Goal: Task Accomplishment & Management: Complete application form

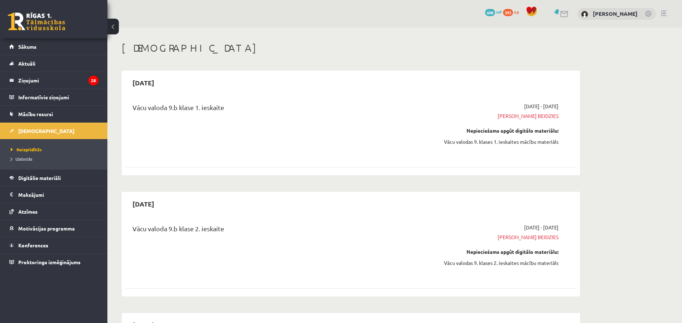
scroll to position [573, 0]
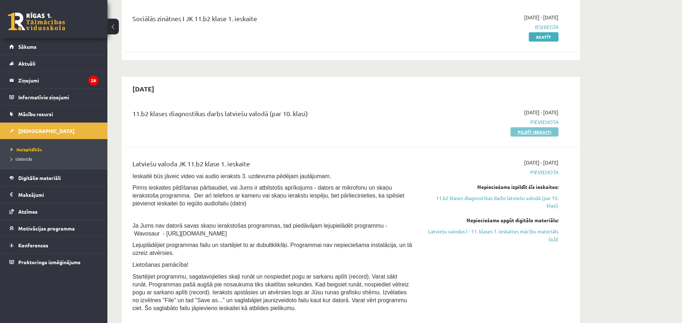
click at [532, 132] on link "Pildīt ieskaiti" at bounding box center [534, 131] width 48 height 9
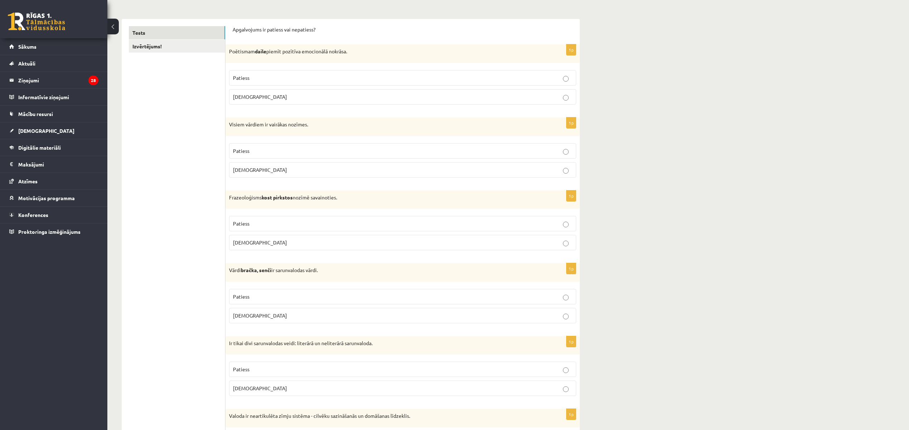
scroll to position [119, 0]
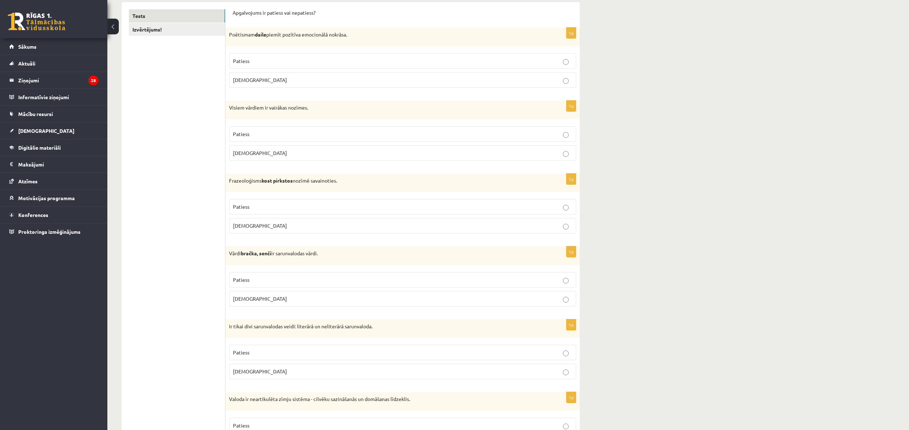
click at [351, 57] on label "Patiess" at bounding box center [402, 60] width 347 height 15
click at [299, 152] on p "Aplams" at bounding box center [402, 153] width 339 height 8
click at [349, 223] on p "Aplams" at bounding box center [402, 226] width 339 height 8
click at [364, 302] on p "Aplams" at bounding box center [402, 299] width 339 height 8
click at [372, 322] on p "Aplams" at bounding box center [402, 372] width 339 height 8
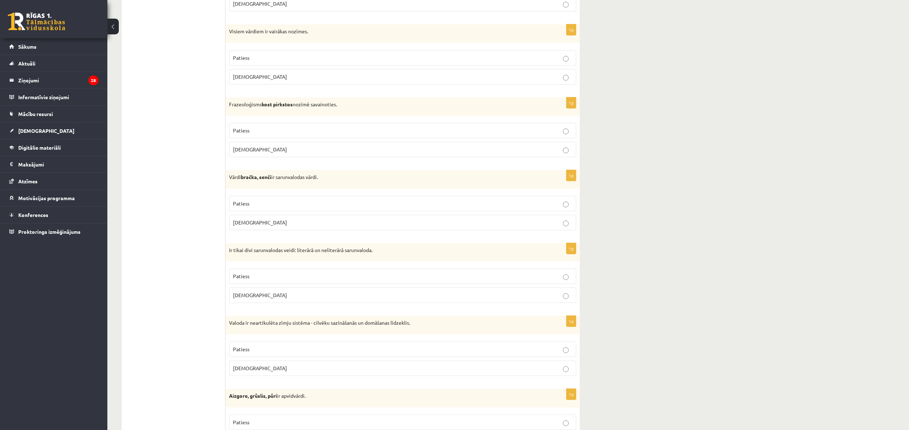
scroll to position [262, 0]
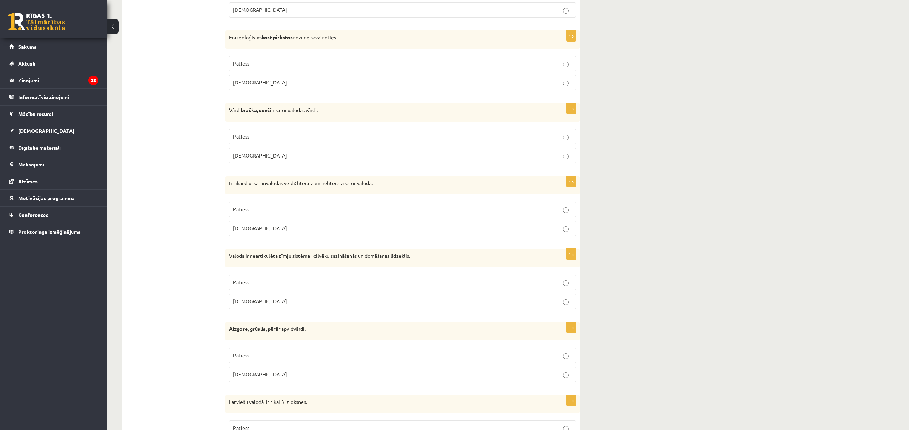
click at [381, 286] on p "Patiess" at bounding box center [402, 282] width 339 height 8
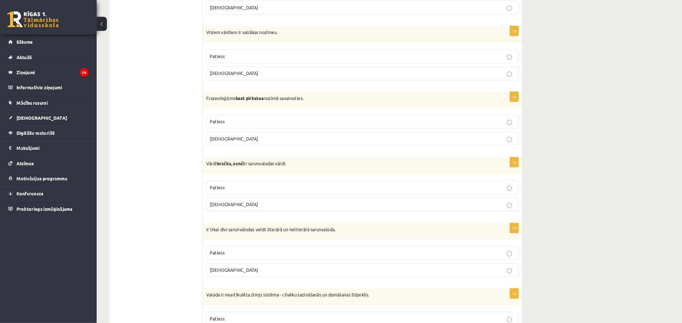
scroll to position [191, 0]
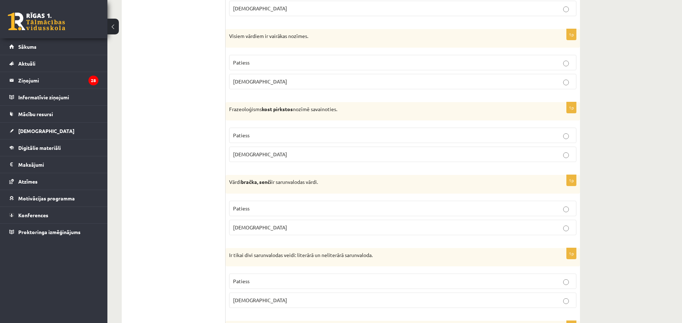
drag, startPoint x: 903, startPoint y: 1, endPoint x: 185, endPoint y: 158, distance: 735.8
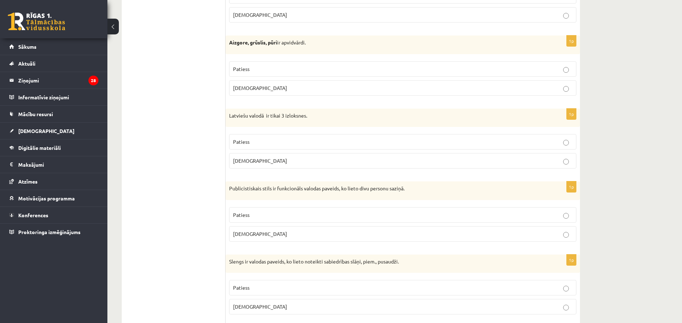
scroll to position [477, 0]
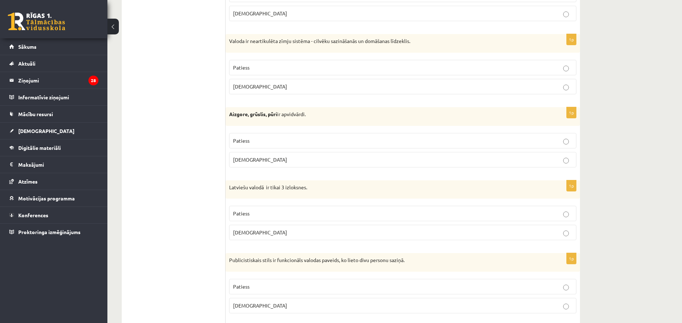
click at [293, 144] on p "Patiess" at bounding box center [402, 141] width 339 height 8
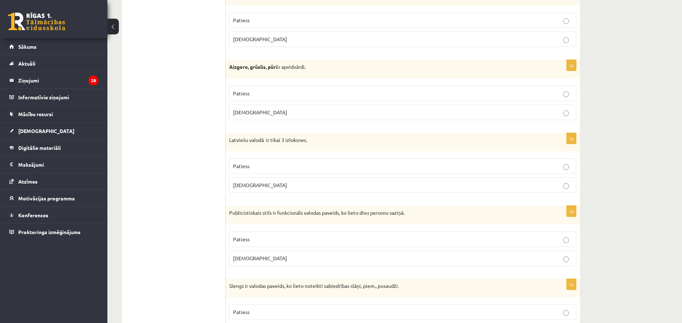
scroll to position [549, 0]
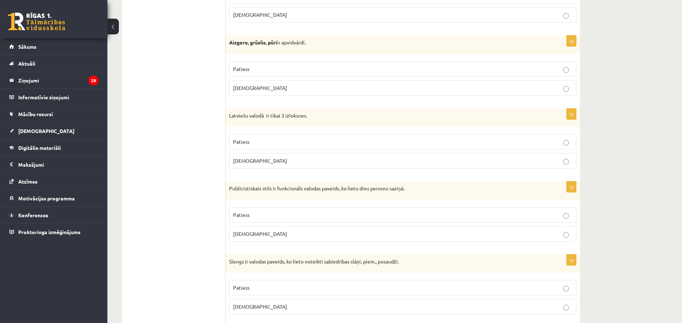
click at [293, 157] on p "Aplams" at bounding box center [402, 161] width 339 height 8
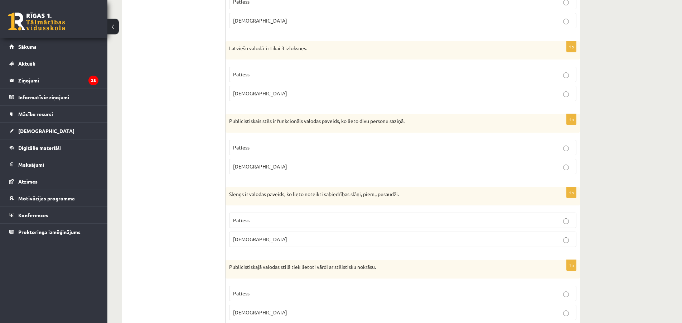
scroll to position [620, 0]
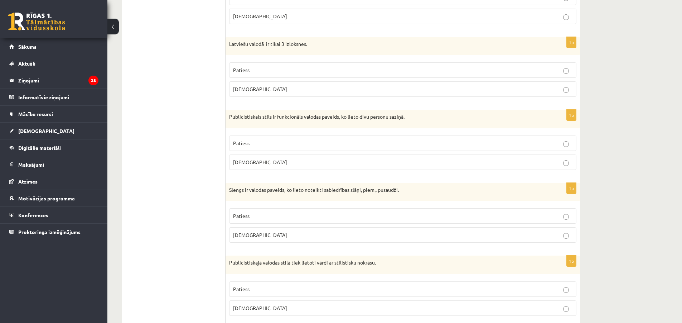
click at [294, 164] on p "Aplams" at bounding box center [402, 162] width 339 height 8
click at [300, 215] on p "Patiess" at bounding box center [402, 216] width 339 height 8
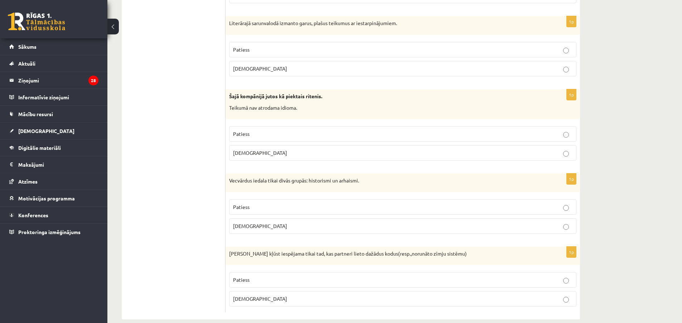
scroll to position [2048, 0]
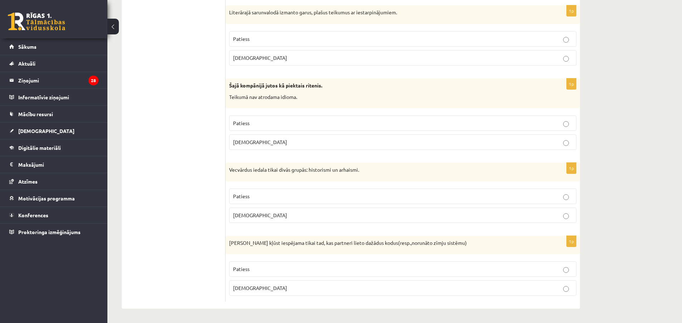
click at [302, 290] on p "Aplams" at bounding box center [402, 288] width 339 height 8
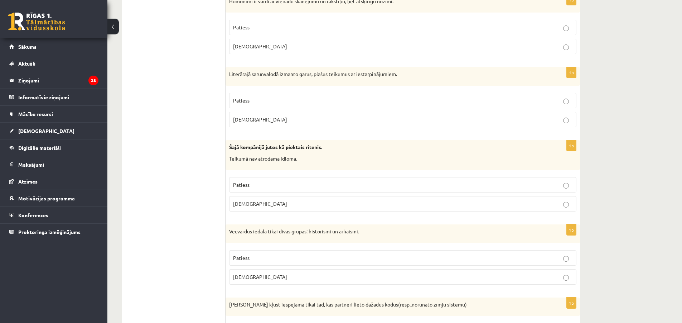
scroll to position [1976, 0]
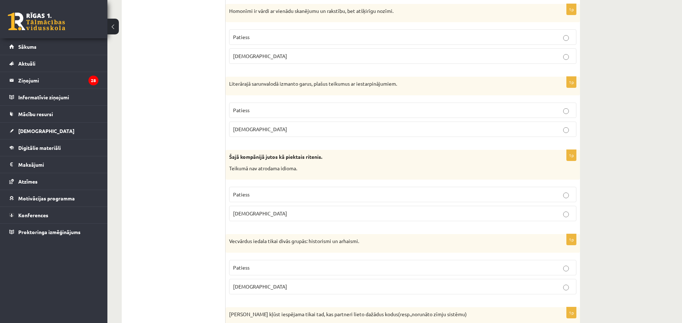
click at [286, 285] on p "Aplams" at bounding box center [402, 286] width 339 height 8
click at [256, 211] on p "Aplams" at bounding box center [402, 213] width 339 height 8
click at [253, 193] on p "Patiess" at bounding box center [402, 194] width 339 height 8
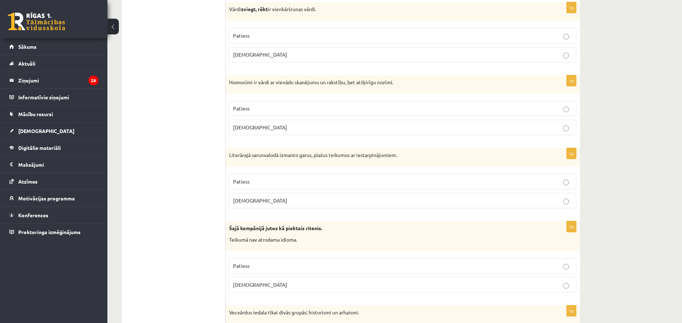
scroll to position [1905, 0]
click at [258, 181] on p "Patiess" at bounding box center [402, 182] width 339 height 8
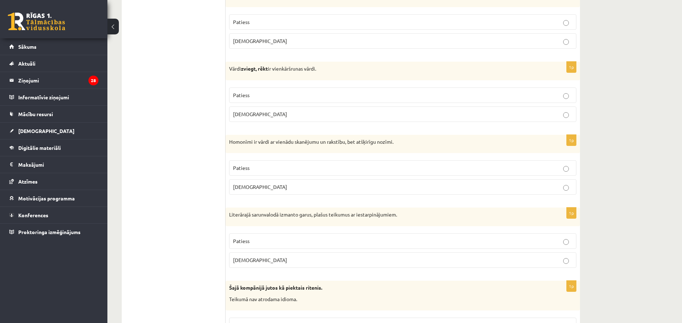
scroll to position [1833, 0]
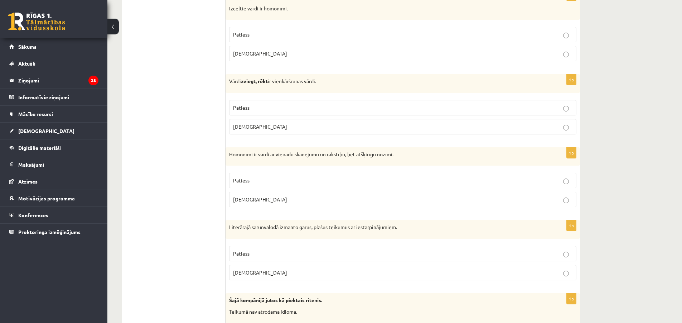
click at [310, 107] on p "Patiess" at bounding box center [402, 108] width 339 height 8
click at [269, 182] on p "Patiess" at bounding box center [402, 180] width 339 height 8
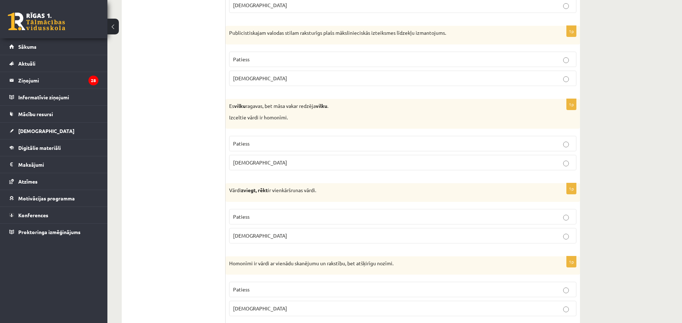
scroll to position [1690, 0]
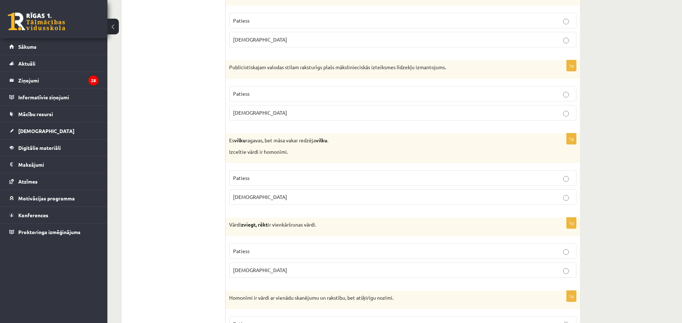
click at [258, 195] on p "Aplams" at bounding box center [402, 197] width 339 height 8
click at [252, 178] on p "Patiess" at bounding box center [402, 178] width 339 height 8
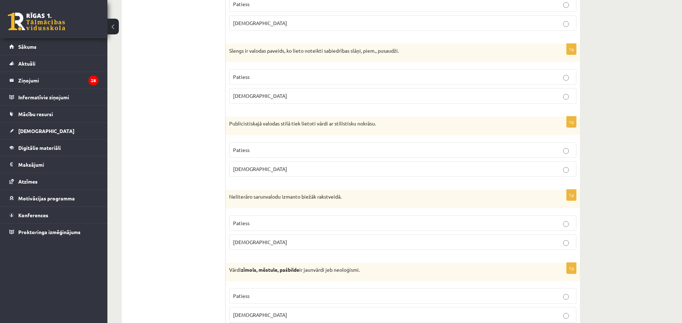
scroll to position [787, 0]
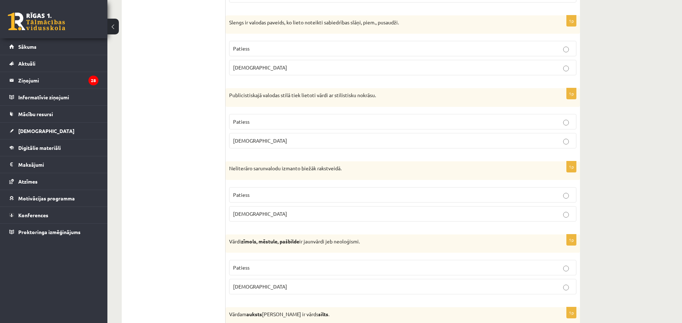
click at [302, 125] on p "Patiess" at bounding box center [402, 122] width 339 height 8
click at [273, 218] on label "Aplams" at bounding box center [402, 213] width 347 height 15
click at [287, 190] on label "Patiess" at bounding box center [402, 194] width 347 height 15
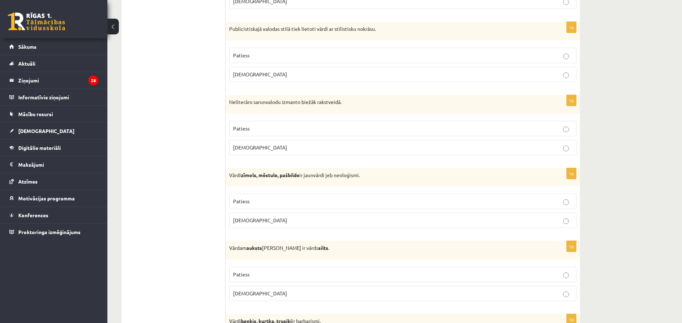
scroll to position [859, 0]
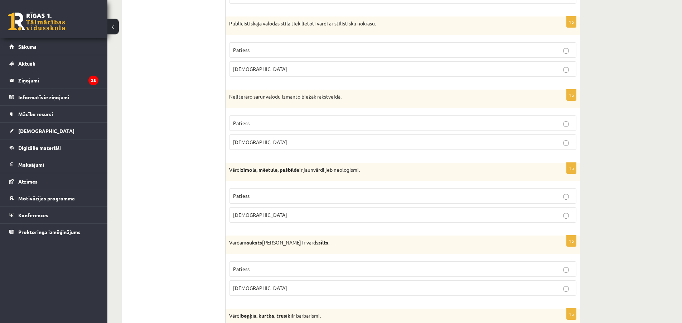
click at [269, 199] on p "Patiess" at bounding box center [402, 196] width 339 height 8
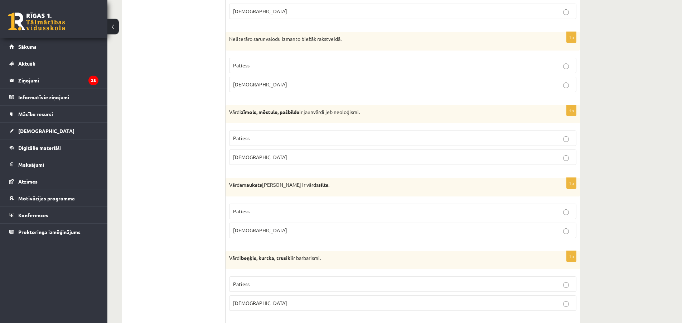
scroll to position [931, 0]
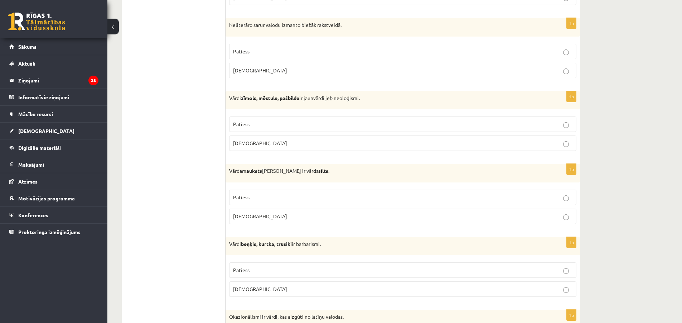
drag, startPoint x: 249, startPoint y: 203, endPoint x: 244, endPoint y: 206, distance: 5.8
click at [247, 205] on fieldset "Patiess Aplams" at bounding box center [402, 206] width 347 height 40
click at [256, 199] on p "Patiess" at bounding box center [402, 197] width 339 height 8
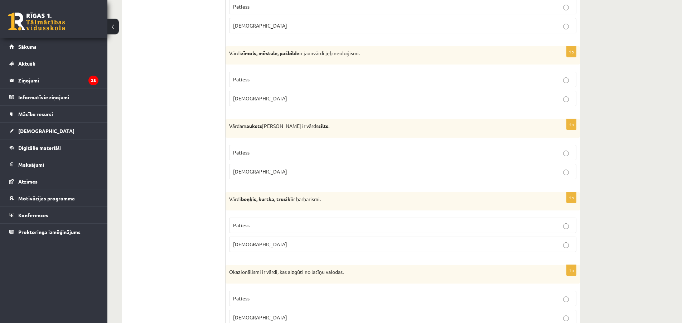
scroll to position [1002, 0]
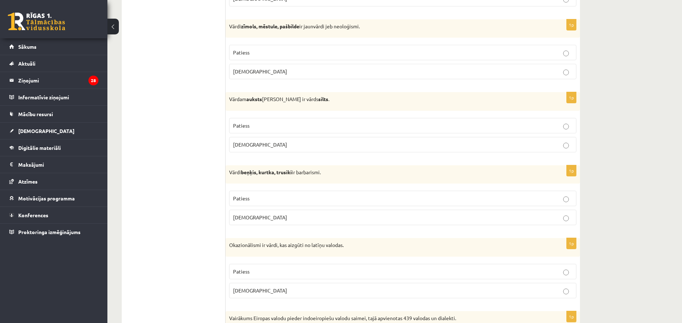
click at [243, 204] on label "Patiess" at bounding box center [402, 197] width 347 height 15
click at [276, 201] on p "Patiess" at bounding box center [402, 198] width 339 height 8
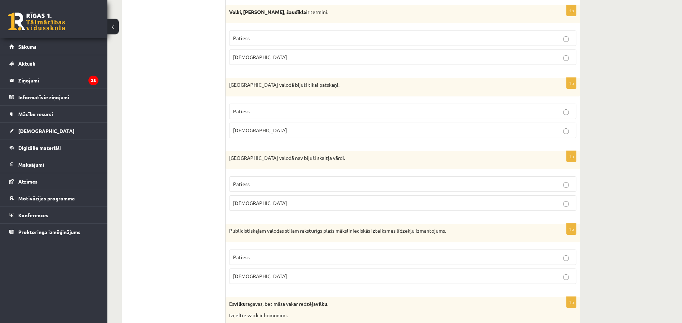
scroll to position [1503, 0]
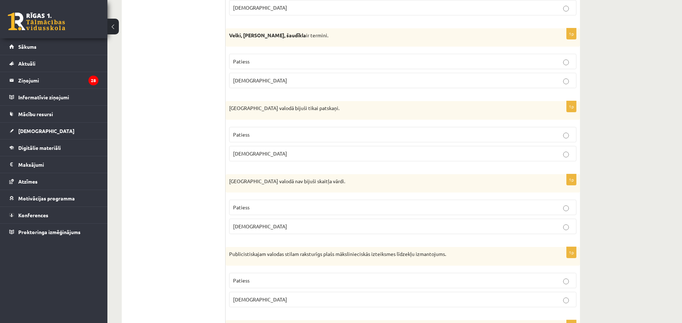
click at [341, 282] on p "Patiess" at bounding box center [402, 280] width 339 height 8
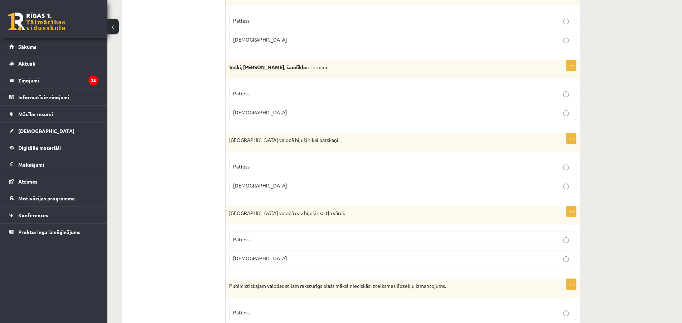
scroll to position [1432, 0]
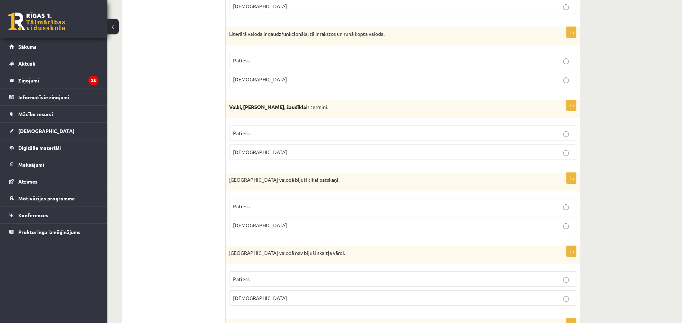
click at [278, 280] on p "Patiess" at bounding box center [402, 279] width 339 height 8
click at [247, 208] on span "Patiess" at bounding box center [241, 206] width 16 height 6
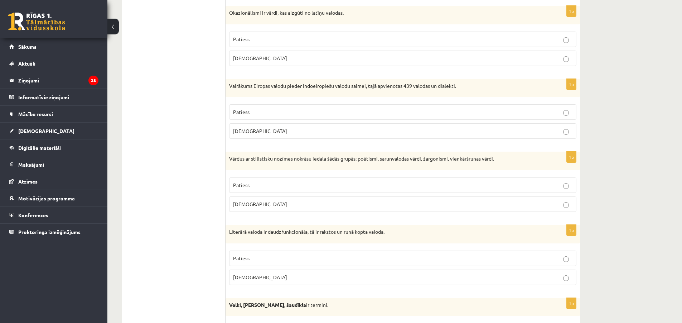
scroll to position [1217, 0]
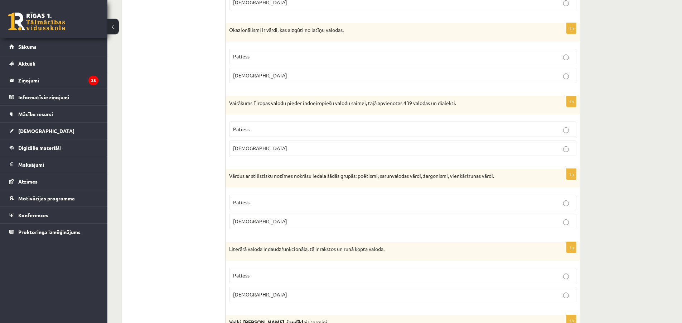
click at [266, 272] on p "Patiess" at bounding box center [402, 275] width 339 height 8
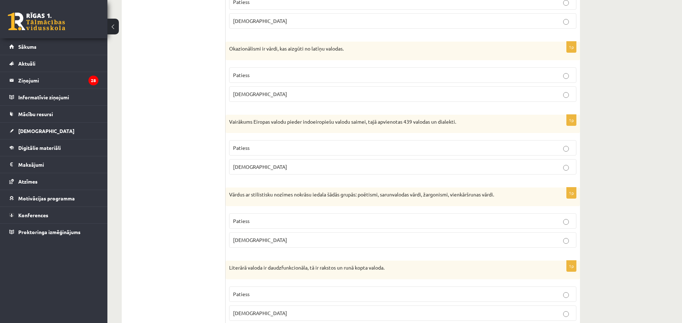
scroll to position [1145, 0]
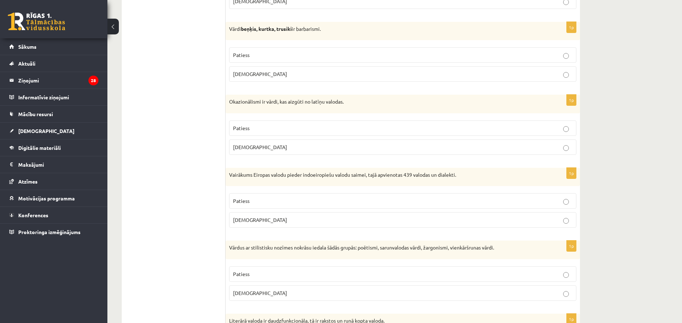
click at [286, 278] on label "Patiess" at bounding box center [402, 273] width 347 height 15
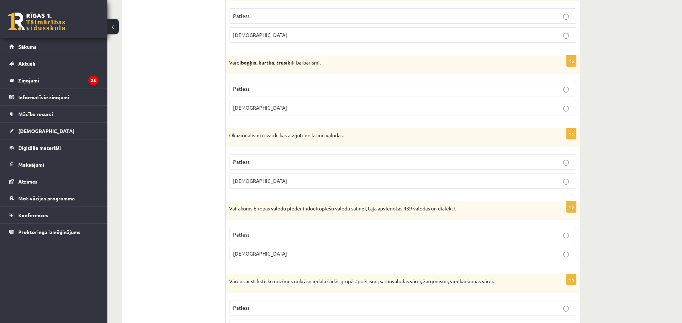
scroll to position [1074, 0]
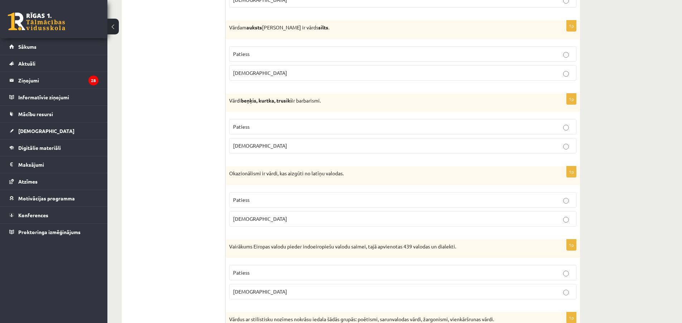
click at [388, 277] on label "Patiess" at bounding box center [402, 272] width 347 height 15
click at [249, 206] on label "Patiess" at bounding box center [402, 199] width 347 height 15
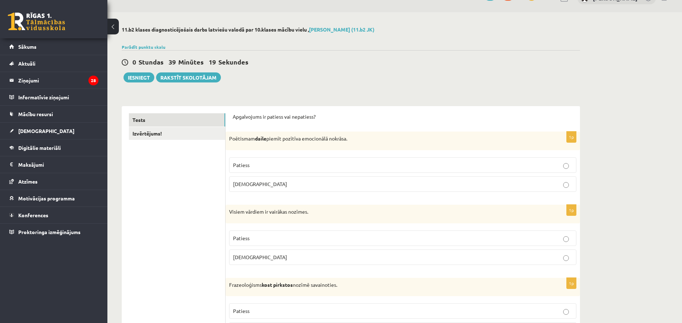
scroll to position [0, 0]
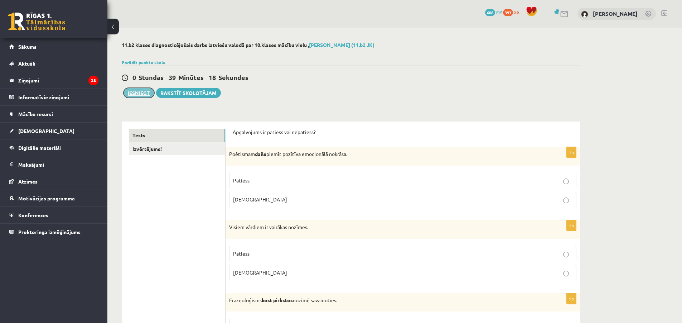
click at [140, 91] on button "Iesniegt" at bounding box center [138, 93] width 31 height 10
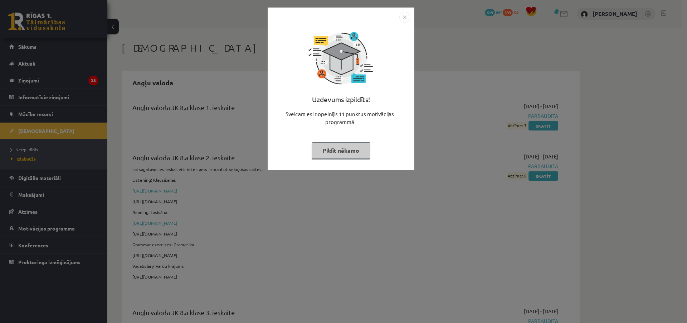
click at [407, 15] on img "Close" at bounding box center [404, 17] width 11 height 11
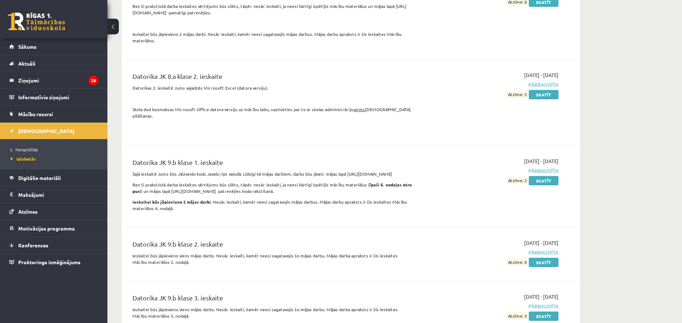
scroll to position [1002, 0]
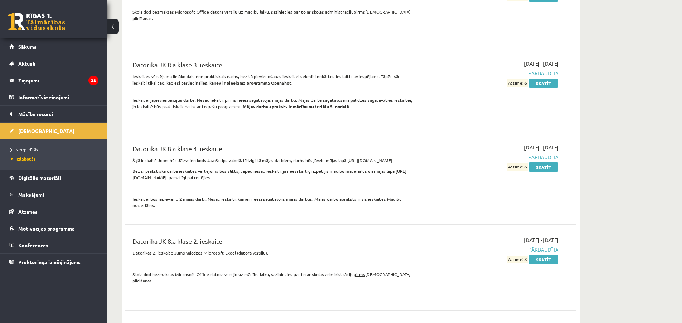
click at [33, 150] on span "Neizpildītās" at bounding box center [24, 149] width 27 height 6
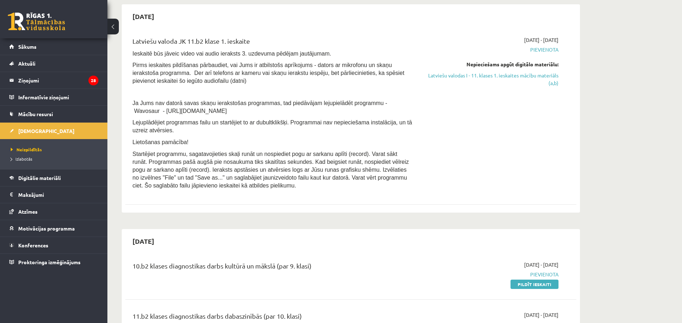
scroll to position [573, 0]
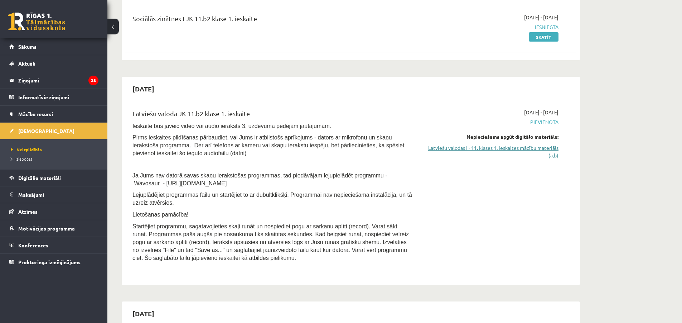
click at [469, 146] on link "Latviešu valodas I - 11. klases 1. ieskaites mācību materiāls (a,b)" at bounding box center [490, 151] width 135 height 15
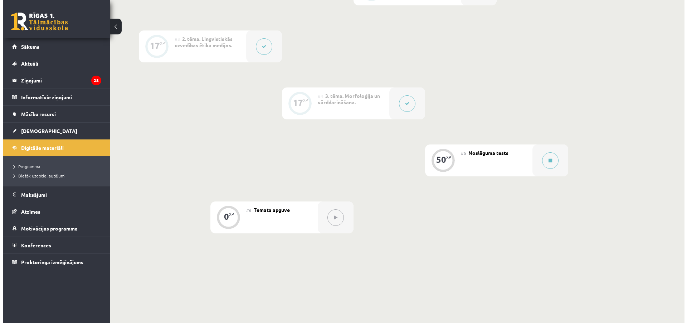
scroll to position [286, 0]
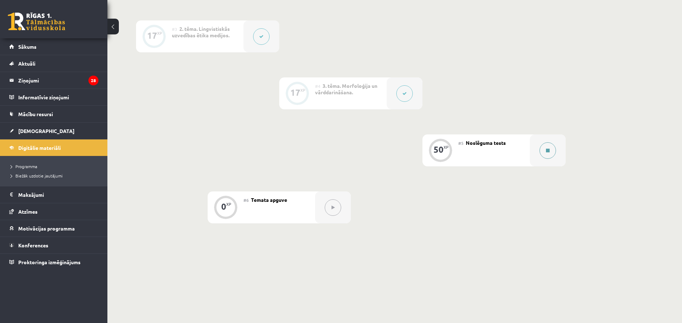
click at [552, 149] on button at bounding box center [547, 150] width 16 height 16
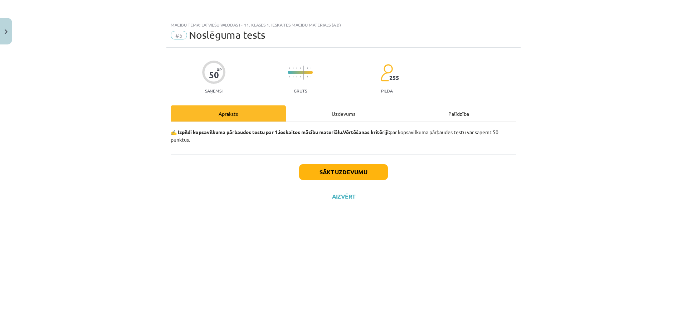
click at [353, 116] on div "Uzdevums" at bounding box center [343, 113] width 115 height 16
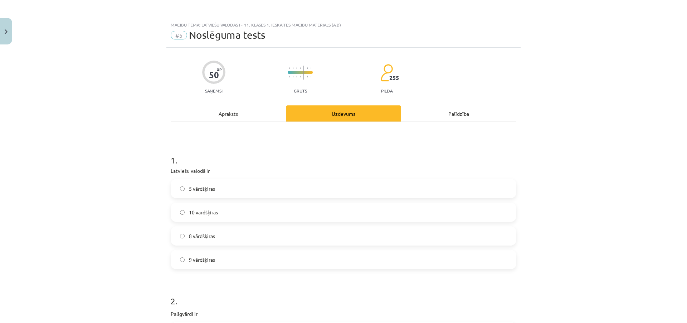
click at [190, 213] on span "10 vārdšķiras" at bounding box center [203, 212] width 29 height 8
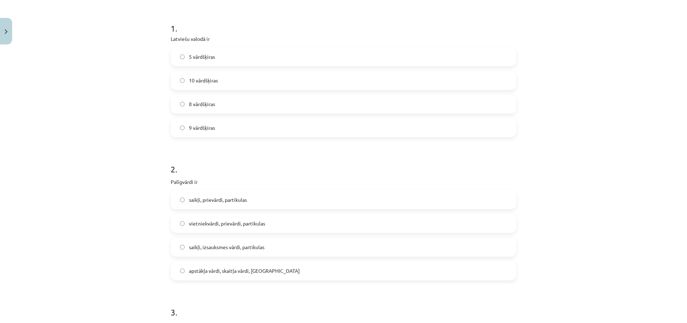
scroll to position [143, 0]
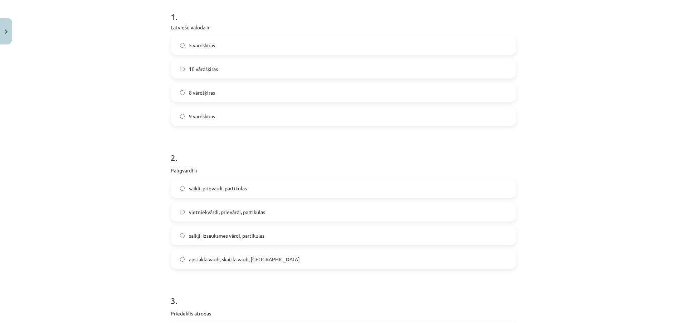
click at [220, 193] on label "saikļi, prievārdi, partikulas" at bounding box center [343, 188] width 344 height 18
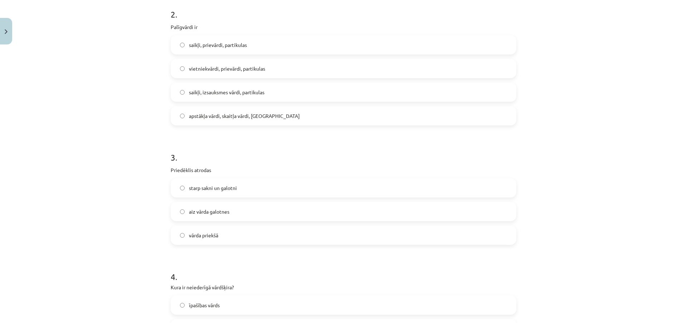
click at [224, 193] on label "starp sakni un galotni" at bounding box center [343, 188] width 344 height 18
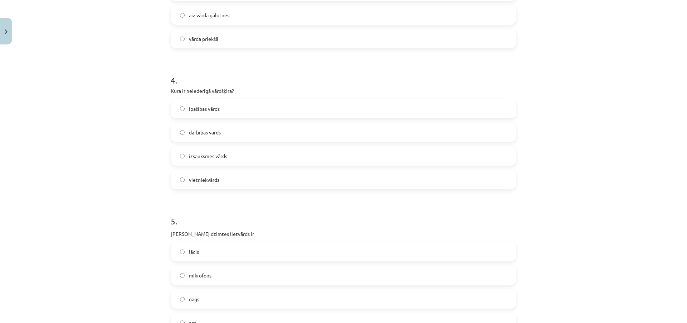
scroll to position [501, 0]
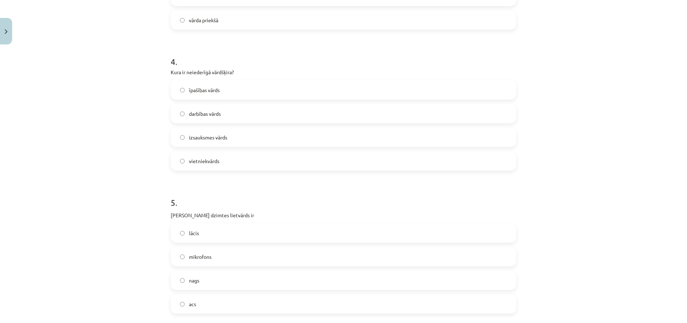
click at [231, 137] on label "izsauksmes vārds" at bounding box center [343, 137] width 344 height 18
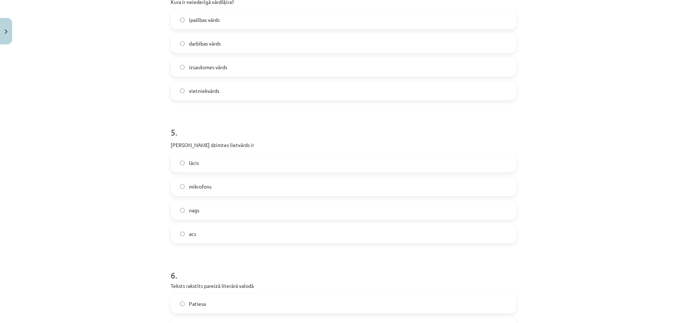
scroll to position [573, 0]
click at [234, 235] on label "acs" at bounding box center [343, 232] width 344 height 18
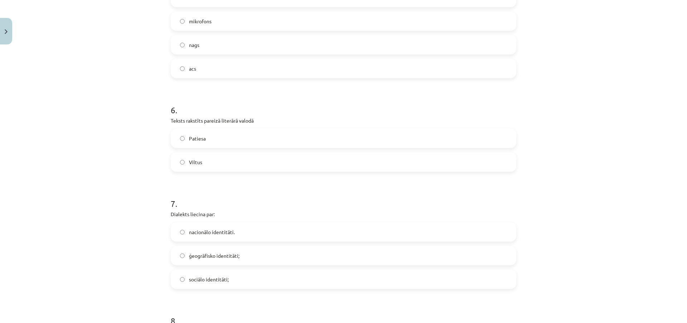
scroll to position [752, 0]
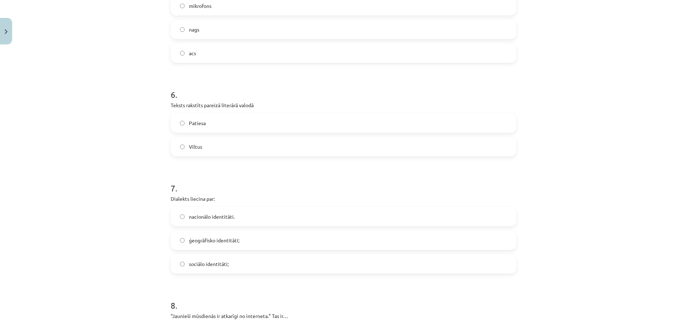
click at [251, 126] on label "Patiesa" at bounding box center [343, 123] width 344 height 18
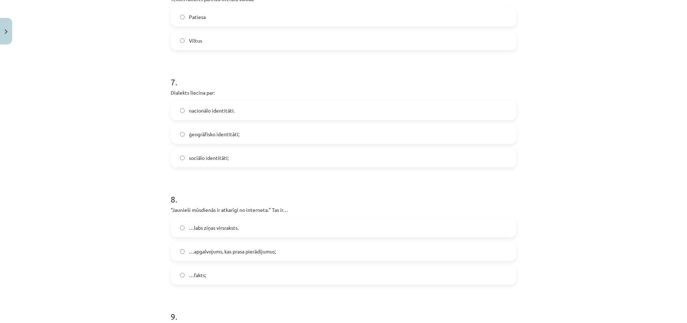
scroll to position [859, 0]
click at [239, 113] on label "nacionālo identitāti." at bounding box center [343, 109] width 344 height 18
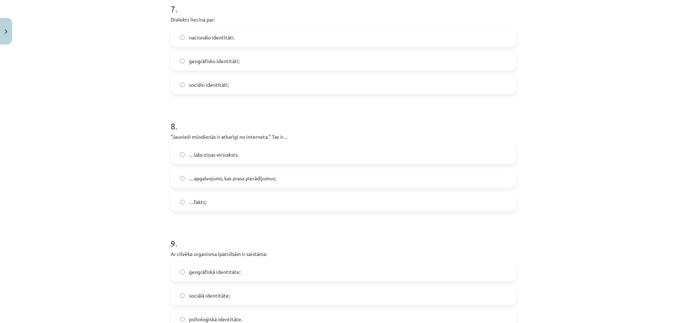
scroll to position [1002, 0]
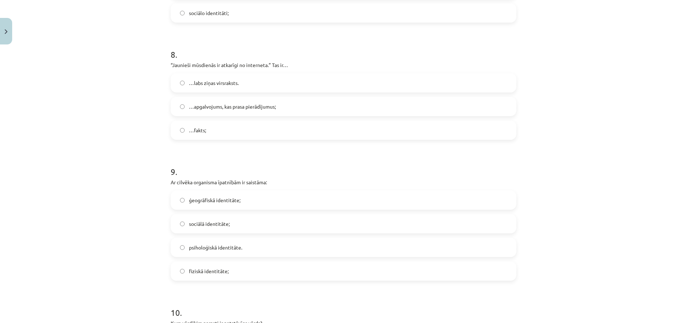
click at [218, 114] on label "…apgalvojums, kas prasa pierādījumus;" at bounding box center [343, 106] width 344 height 18
click at [210, 128] on label "…fakts;" at bounding box center [343, 130] width 344 height 18
click at [209, 112] on label "…apgalvojums, kas prasa pierādījumus;" at bounding box center [343, 106] width 344 height 18
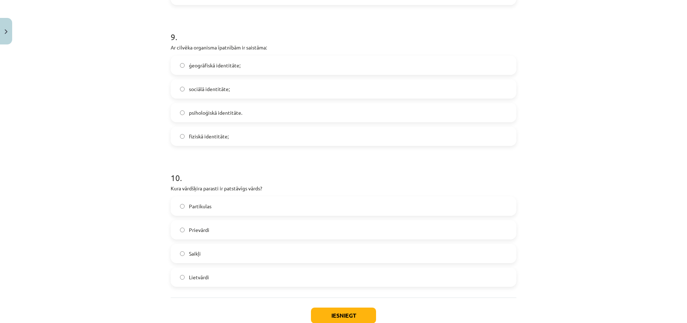
scroll to position [1145, 0]
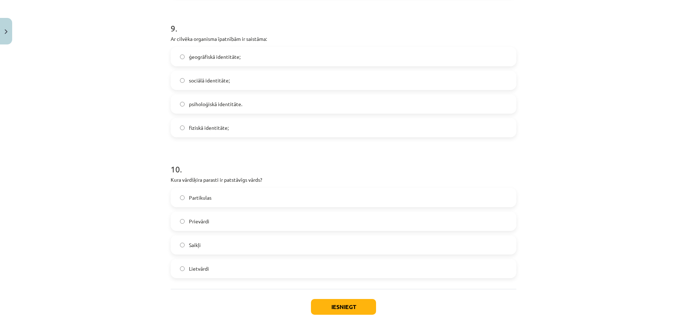
click at [184, 131] on label "fiziskā identitāte;" at bounding box center [343, 127] width 344 height 18
click at [221, 269] on label "Lietvārdi" at bounding box center [343, 268] width 344 height 18
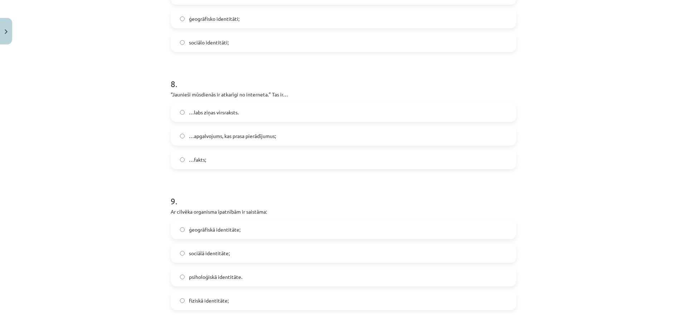
scroll to position [931, 0]
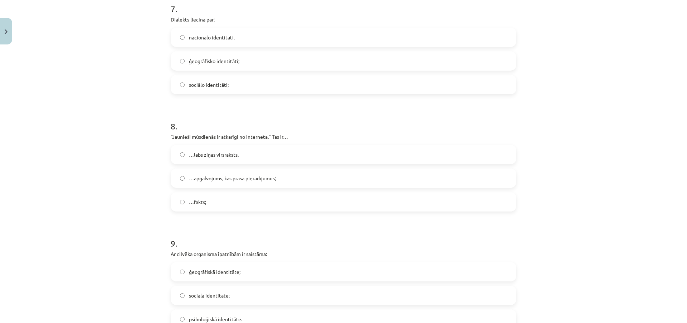
click at [211, 60] on span "ģeogrāfisko identitāti;" at bounding box center [214, 61] width 50 height 8
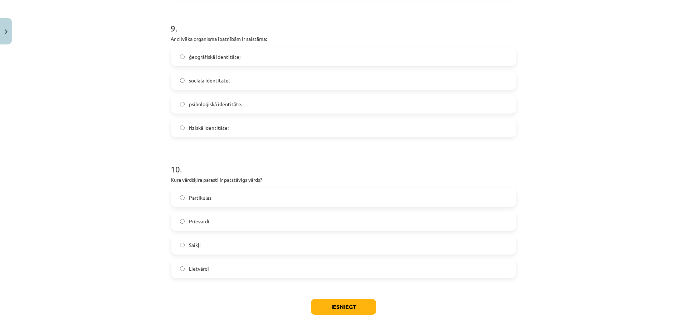
scroll to position [1184, 0]
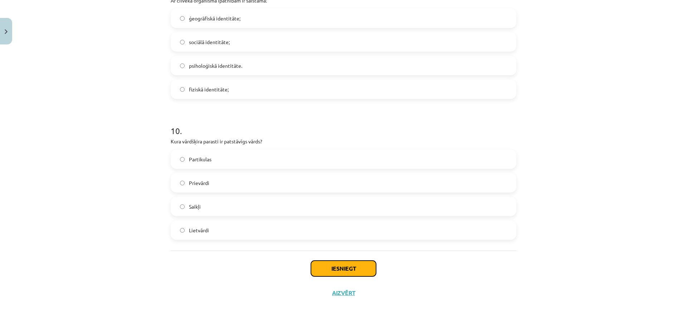
click at [326, 269] on button "Iesniegt" at bounding box center [343, 268] width 65 height 16
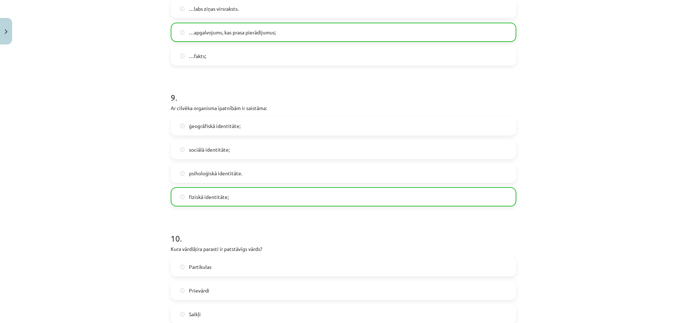
scroll to position [1207, 0]
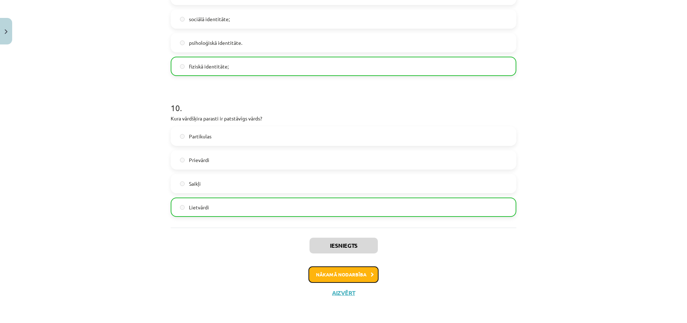
click at [351, 280] on button "Nākamā nodarbība" at bounding box center [344, 274] width 70 height 16
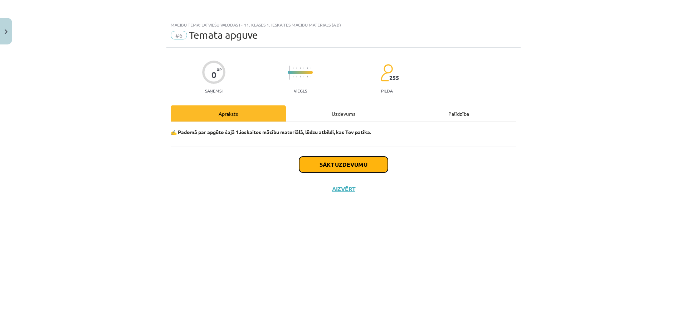
click at [330, 166] on button "Sākt uzdevumu" at bounding box center [343, 164] width 89 height 16
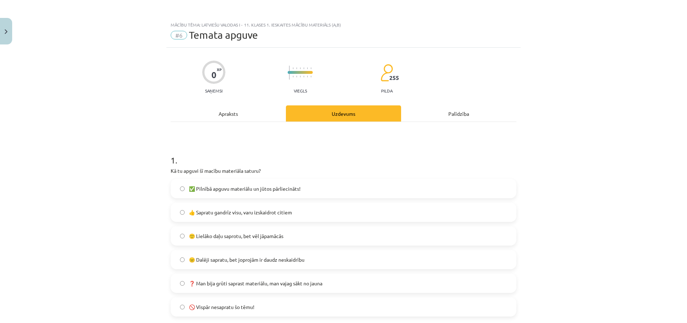
click at [270, 239] on label "🙂 Lielāko daļu saprotu, bet vēl jāpamācās" at bounding box center [343, 236] width 344 height 18
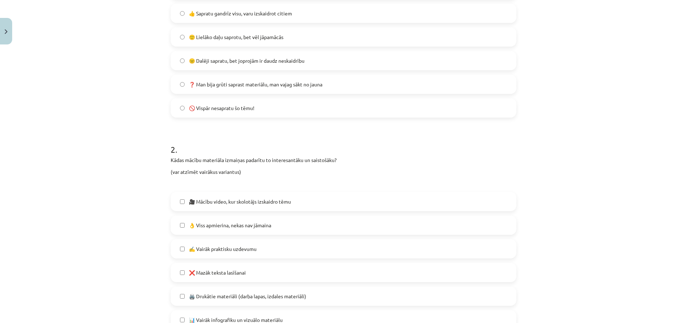
scroll to position [215, 0]
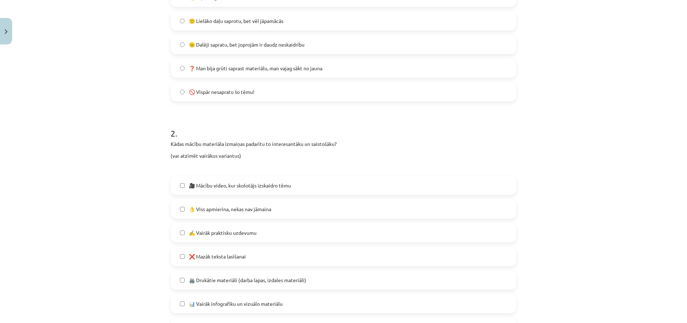
click at [254, 213] on label "👌 Viss apmierina, nekas nav jāmaina" at bounding box center [343, 209] width 344 height 18
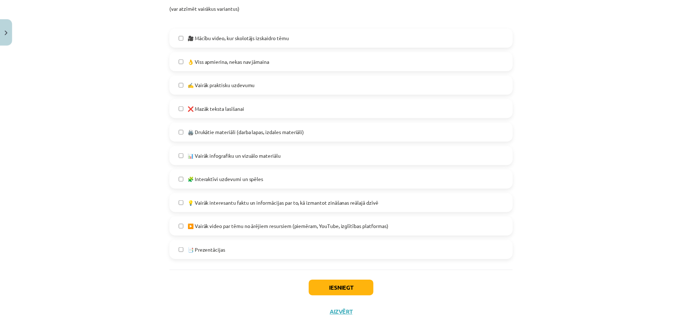
scroll to position [383, 0]
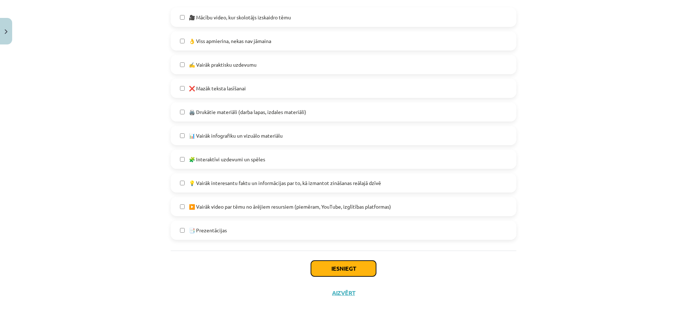
click at [331, 268] on button "Iesniegt" at bounding box center [343, 268] width 65 height 16
click at [179, 115] on label "🖨️ Drukātie materiāli (darba lapas, izdales materiāli)" at bounding box center [343, 112] width 344 height 18
click at [320, 268] on button "Iesniegt" at bounding box center [343, 268] width 65 height 16
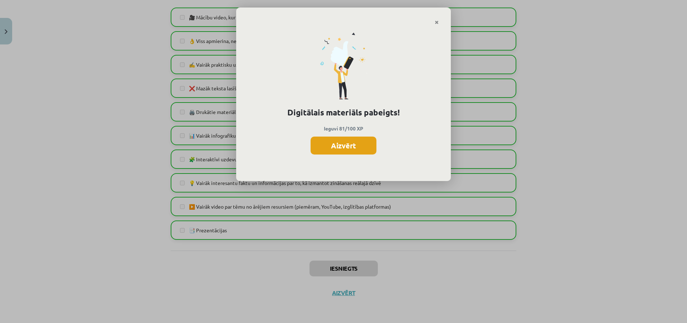
click at [362, 146] on button "Aizvērt" at bounding box center [344, 145] width 66 height 18
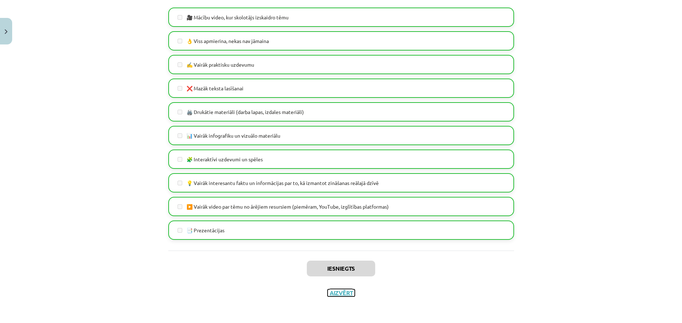
click at [337, 295] on button "Aizvērt" at bounding box center [341, 292] width 27 height 7
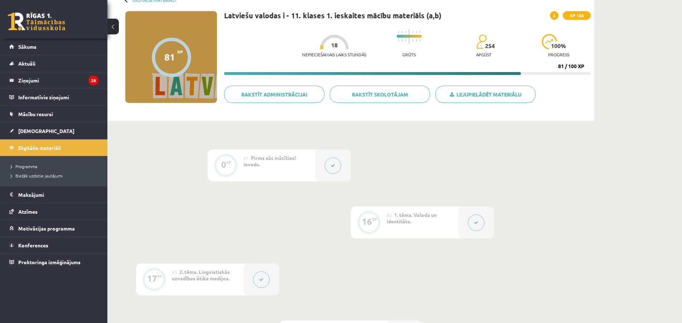
scroll to position [0, 0]
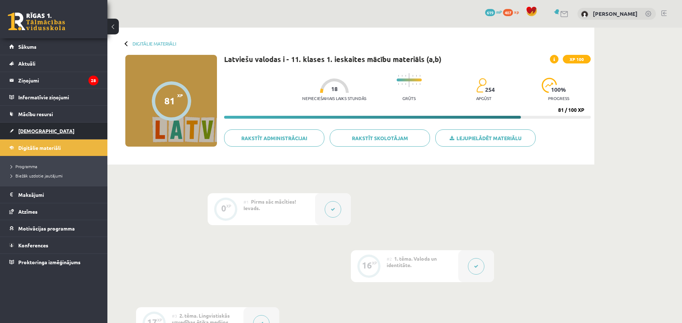
click at [44, 130] on link "[DEMOGRAPHIC_DATA]" at bounding box center [53, 130] width 89 height 16
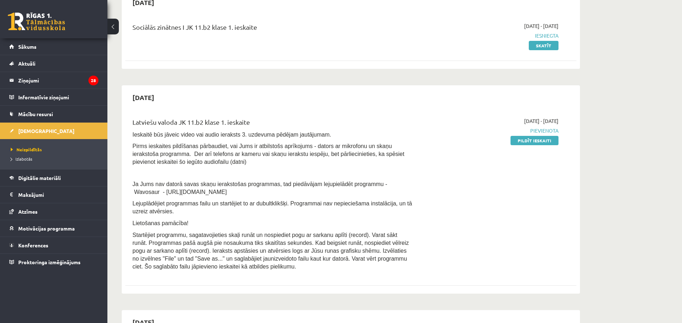
scroll to position [609, 0]
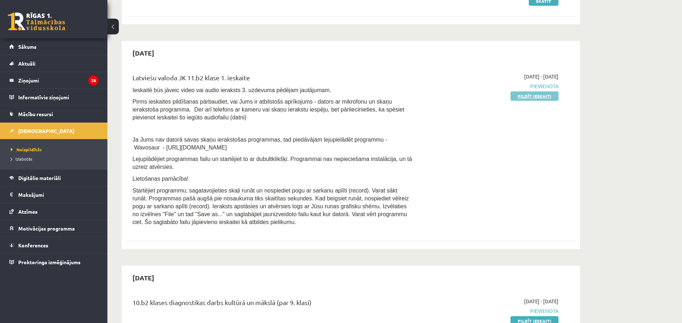
click at [540, 98] on link "Pildīt ieskaiti" at bounding box center [534, 95] width 48 height 9
click at [525, 96] on link "Pildīt ieskaiti" at bounding box center [534, 95] width 48 height 9
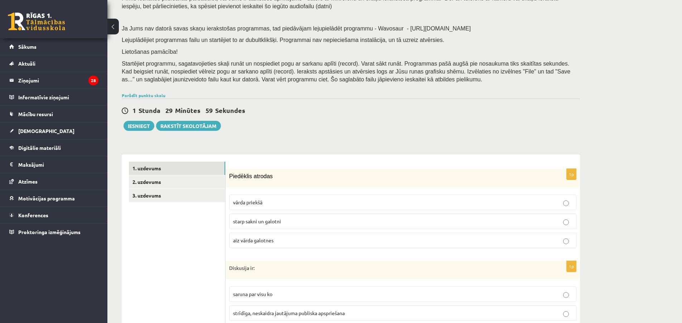
scroll to position [72, 0]
click at [206, 182] on link "2. uzdevums" at bounding box center [177, 180] width 96 height 13
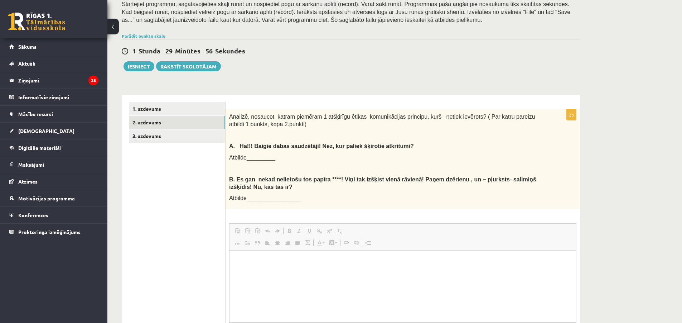
scroll to position [0, 0]
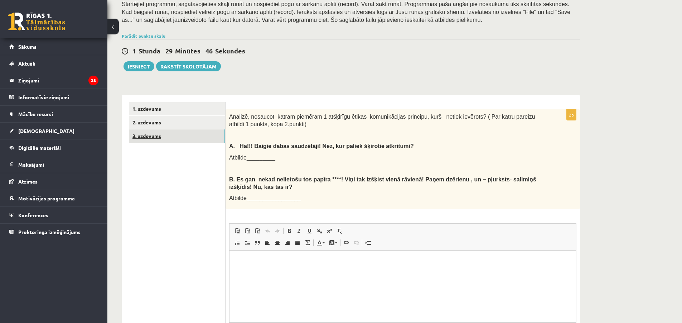
click at [188, 134] on link "3. uzdevums" at bounding box center [177, 135] width 96 height 13
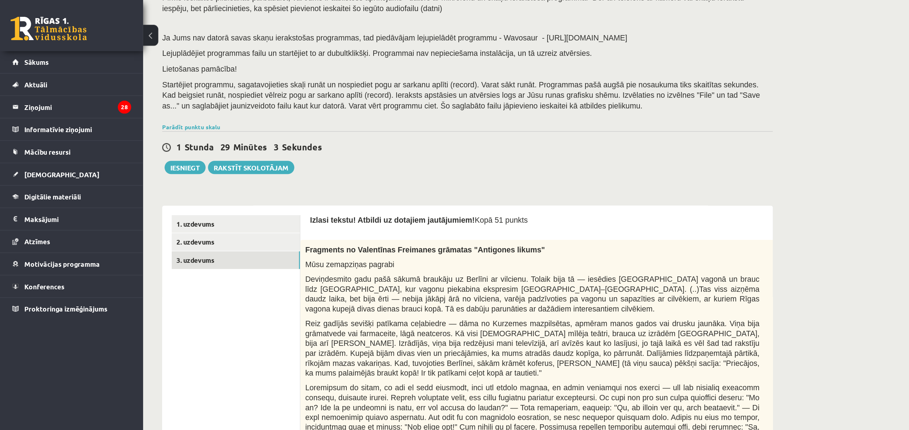
scroll to position [72, 0]
click at [142, 96] on link "Parādīt punktu skalu" at bounding box center [144, 95] width 44 height 6
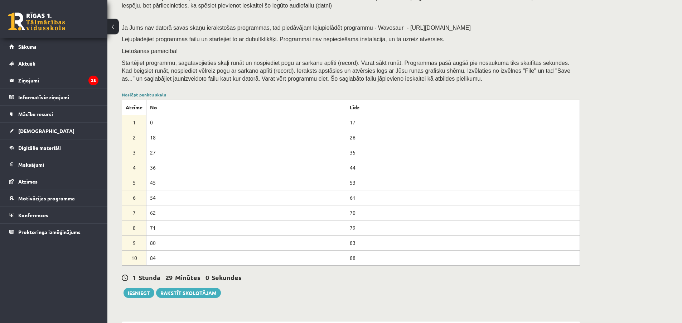
click at [138, 96] on link "Noslēpt punktu skalu" at bounding box center [144, 95] width 44 height 6
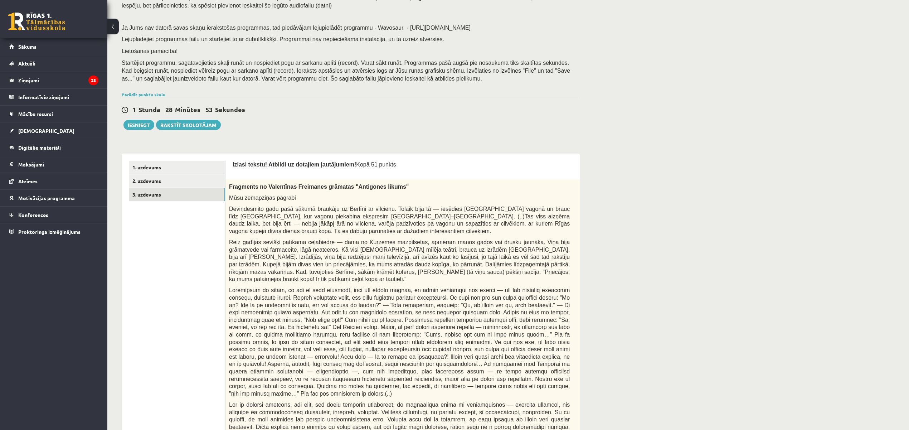
drag, startPoint x: 687, startPoint y: 0, endPoint x: 664, endPoint y: 179, distance: 180.5
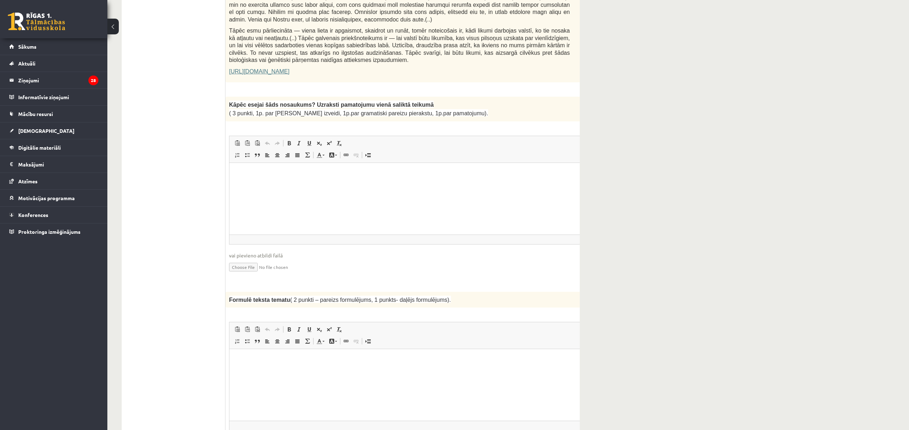
scroll to position [573, 0]
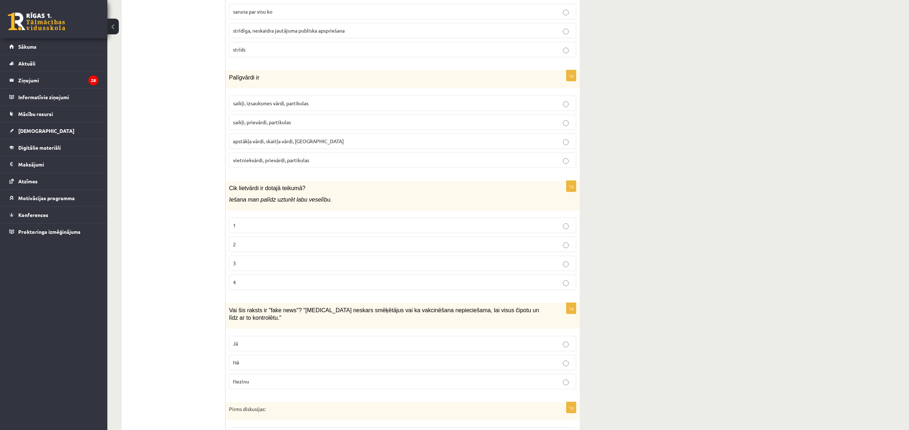
scroll to position [191, 0]
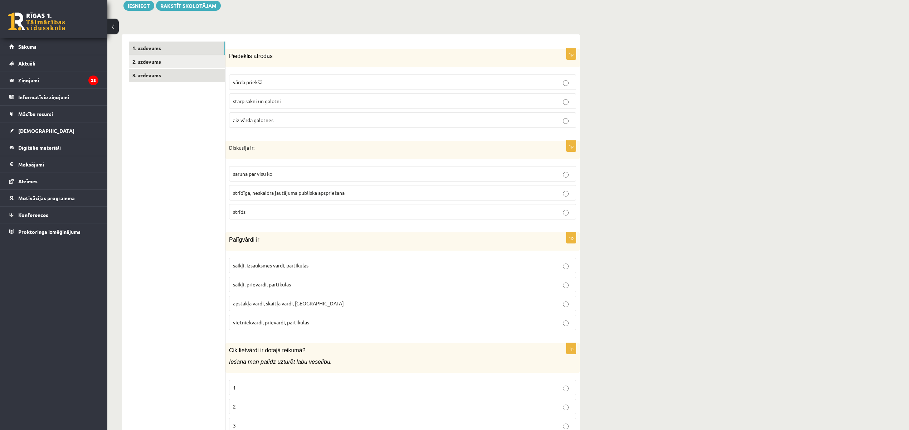
click at [183, 78] on link "3. uzdevums" at bounding box center [177, 75] width 96 height 13
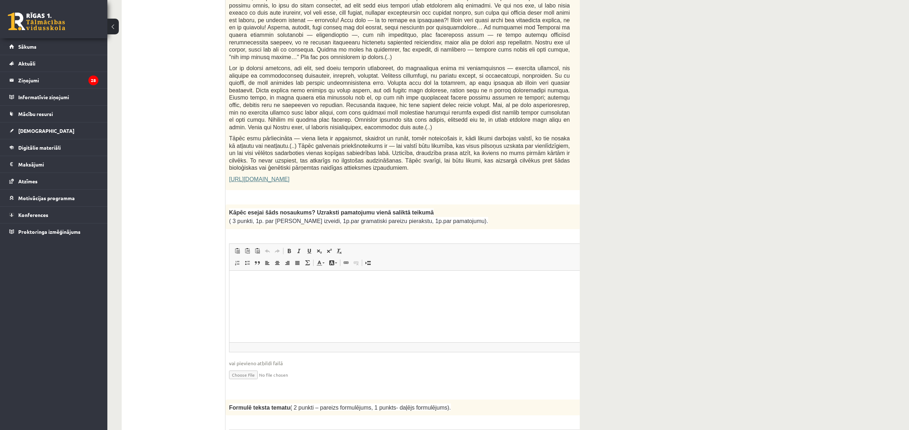
scroll to position [382, 0]
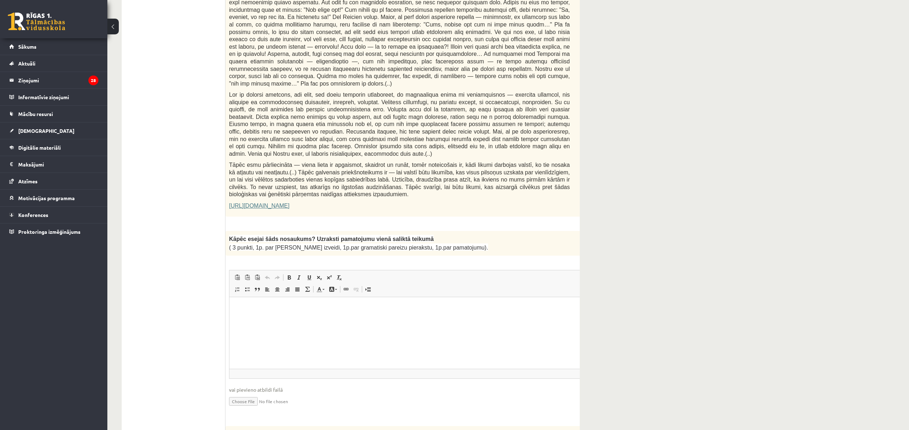
click at [271, 203] on link "[URL][DOMAIN_NAME]" at bounding box center [259, 206] width 60 height 6
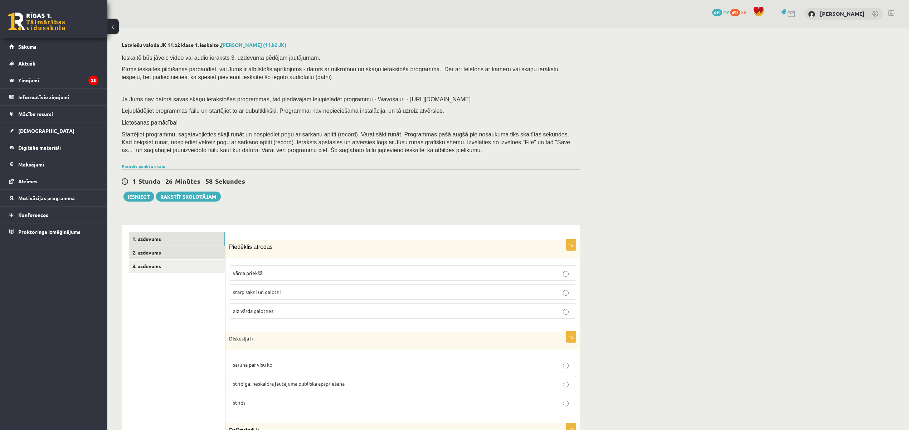
click at [195, 254] on link "2. uzdevums" at bounding box center [177, 252] width 96 height 13
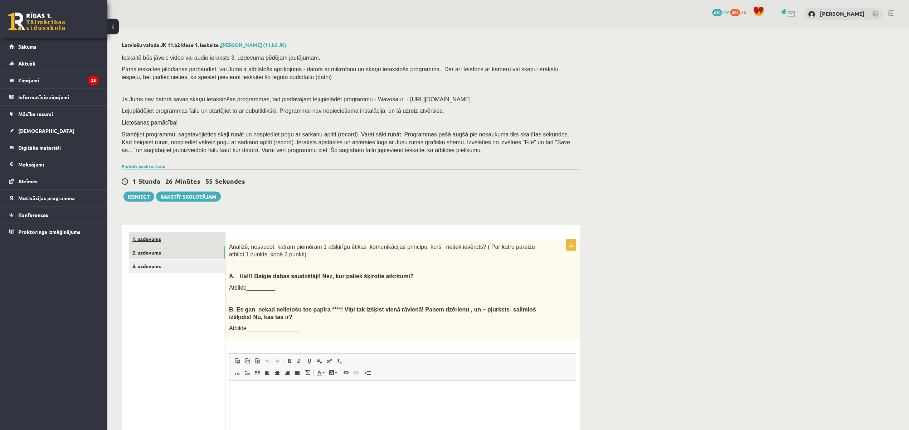
click at [209, 237] on link "1. uzdevums" at bounding box center [177, 238] width 96 height 13
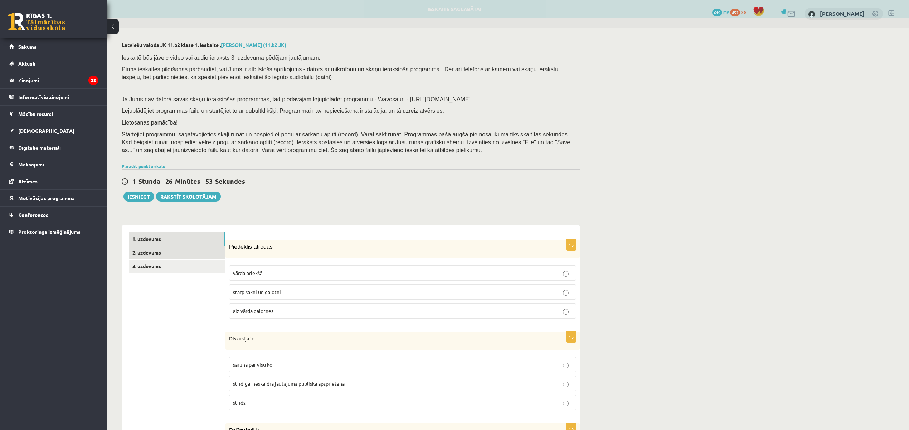
click at [208, 251] on link "2. uzdevums" at bounding box center [177, 252] width 96 height 13
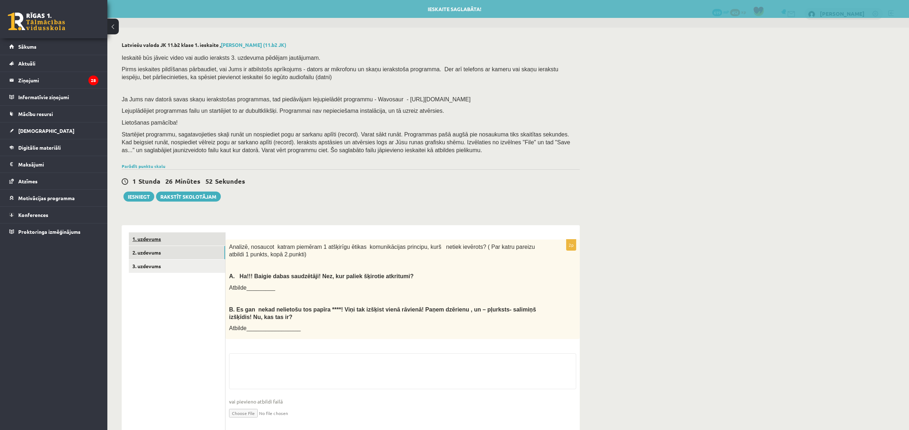
click at [212, 238] on link "1. uzdevums" at bounding box center [177, 238] width 96 height 13
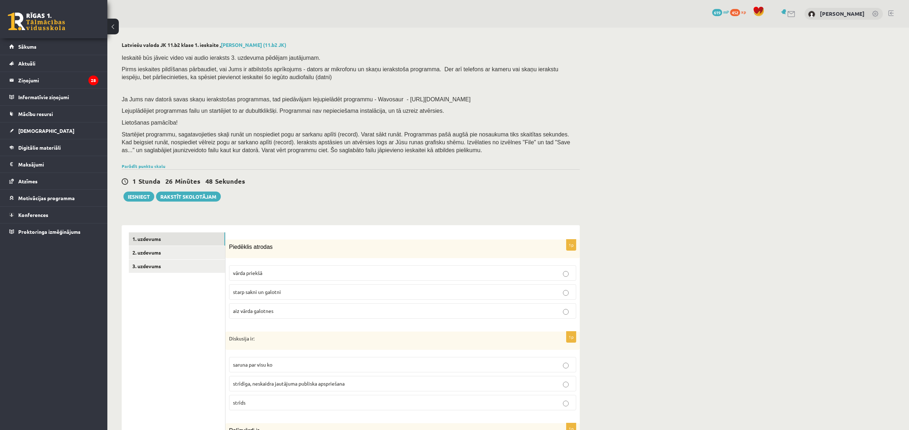
click at [278, 291] on span "starp sakni un galotni" at bounding box center [257, 292] width 48 height 6
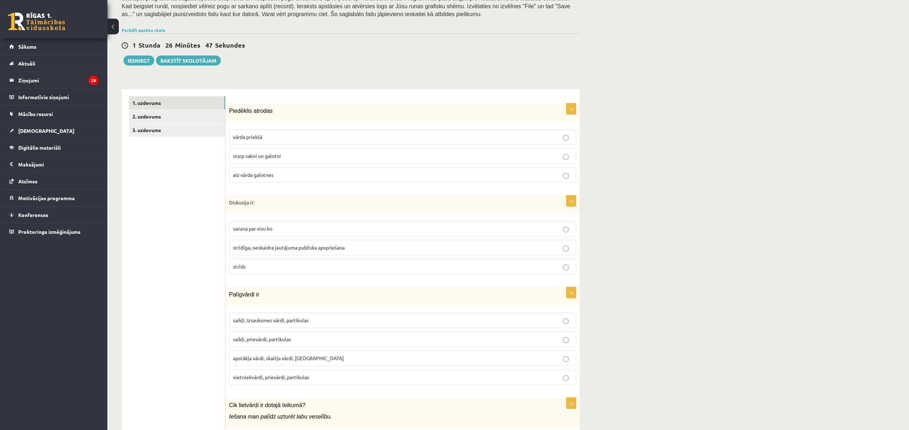
scroll to position [143, 0]
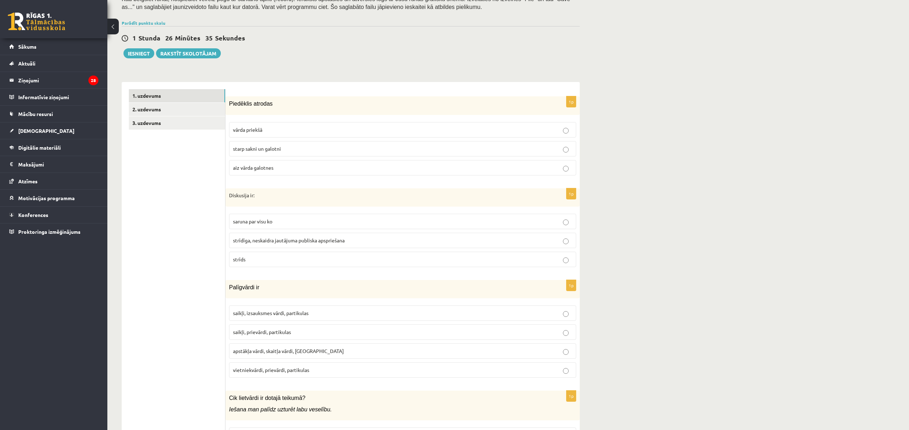
click at [260, 244] on p "strīdīga, neskaidra jautājuma publiska apspriešana" at bounding box center [402, 241] width 339 height 8
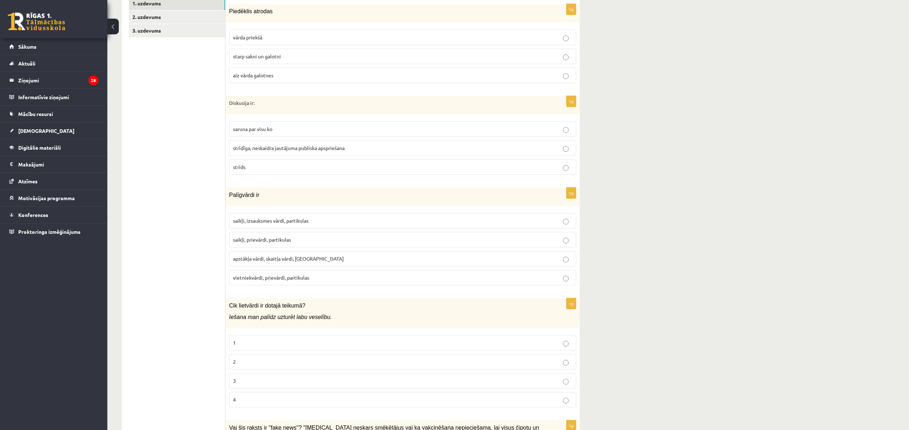
scroll to position [238, 0]
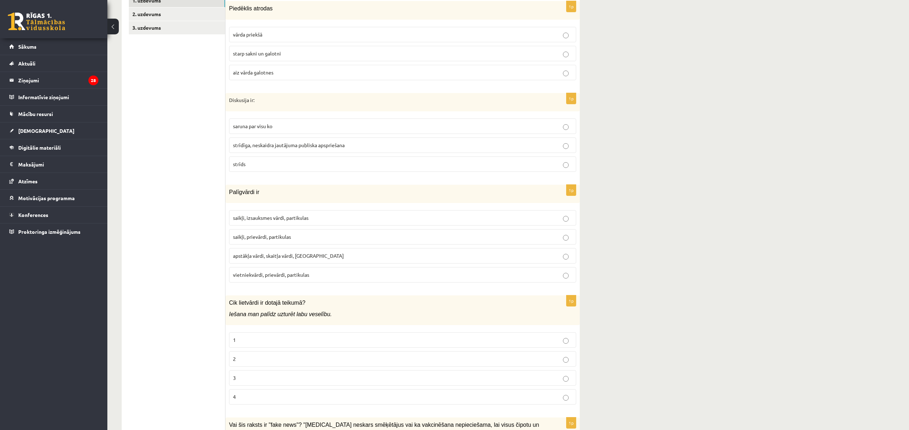
click at [242, 240] on span "saikļi, prievārdi, partikulas" at bounding box center [262, 236] width 58 height 6
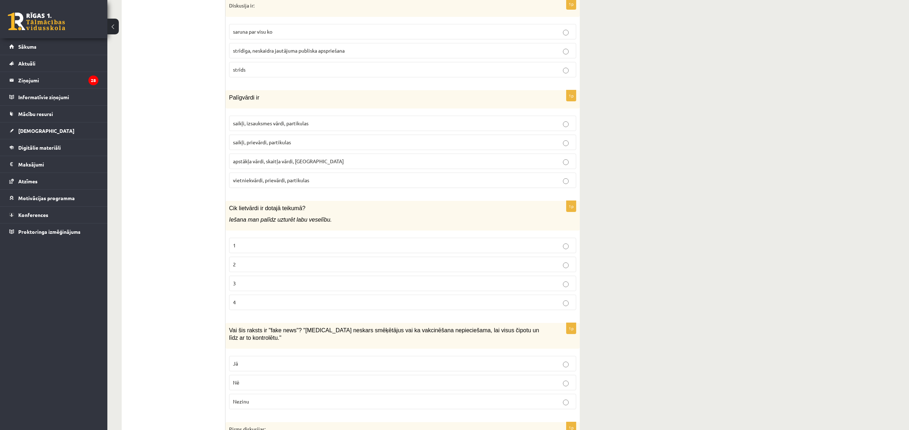
scroll to position [334, 0]
click at [260, 246] on p "1" at bounding box center [402, 245] width 339 height 8
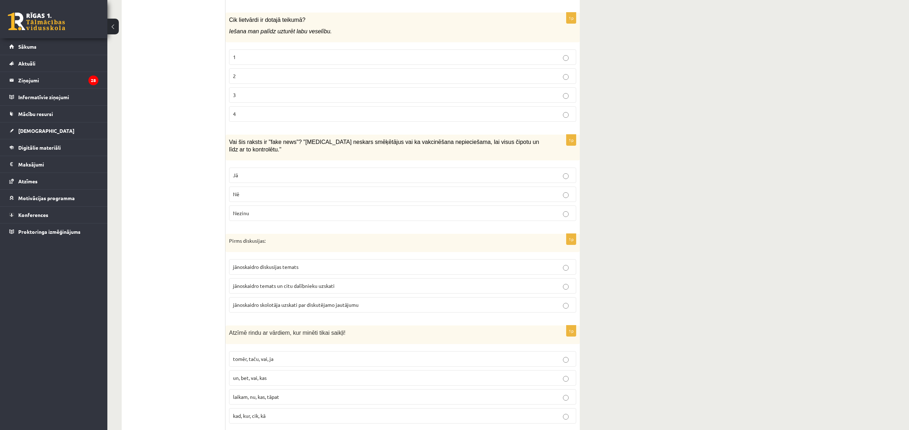
scroll to position [525, 0]
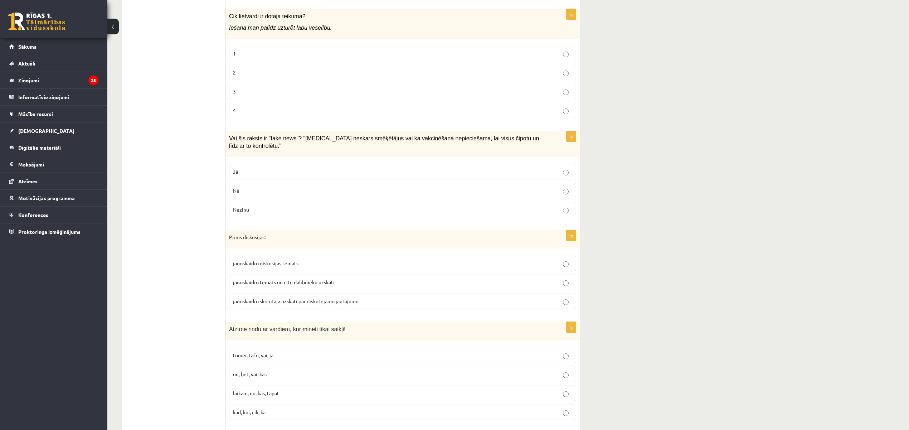
click at [340, 168] on p "Jā" at bounding box center [402, 172] width 339 height 8
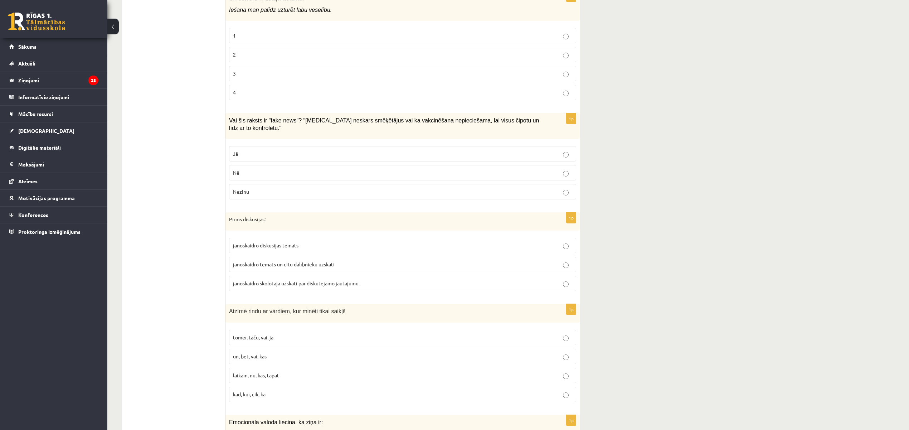
scroll to position [573, 0]
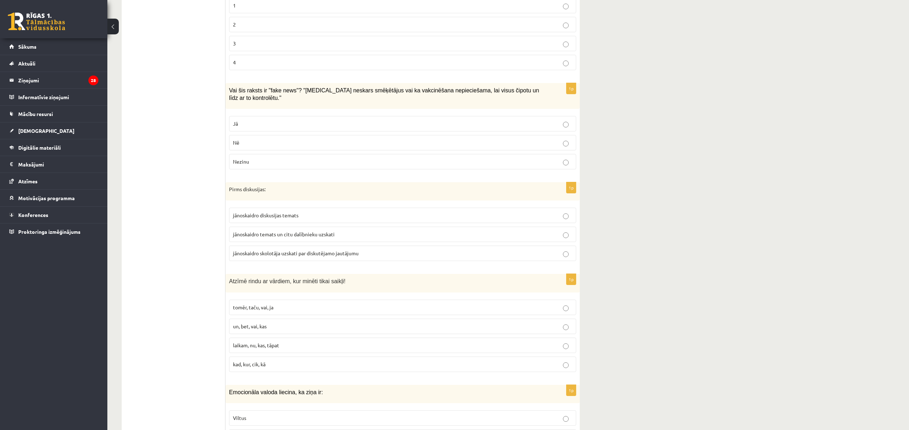
click at [261, 212] on span "jānoskaidro diskusijas temats" at bounding box center [266, 215] width 66 height 6
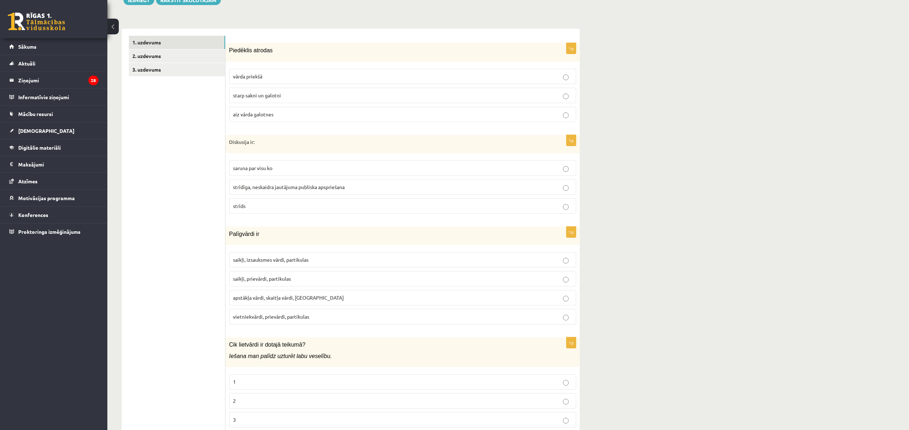
scroll to position [0, 0]
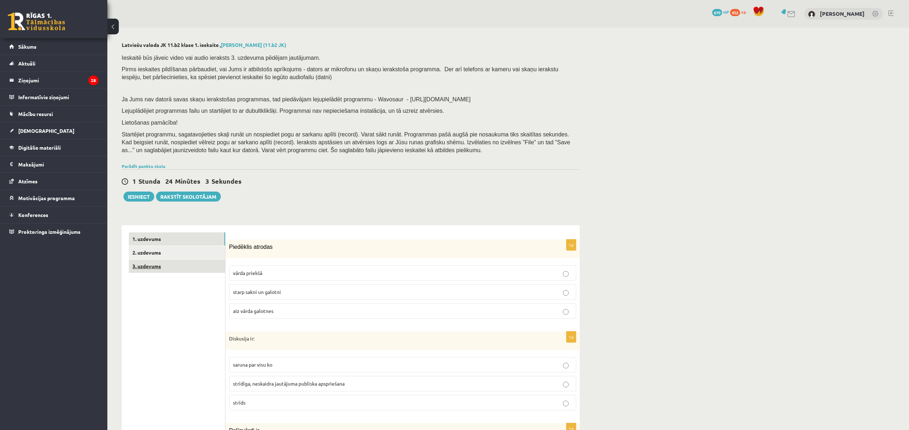
click at [173, 263] on link "3. uzdevums" at bounding box center [177, 266] width 96 height 13
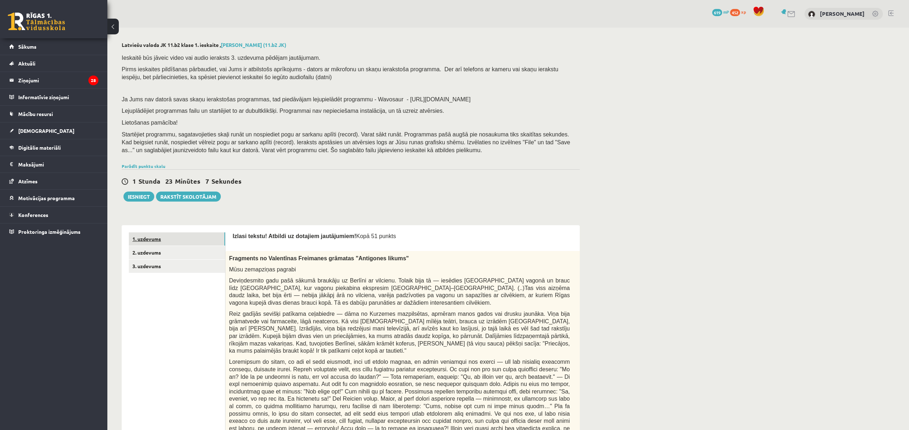
click at [220, 239] on link "1. uzdevums" at bounding box center [177, 238] width 96 height 13
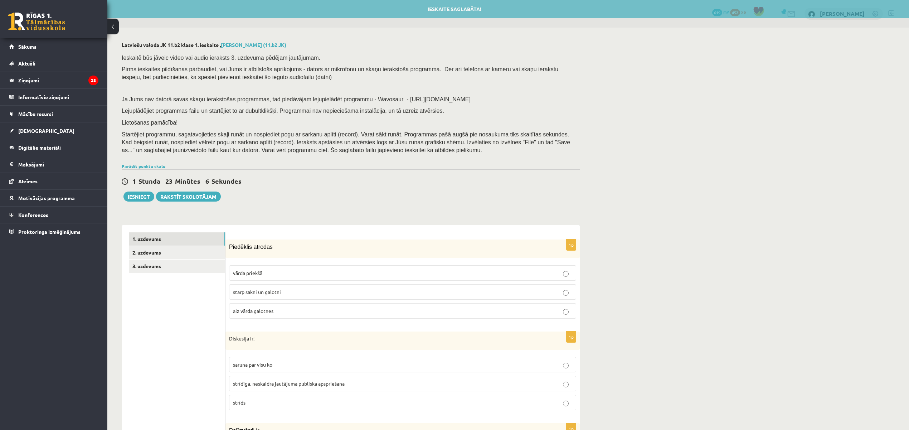
scroll to position [95, 0]
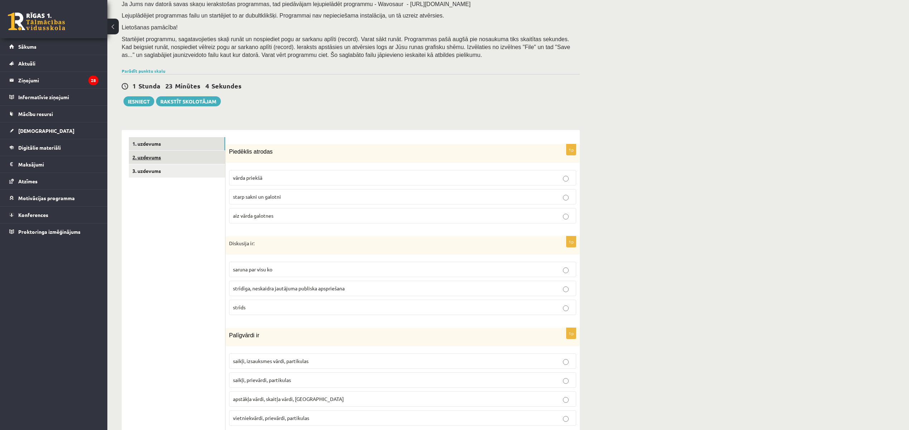
click at [217, 155] on link "2. uzdevums" at bounding box center [177, 157] width 96 height 13
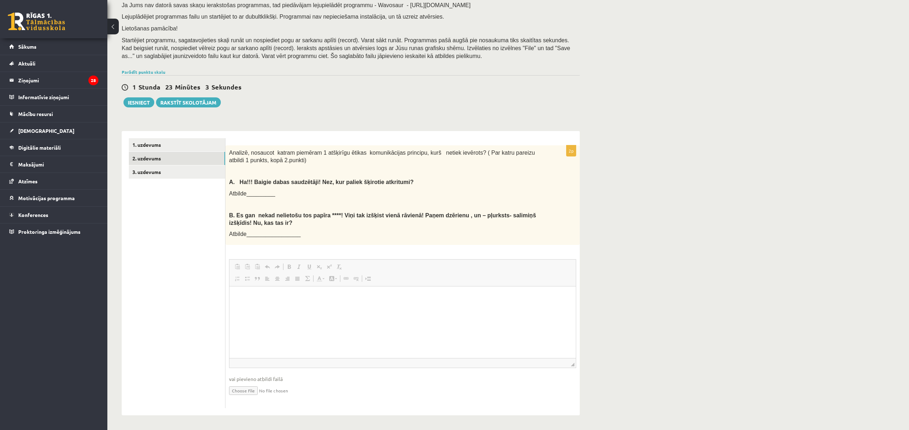
scroll to position [0, 0]
click at [219, 172] on link "3. uzdevums" at bounding box center [177, 171] width 96 height 13
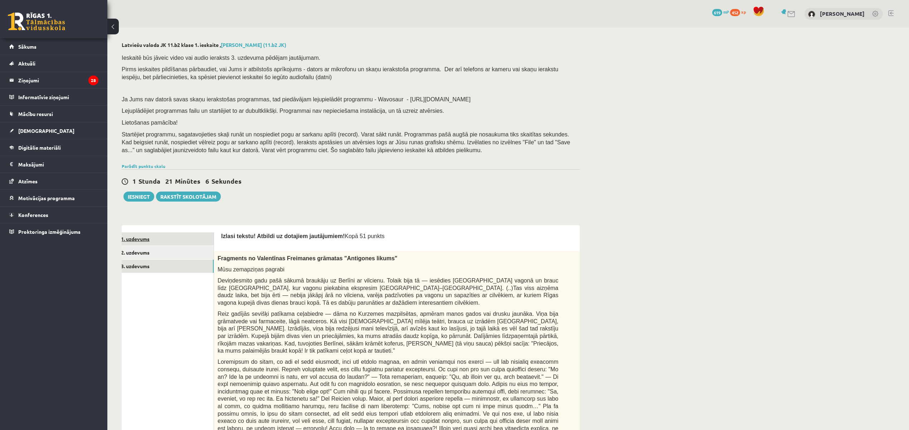
click at [150, 239] on link "1. uzdevums" at bounding box center [165, 238] width 96 height 13
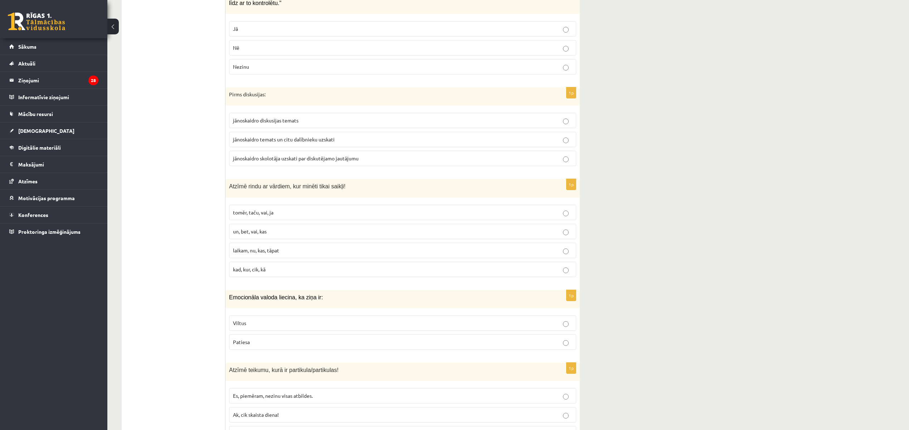
scroll to position [668, 0]
click at [290, 339] on p "Patiesa" at bounding box center [402, 342] width 339 height 8
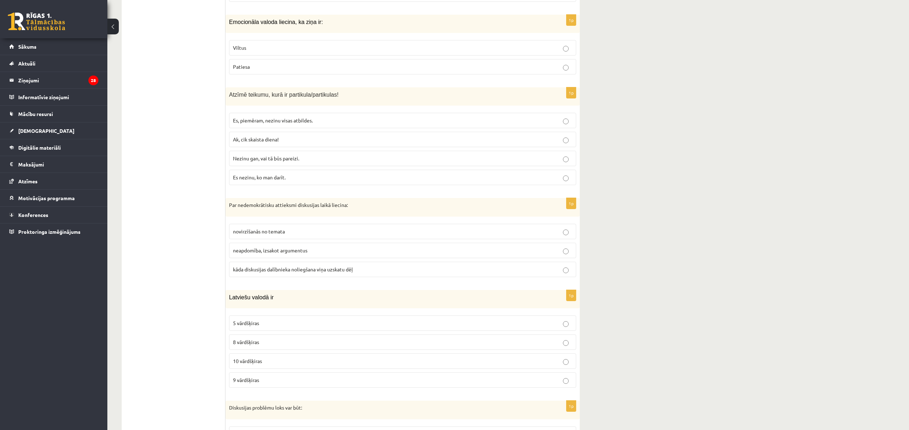
scroll to position [954, 0]
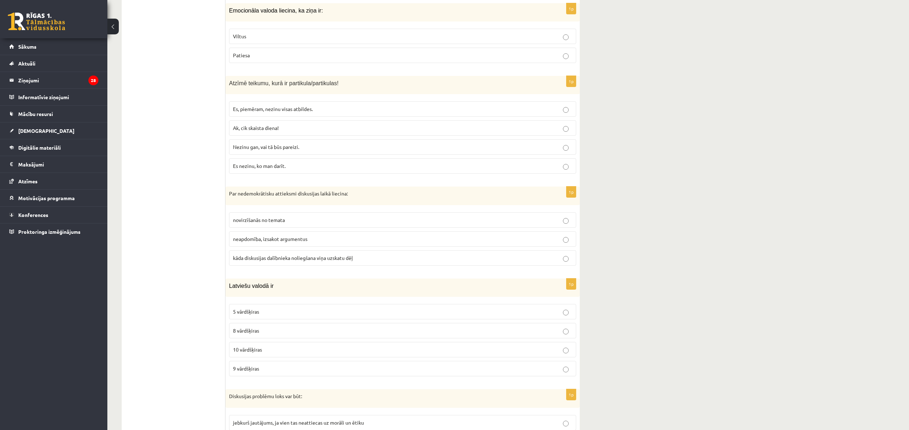
click at [301, 351] on p "10 vārdšķiras" at bounding box center [402, 350] width 339 height 8
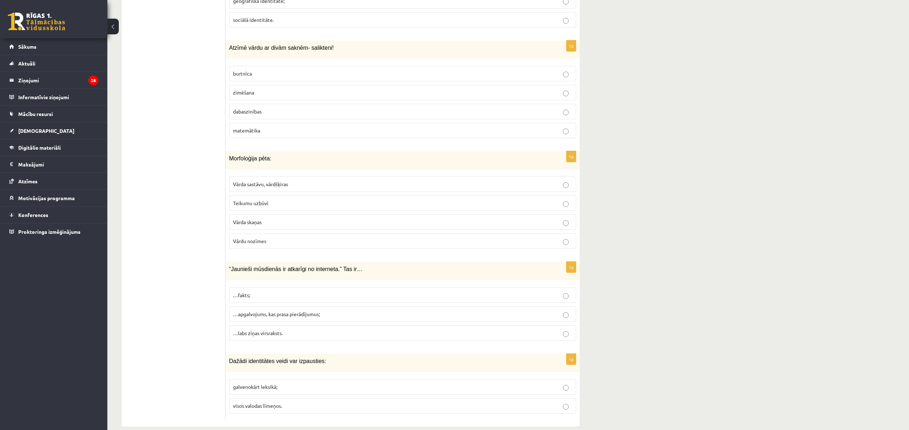
scroll to position [3305, 0]
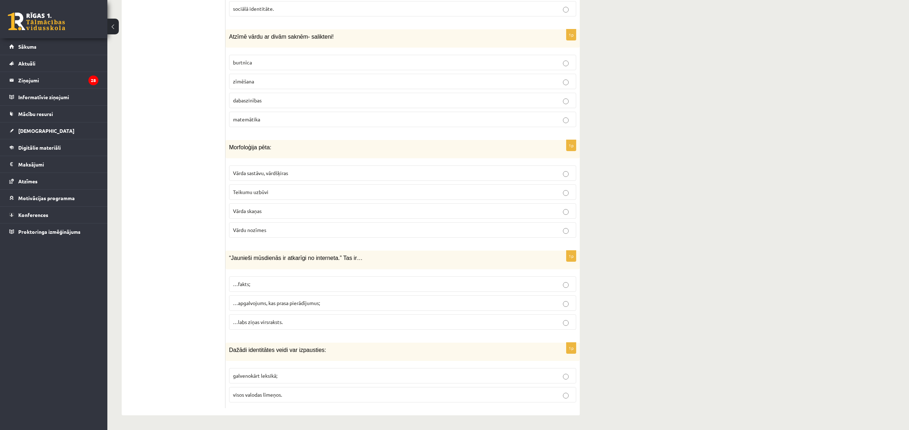
click at [283, 392] on p "visos valodas līmeņos." at bounding box center [402, 395] width 339 height 8
click at [375, 296] on label "…apgalvojums, kas prasa pierādījumus;" at bounding box center [402, 302] width 347 height 15
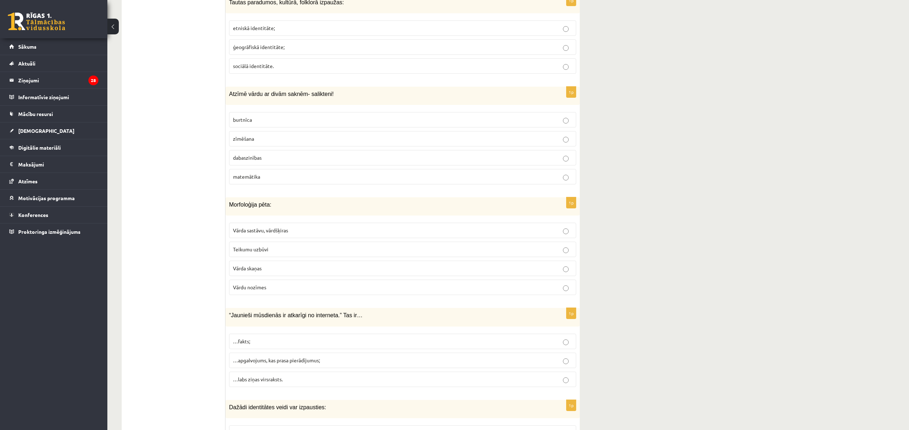
scroll to position [3209, 0]
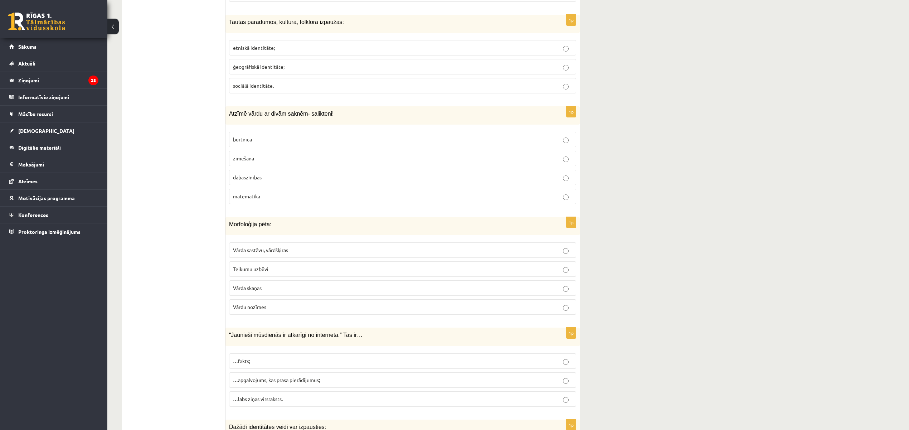
click at [272, 185] on label "dabaszinības" at bounding box center [402, 177] width 347 height 15
click at [281, 273] on p "Teikumu uzbūvi" at bounding box center [402, 269] width 339 height 8
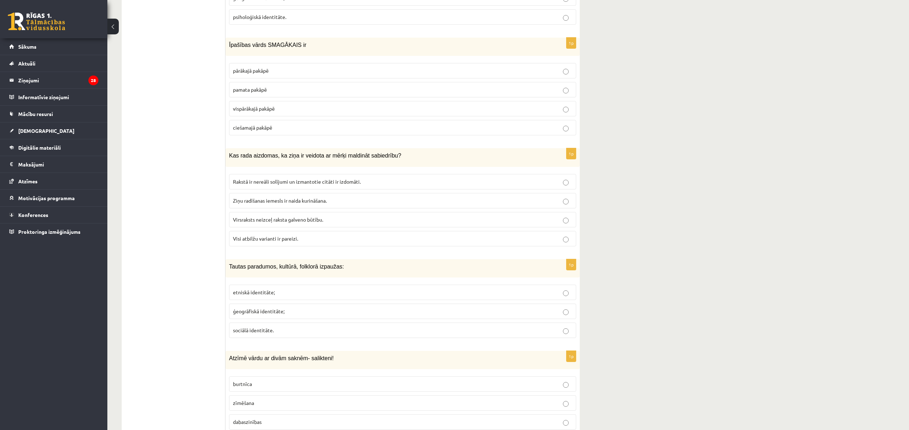
scroll to position [2923, 0]
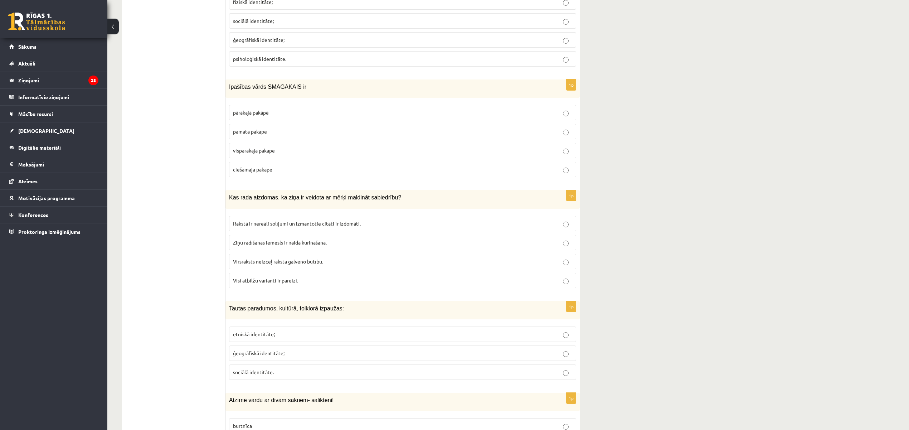
click at [264, 337] on span "etniskā identitāte;" at bounding box center [254, 334] width 42 height 6
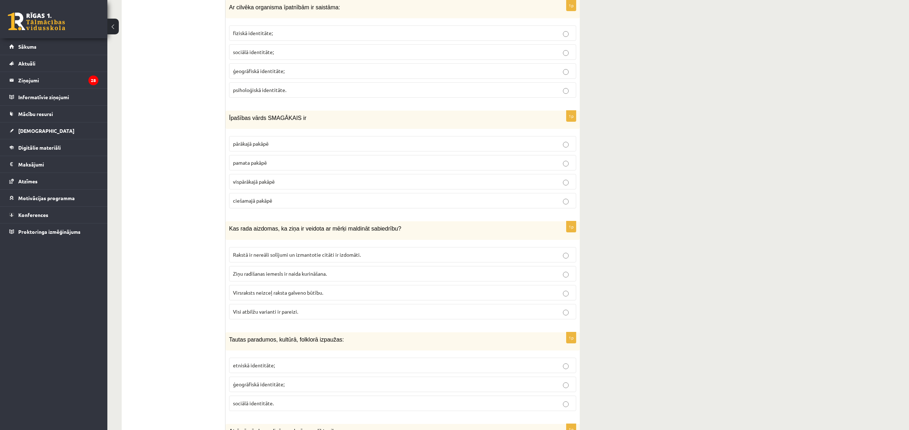
scroll to position [2875, 0]
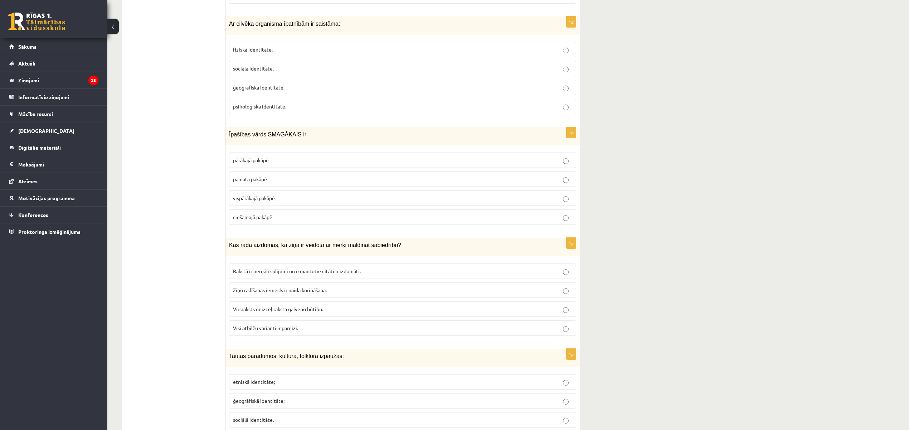
click at [241, 331] on span "Visi atbilžu varianti ir pareizi." at bounding box center [265, 328] width 65 height 6
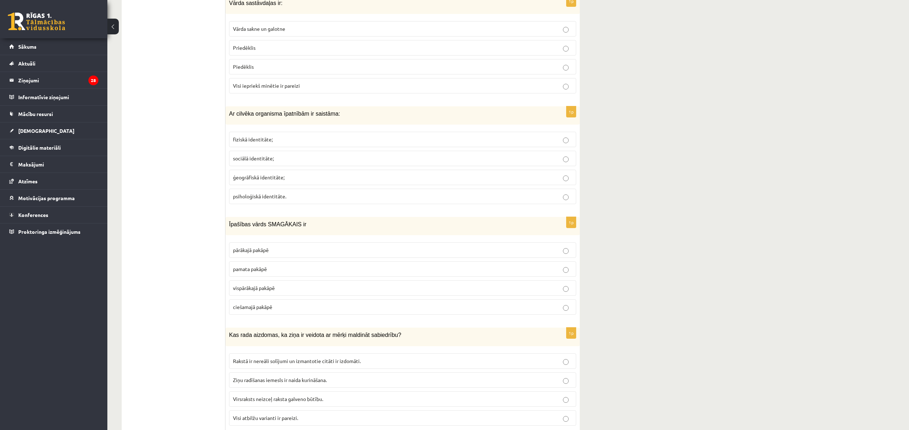
scroll to position [2732, 0]
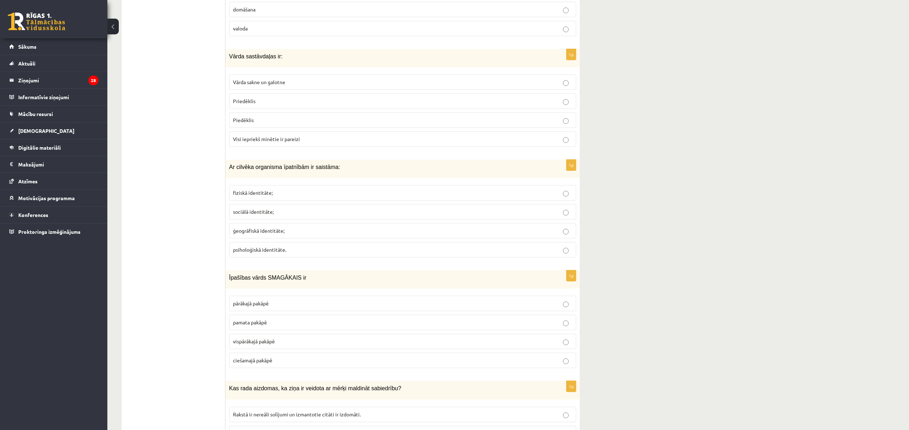
click at [271, 142] on span "Visi iepriekš minētie ir pareizi" at bounding box center [266, 139] width 67 height 6
click at [280, 345] on p "vispārākajā pakāpē" at bounding box center [402, 342] width 339 height 8
click at [272, 197] on p "fiziskā identitāte;" at bounding box center [402, 193] width 339 height 8
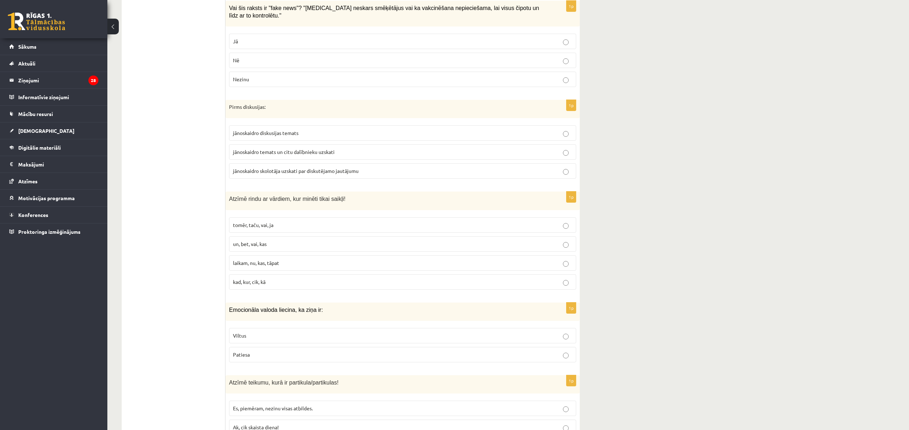
scroll to position [668, 0]
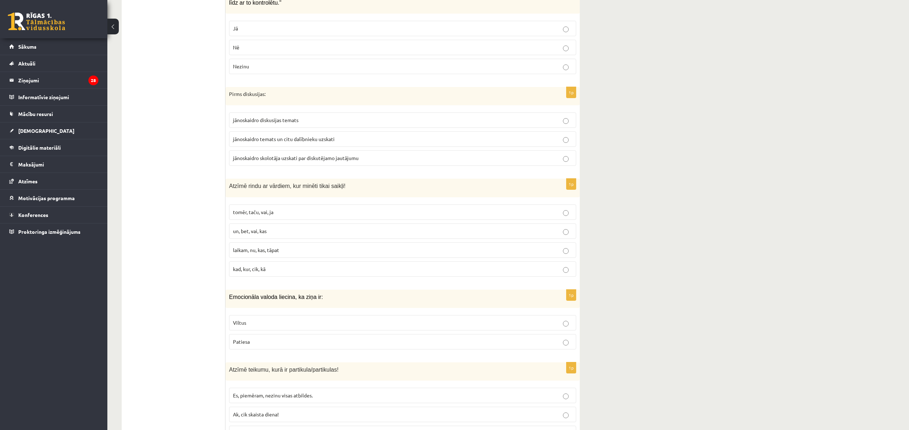
click at [282, 227] on p "un, bet, vai, kas" at bounding box center [402, 231] width 339 height 8
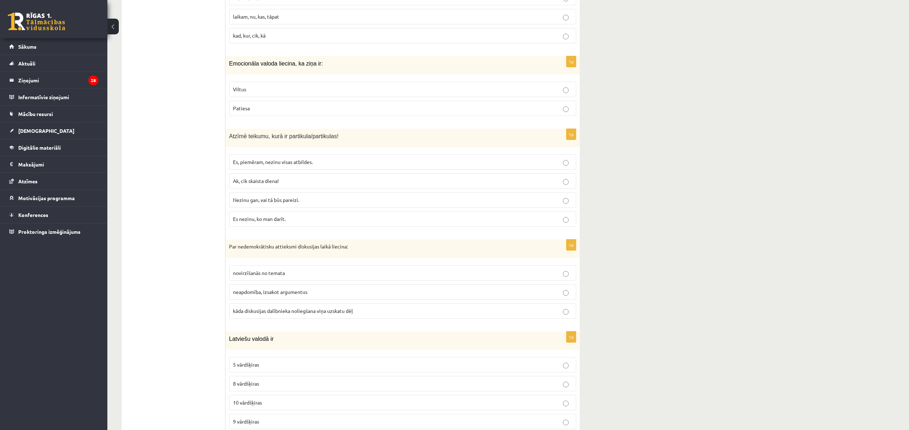
scroll to position [954, 0]
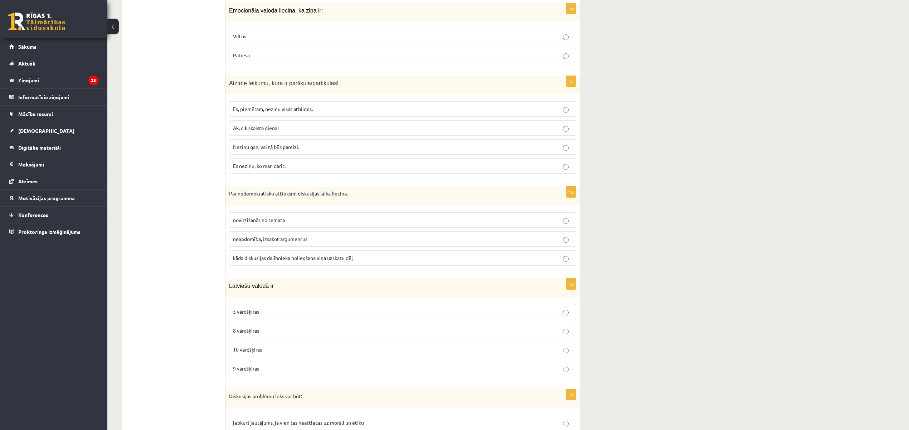
click at [308, 255] on span "kāda diskusijas dalībnieka noliegšana viņa uzskatu dēļ" at bounding box center [293, 257] width 120 height 6
click at [267, 242] on p "neapdomība, izsakot argumentus" at bounding box center [402, 239] width 339 height 8
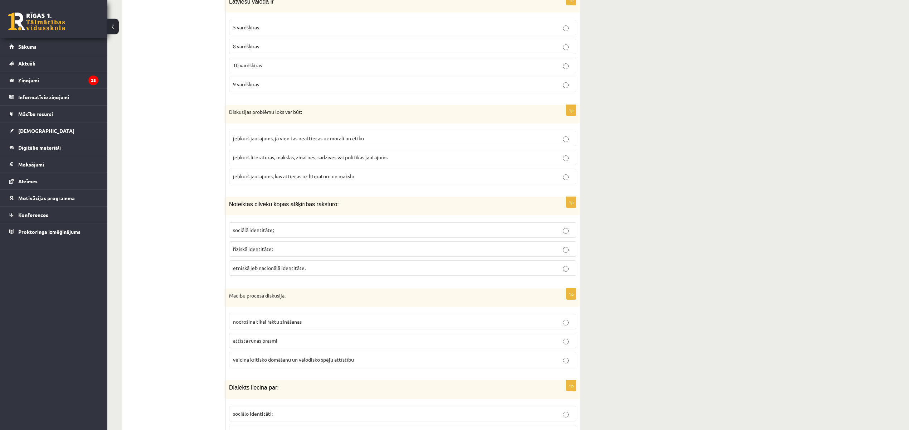
scroll to position [1241, 0]
click at [416, 156] on p "jebkurš literatūras, mākslas, zinātnes, sadzīves vai politikas jautājums" at bounding box center [402, 155] width 339 height 8
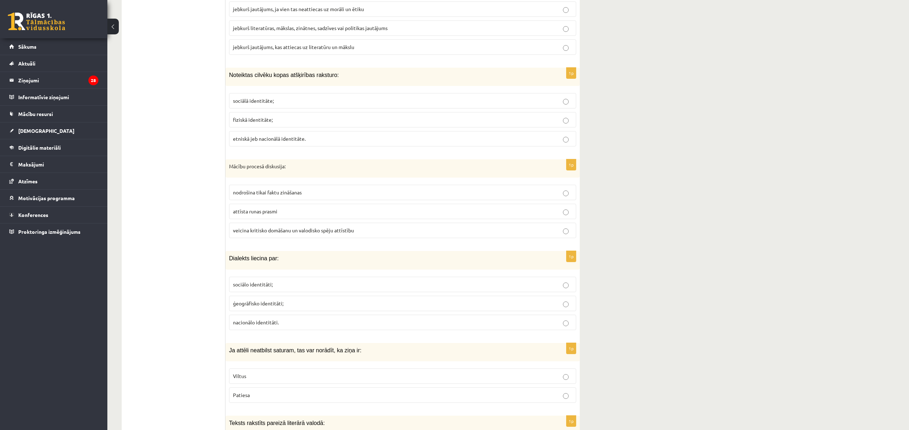
scroll to position [1384, 0]
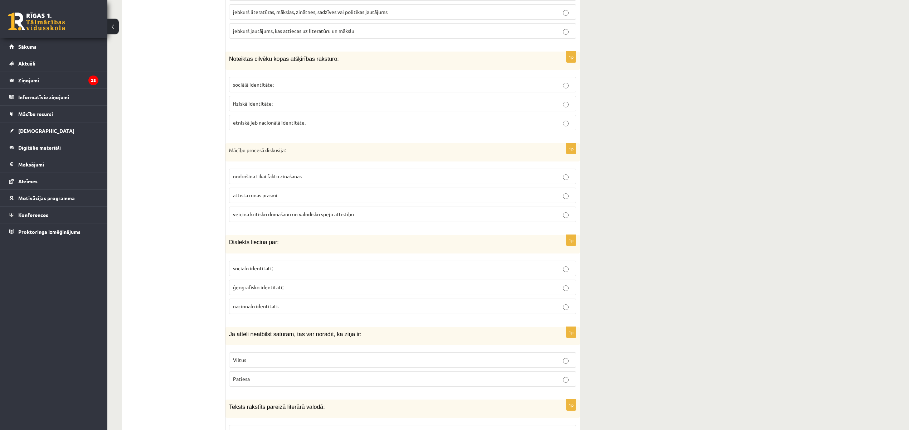
click at [331, 86] on p "sociālā identitāte;" at bounding box center [402, 85] width 339 height 8
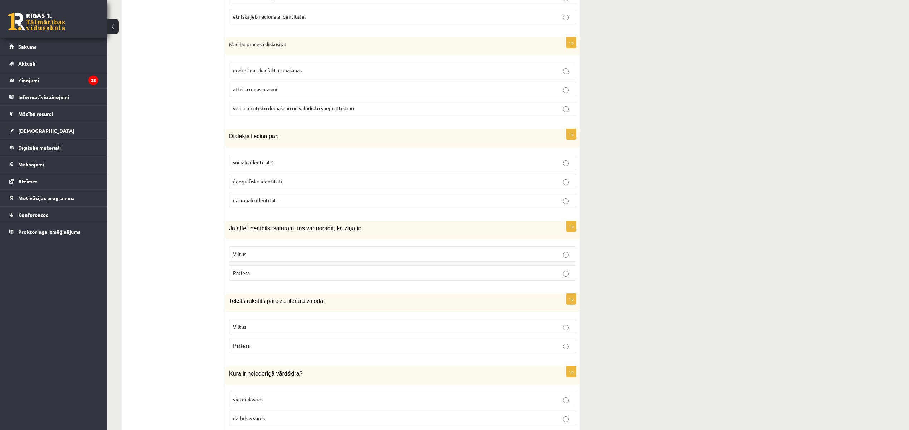
scroll to position [1527, 0]
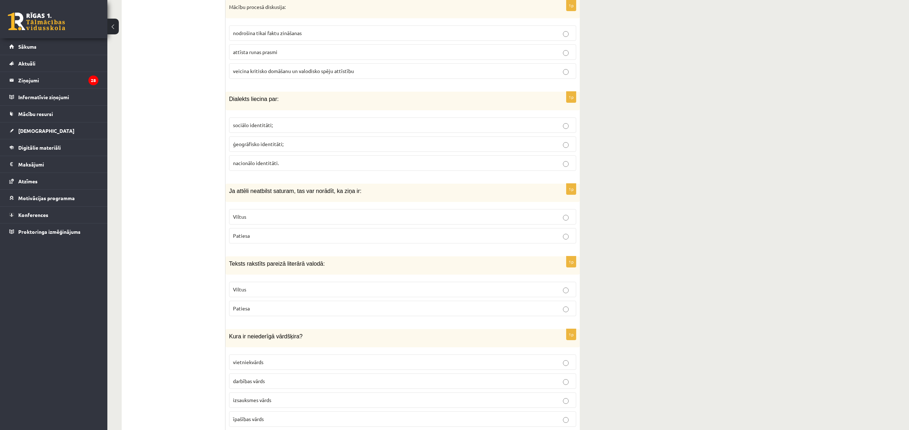
click at [342, 74] on span "veicina kritisko domāšanu un valodisko spēju attīstību" at bounding box center [293, 71] width 121 height 6
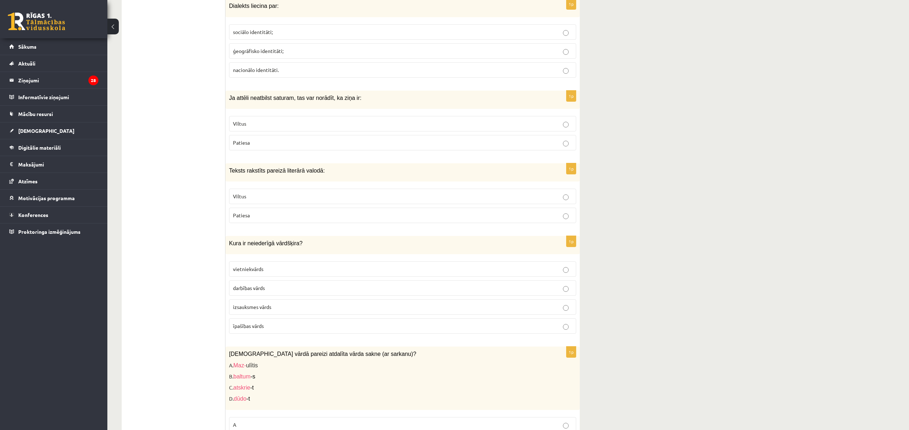
scroll to position [1623, 0]
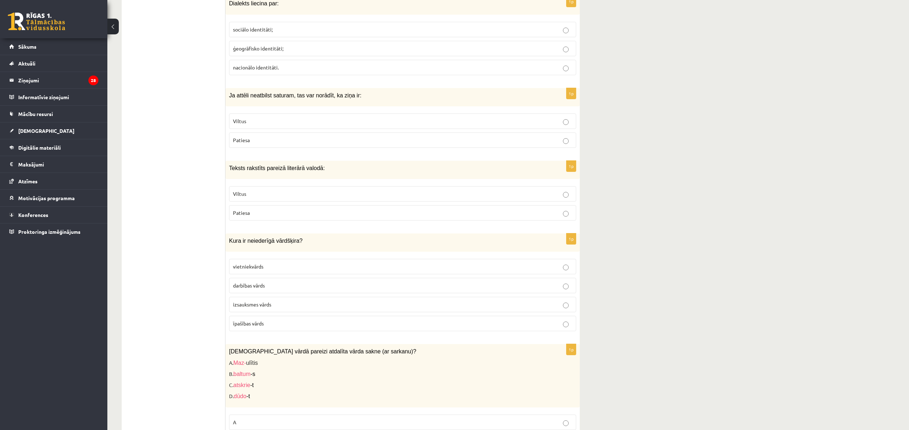
click at [247, 129] on label "Viltus" at bounding box center [402, 120] width 347 height 15
drag, startPoint x: 247, startPoint y: 129, endPoint x: 236, endPoint y: 122, distance: 13.3
click at [247, 129] on label "Viltus" at bounding box center [402, 120] width 347 height 15
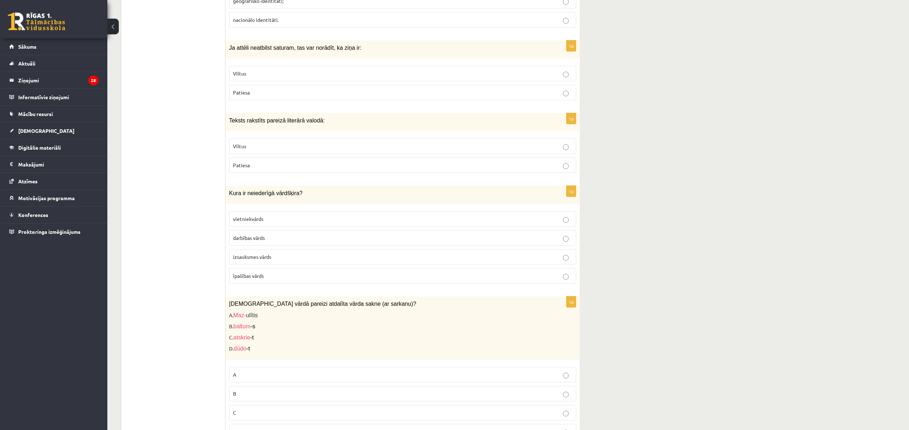
click at [271, 168] on p "Patiesa" at bounding box center [402, 165] width 339 height 8
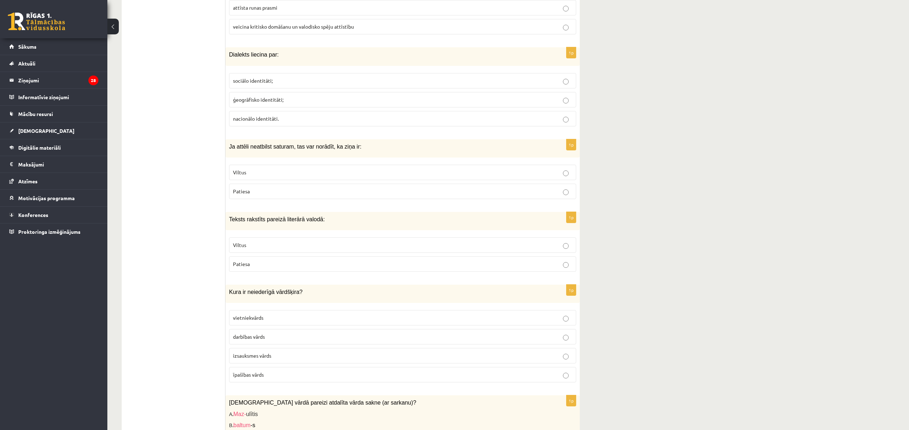
scroll to position [1527, 0]
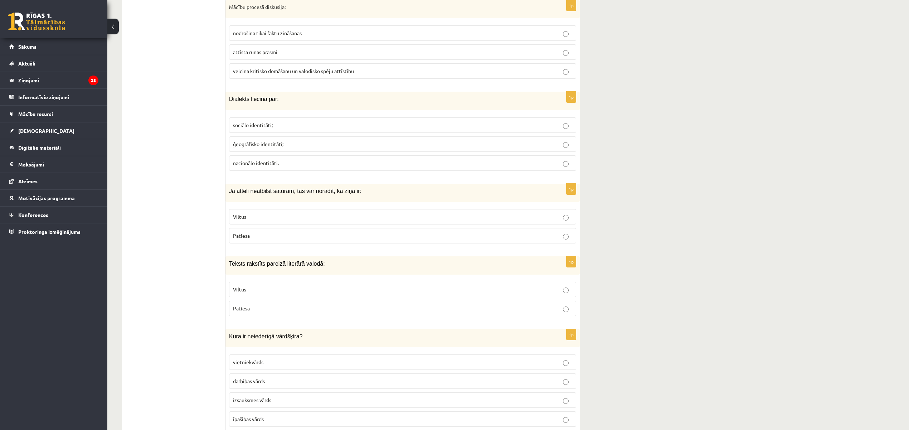
click at [275, 167] on p "nacionālo identitāti." at bounding box center [402, 163] width 339 height 8
click at [198, 183] on ul "1. uzdevums 2. uzdevums 3. uzdevums" at bounding box center [177, 435] width 97 height 3461
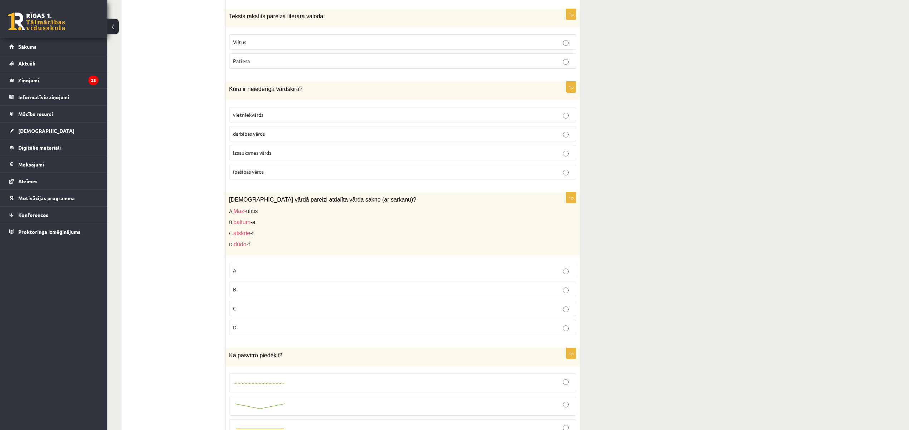
scroll to position [1813, 0]
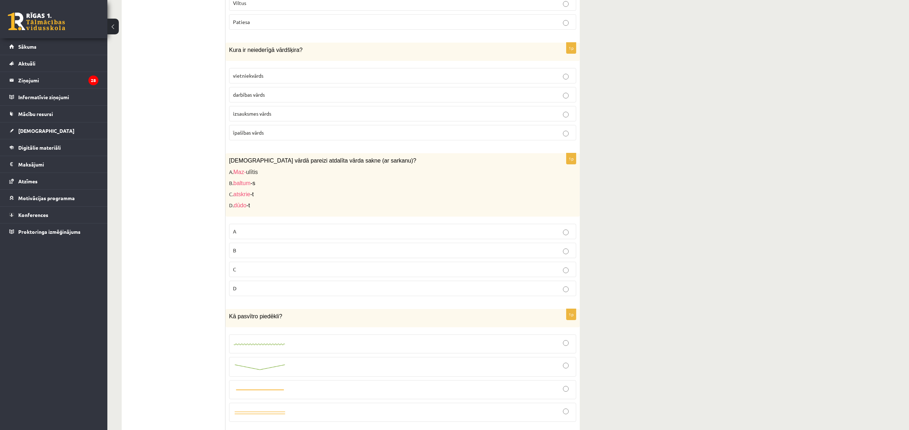
click at [324, 233] on label "A" at bounding box center [402, 231] width 347 height 15
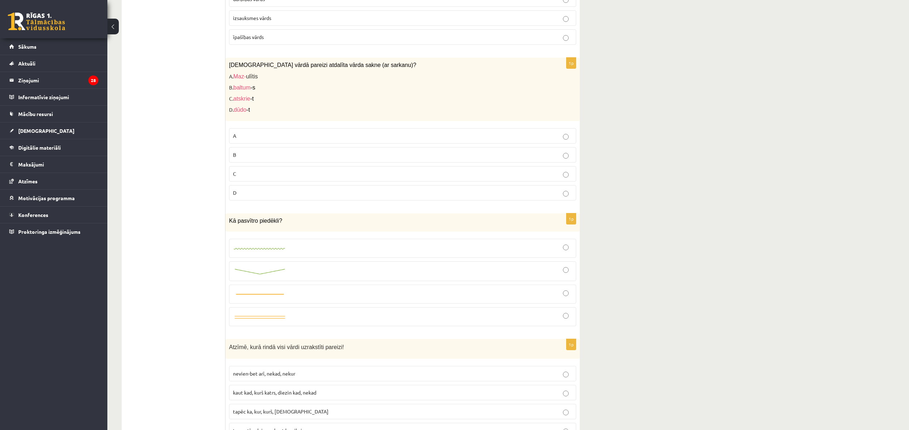
scroll to position [2004, 0]
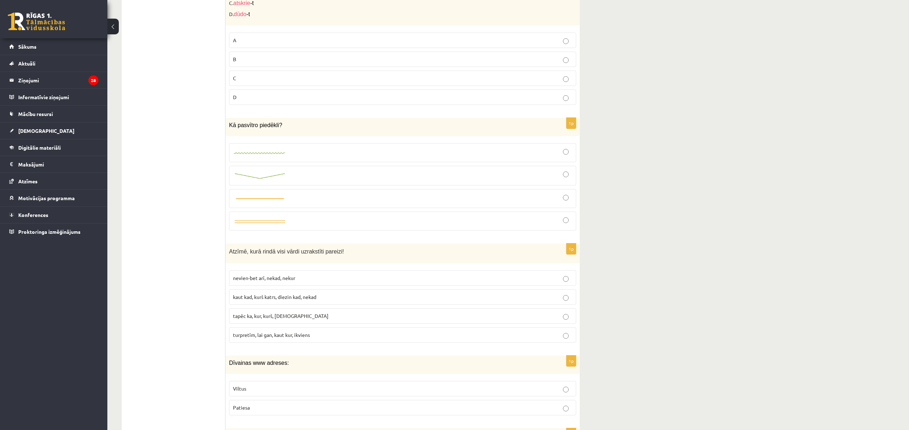
click at [260, 392] on p "Viltus" at bounding box center [402, 389] width 339 height 8
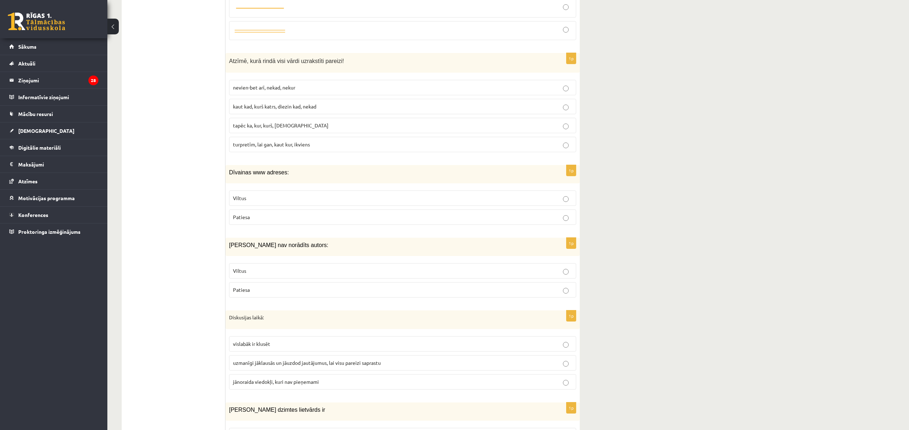
scroll to position [2195, 0]
click at [262, 274] on p "Viltus" at bounding box center [402, 271] width 339 height 8
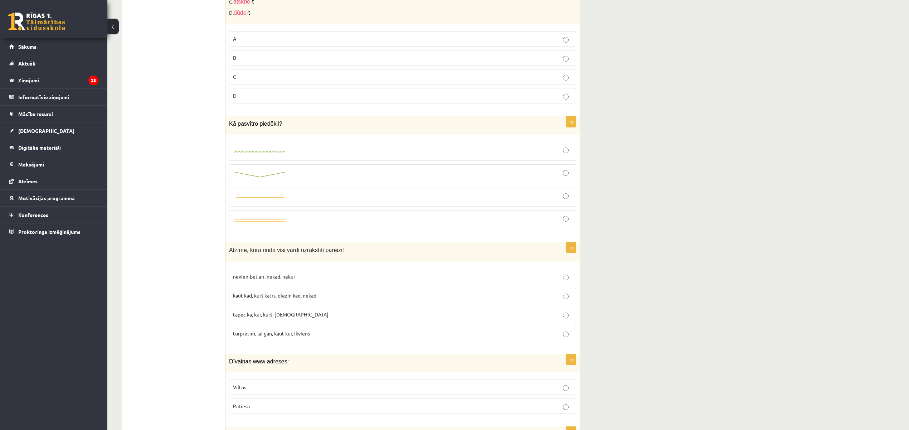
scroll to position [2004, 0]
click at [312, 320] on p "tapēc ka, kur, kurš, neviens" at bounding box center [402, 316] width 339 height 8
click at [305, 204] on div at bounding box center [402, 198] width 339 height 11
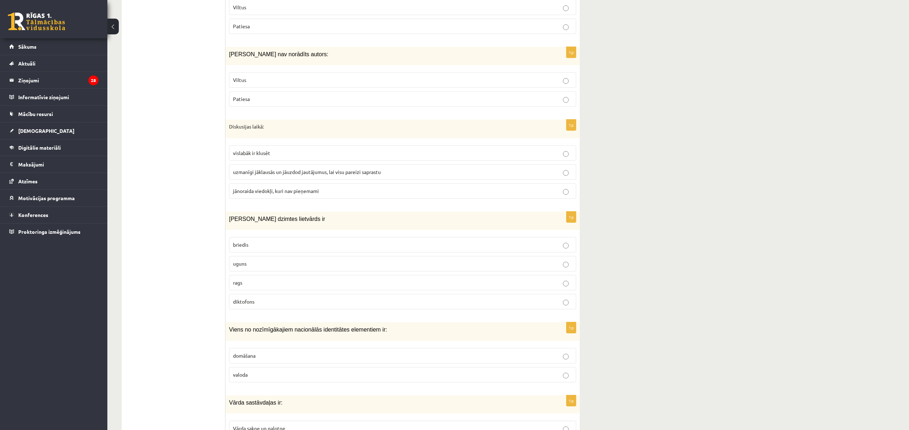
scroll to position [2386, 0]
click at [320, 179] on label "uzmanīgi jāklausās un jāuzdod jautājumus, lai visu pareizi saprastu" at bounding box center [402, 171] width 347 height 15
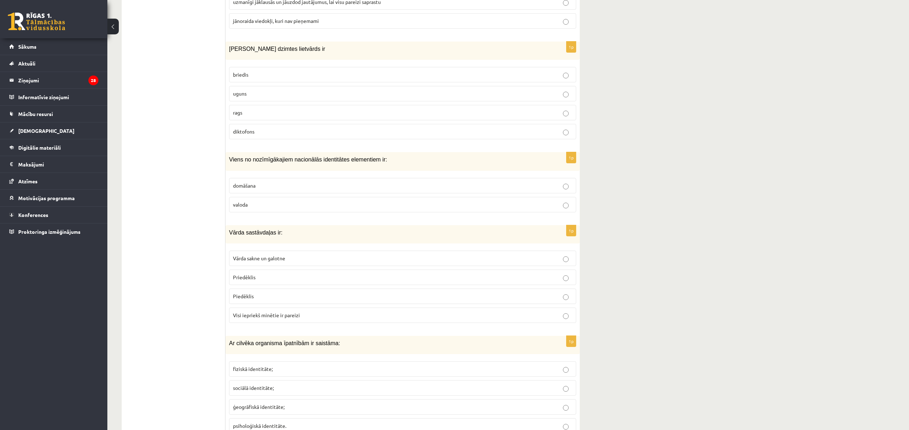
scroll to position [2541, 0]
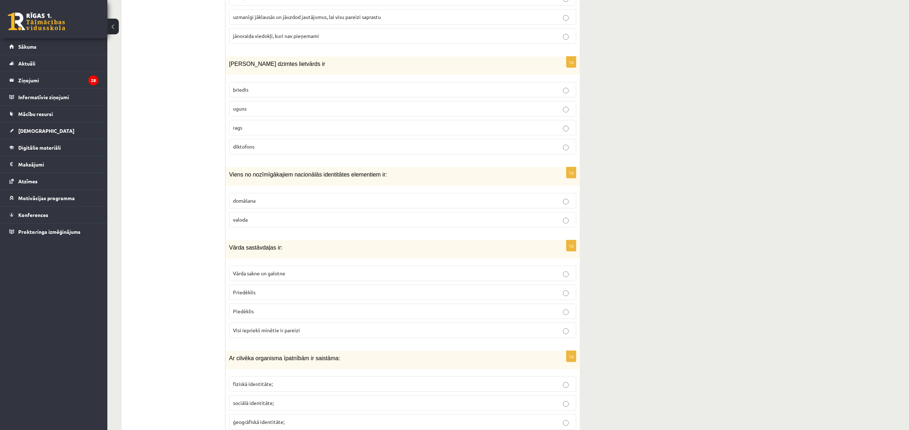
click at [264, 93] on p "briedis" at bounding box center [402, 90] width 339 height 8
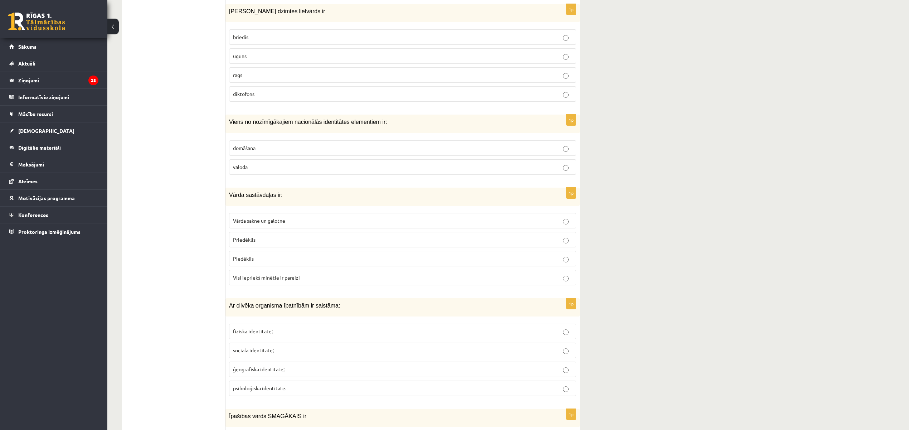
scroll to position [2636, 0]
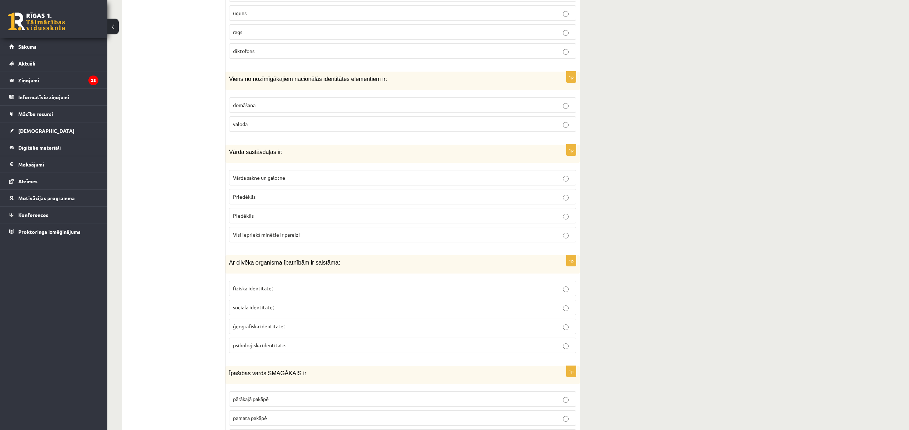
click at [247, 128] on p "valoda" at bounding box center [402, 124] width 339 height 8
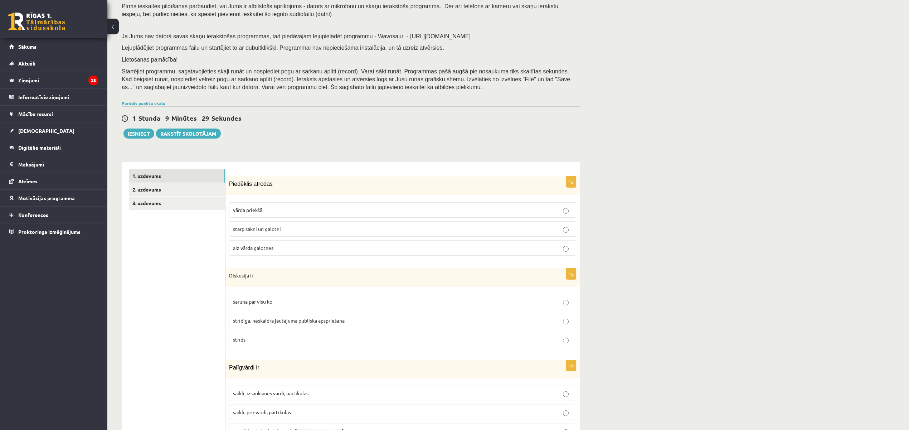
scroll to position [0, 0]
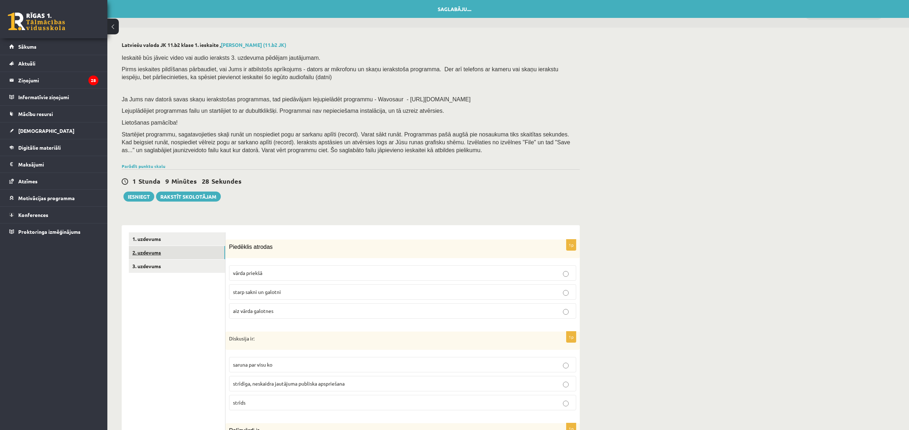
click at [183, 250] on link "2. uzdevums" at bounding box center [177, 252] width 96 height 13
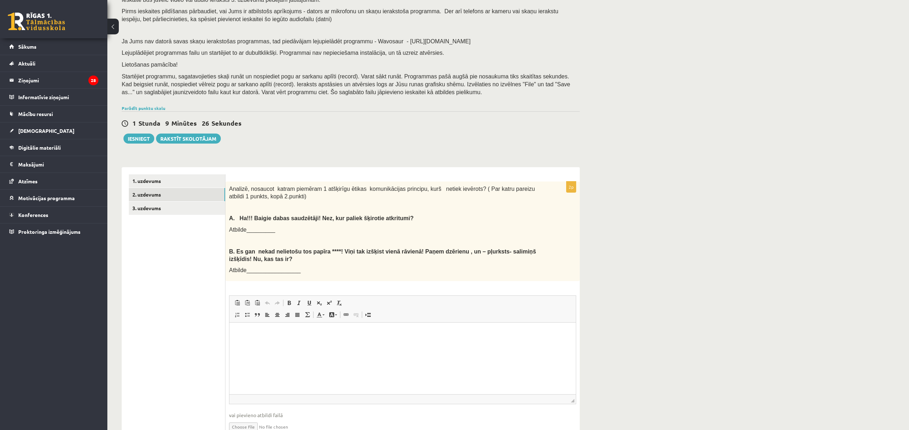
scroll to position [94, 0]
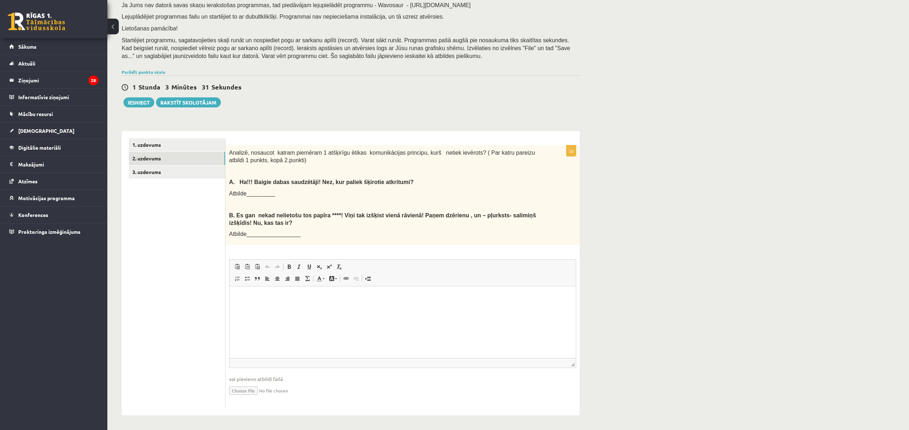
click at [251, 302] on html at bounding box center [402, 297] width 346 height 22
click at [181, 174] on link "3. uzdevums" at bounding box center [177, 171] width 96 height 13
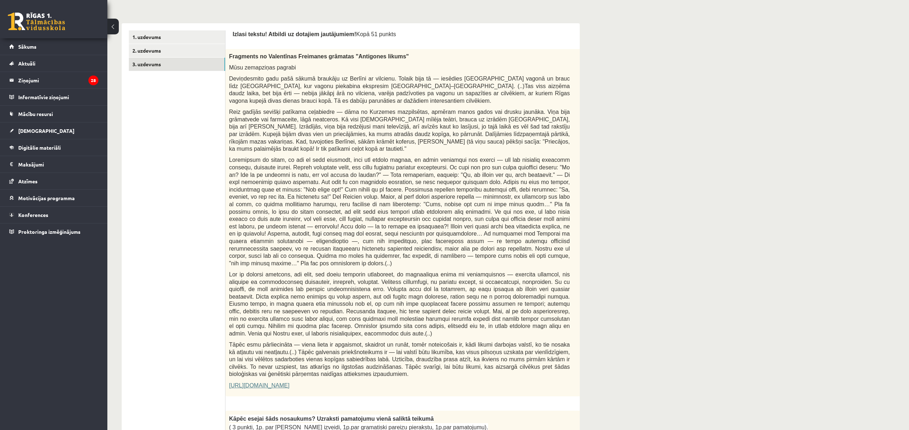
scroll to position [218, 0]
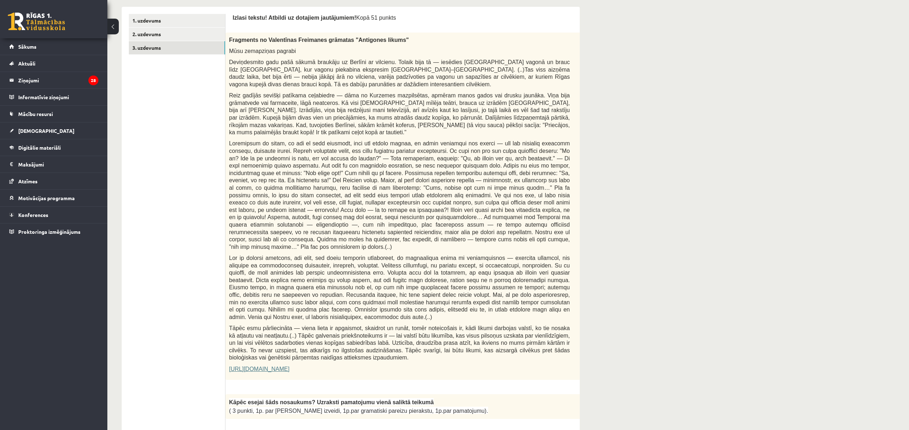
click at [290, 366] on link "https://satori.lv/article/musu-zemapzinas-pagrabi" at bounding box center [259, 369] width 60 height 6
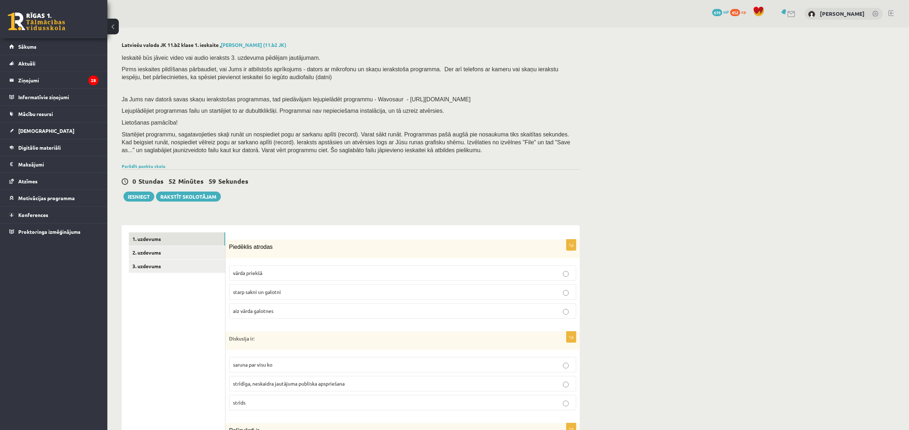
scroll to position [218, 0]
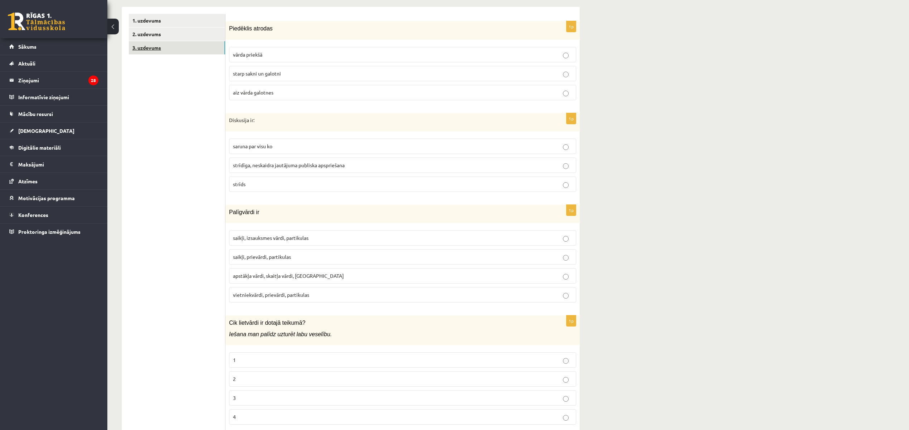
click at [177, 53] on link "3. uzdevums" at bounding box center [177, 47] width 96 height 13
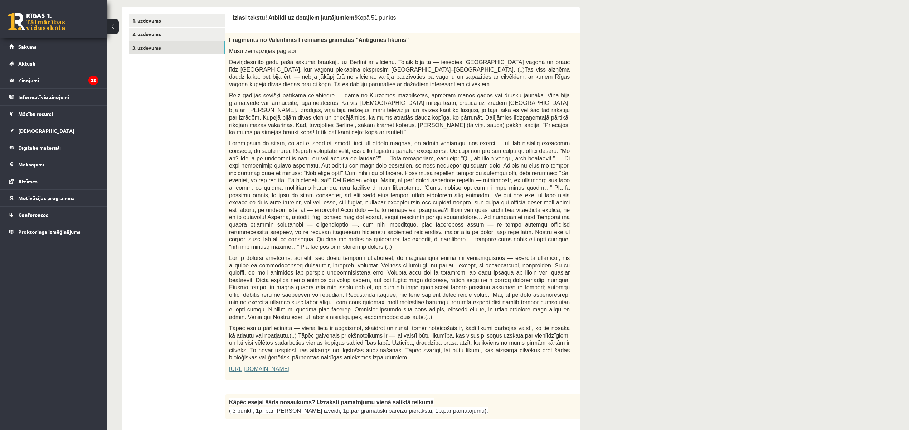
scroll to position [0, 0]
click at [141, 21] on link "1. uzdevums" at bounding box center [177, 20] width 96 height 13
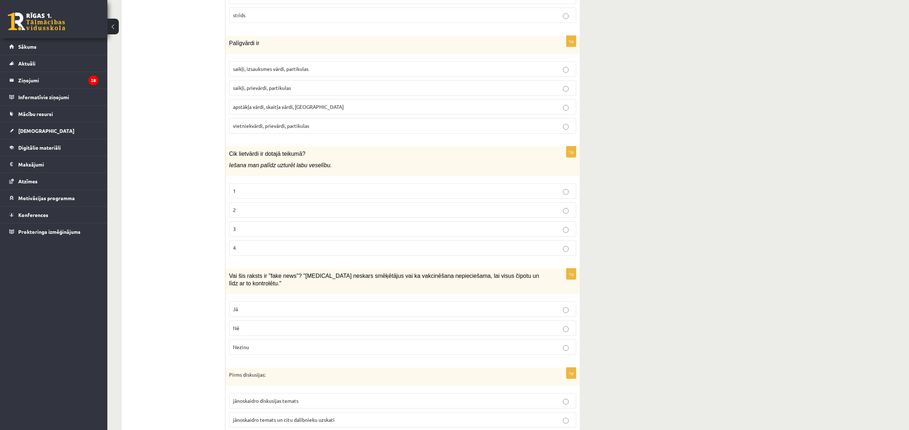
scroll to position [218, 0]
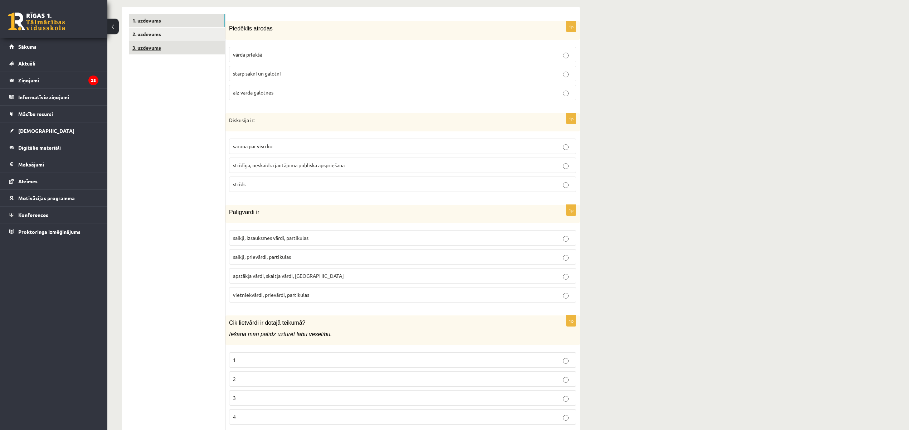
click at [172, 51] on link "3. uzdevums" at bounding box center [177, 47] width 96 height 13
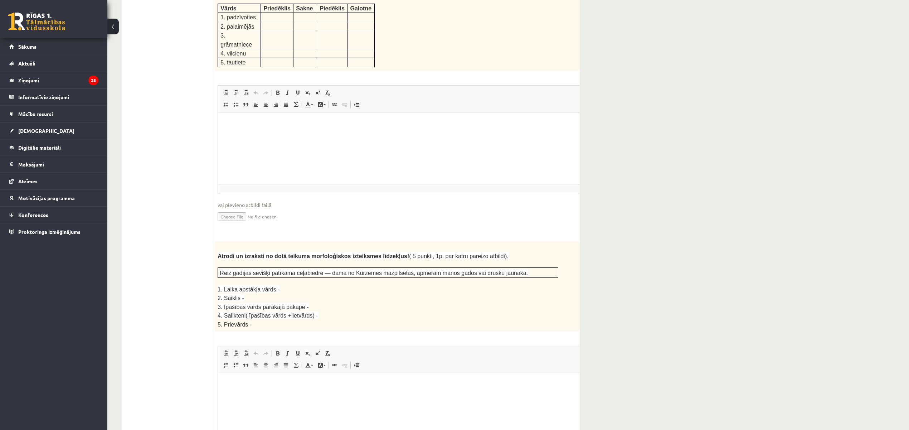
scroll to position [982, 0]
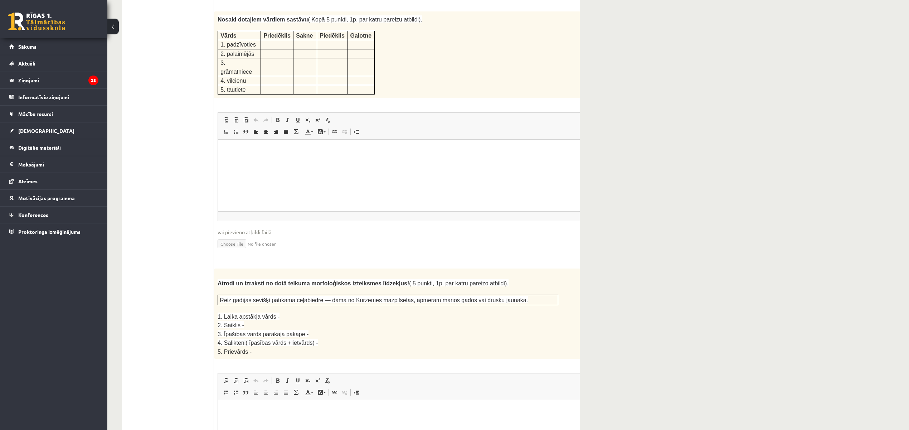
drag, startPoint x: 265, startPoint y: 430, endPoint x: 266, endPoint y: 418, distance: 11.8
click at [266, 422] on html at bounding box center [406, 411] width 376 height 22
click at [230, 416] on body "** ** ** ** **" at bounding box center [406, 434] width 362 height 55
click at [238, 410] on p "**" at bounding box center [396, 411] width 343 height 8
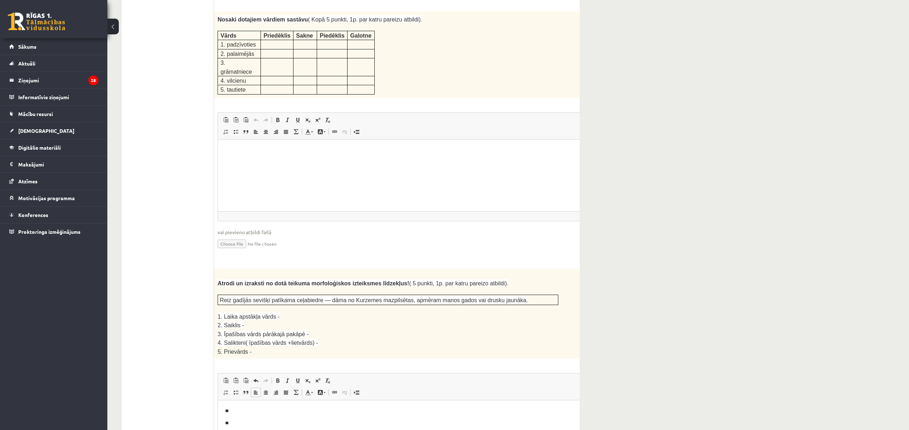
click at [237, 420] on p "**" at bounding box center [396, 424] width 343 height 8
click at [240, 430] on p "**" at bounding box center [396, 435] width 343 height 8
click at [244, 430] on html "**********" at bounding box center [406, 435] width 376 height 70
click at [231, 430] on p "**********" at bounding box center [396, 435] width 343 height 8
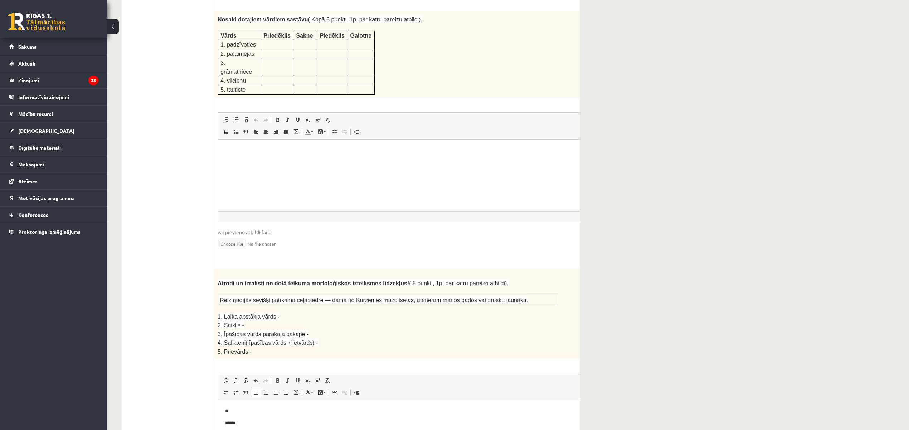
drag, startPoint x: 255, startPoint y: 437, endPoint x: 230, endPoint y: 436, distance: 25.4
click at [230, 430] on p "**********" at bounding box center [396, 435] width 343 height 8
click at [265, 416] on body "**********" at bounding box center [406, 434] width 362 height 55
click at [264, 405] on html "**********" at bounding box center [406, 435] width 376 height 70
click at [240, 430] on p "**" at bounding box center [396, 435] width 343 height 8
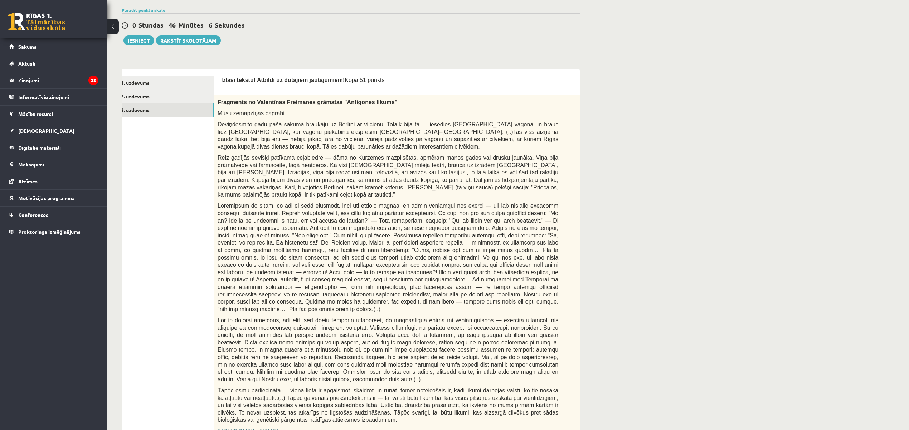
scroll to position [123, 0]
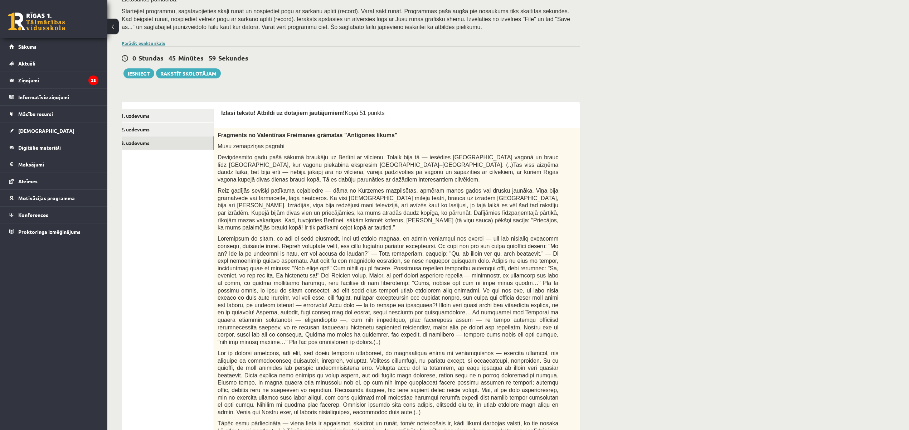
click at [160, 42] on link "Parādīt punktu skalu" at bounding box center [144, 43] width 44 height 6
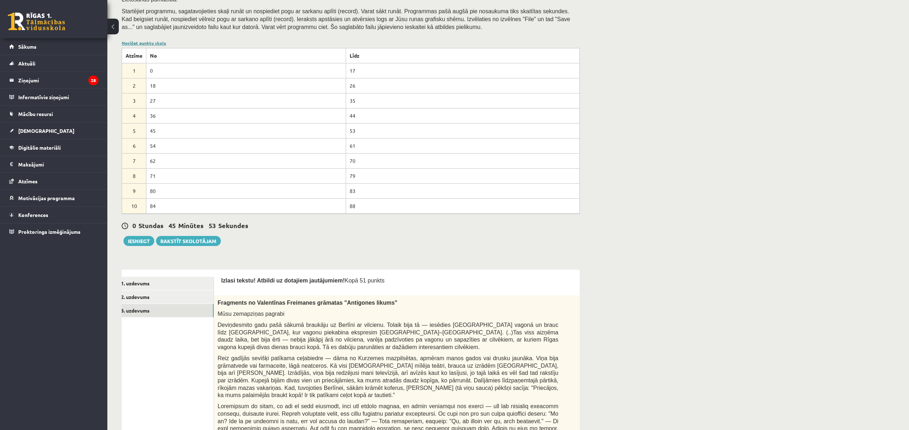
click at [159, 43] on link "Noslēpt punktu skalu" at bounding box center [144, 43] width 44 height 6
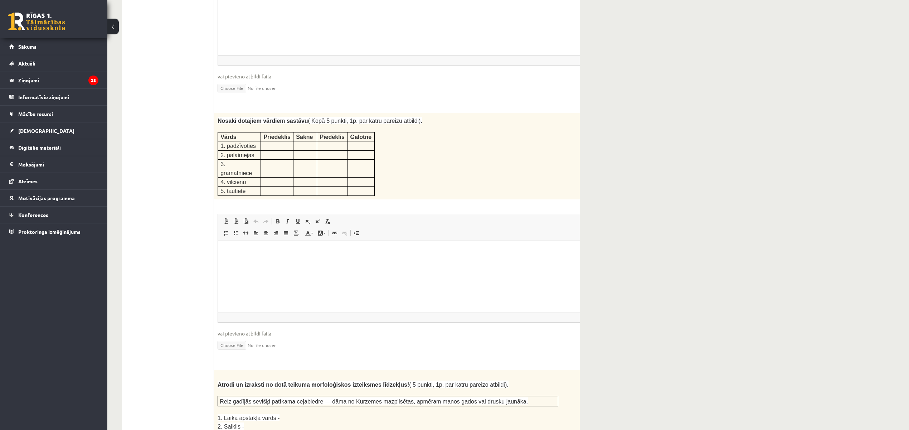
scroll to position [859, 0]
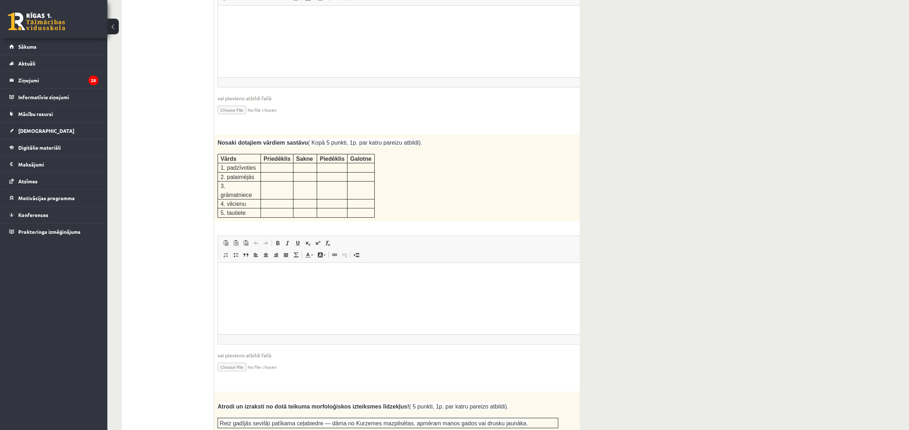
click at [241, 277] on html at bounding box center [406, 273] width 376 height 22
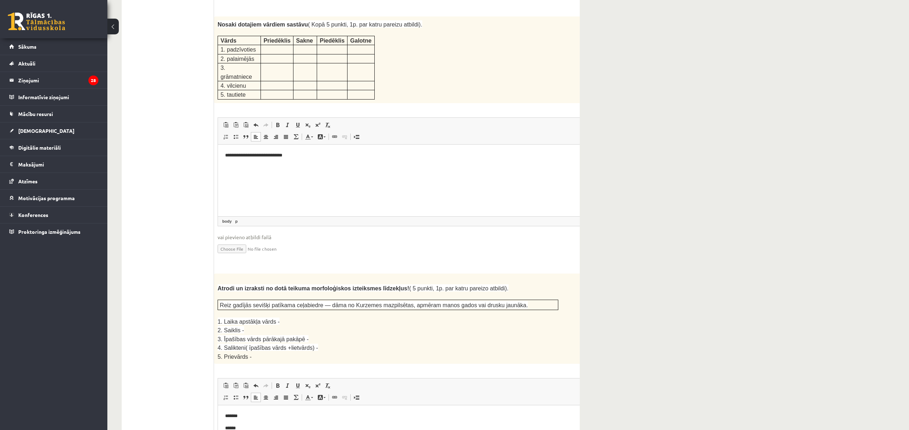
scroll to position [935, 0]
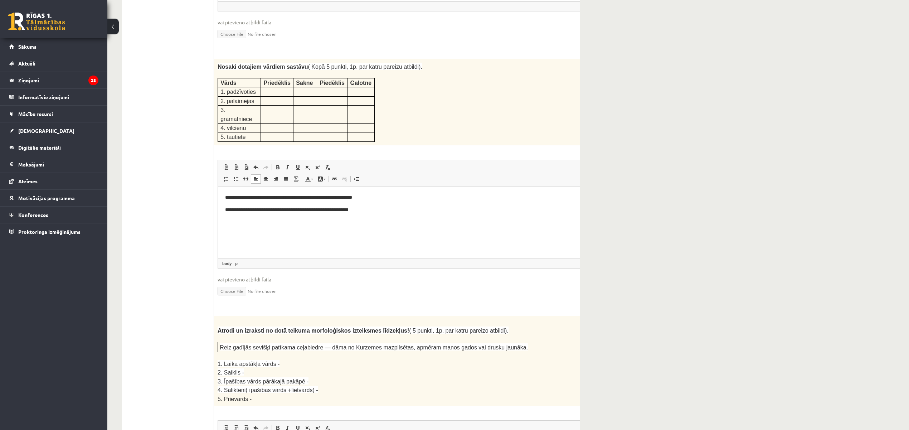
click at [317, 200] on p "**********" at bounding box center [396, 198] width 343 height 8
click at [340, 207] on p "**********" at bounding box center [396, 210] width 343 height 8
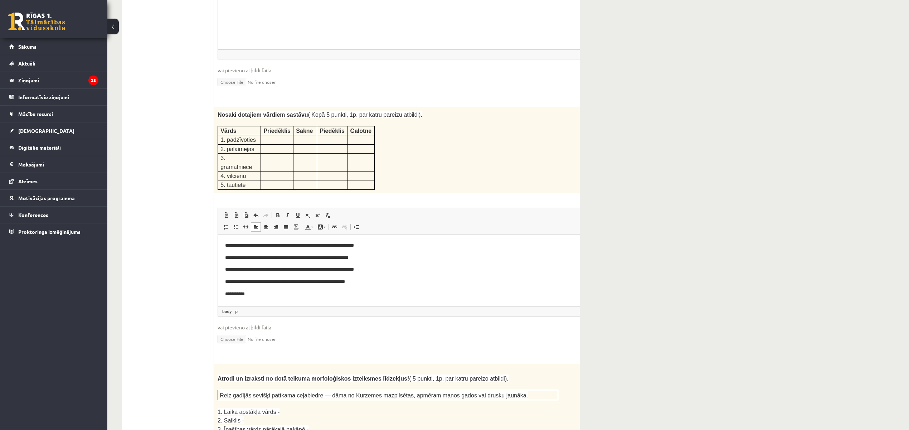
scroll to position [2, 0]
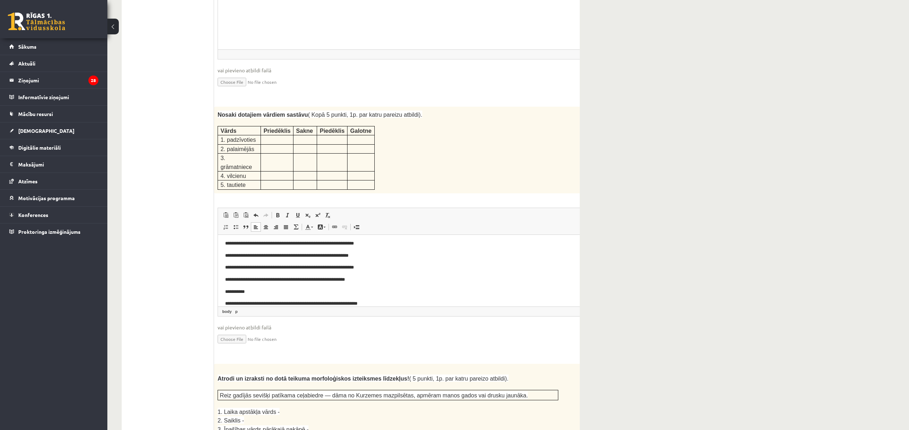
click at [236, 108] on div "5p Nosaki dotajiem vārdiem sastāvu ( Kopā 5 punkti, 1p. par katru pareizu atbil…" at bounding box center [406, 232] width 384 height 250
click at [314, 242] on p "**********" at bounding box center [393, 243] width 336 height 8
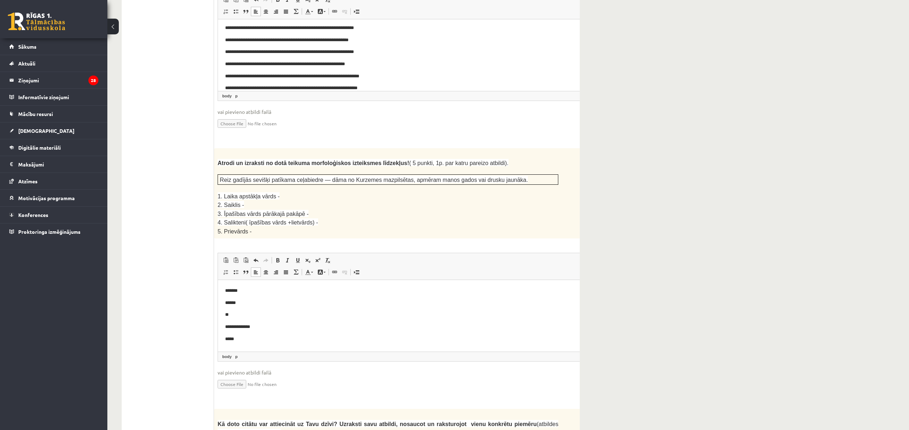
scroll to position [1126, 0]
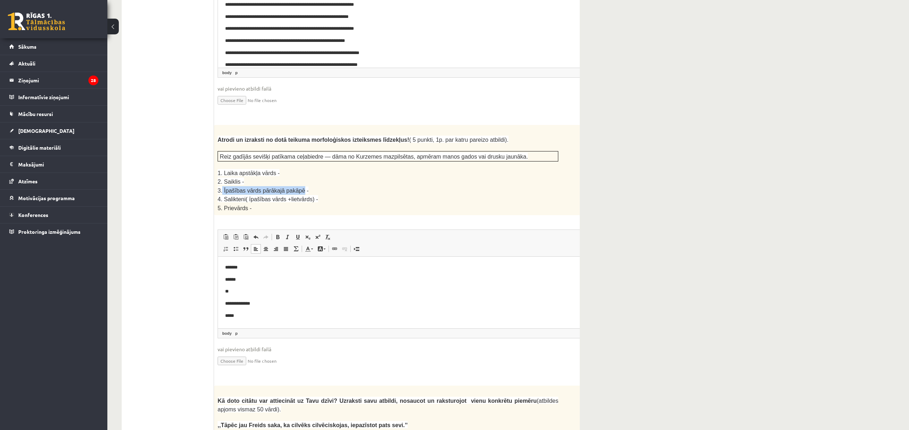
drag, startPoint x: 221, startPoint y: 147, endPoint x: 295, endPoint y: 150, distance: 74.1
click at [295, 188] on span "3. Īpašības vārds pārākajā pakāpē -" at bounding box center [263, 191] width 91 height 6
drag, startPoint x: 396, startPoint y: 118, endPoint x: 493, endPoint y: 118, distance: 97.7
click at [493, 154] on span "Reiz gadījās sevišķi patīkama ceļabiedre — dāma no Kurzemes mazpilsētas, apmēra…" at bounding box center [374, 157] width 308 height 6
click at [421, 204] on p "5. Prievārds -" at bounding box center [388, 208] width 341 height 8
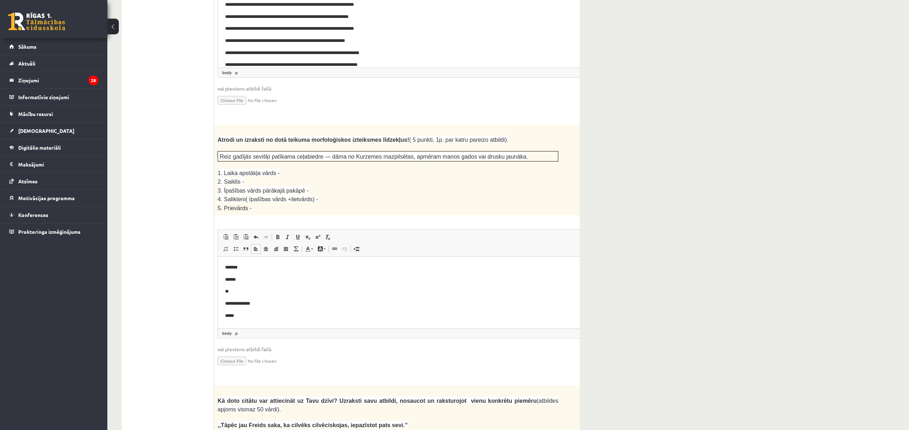
click at [247, 289] on p "**" at bounding box center [396, 292] width 343 height 8
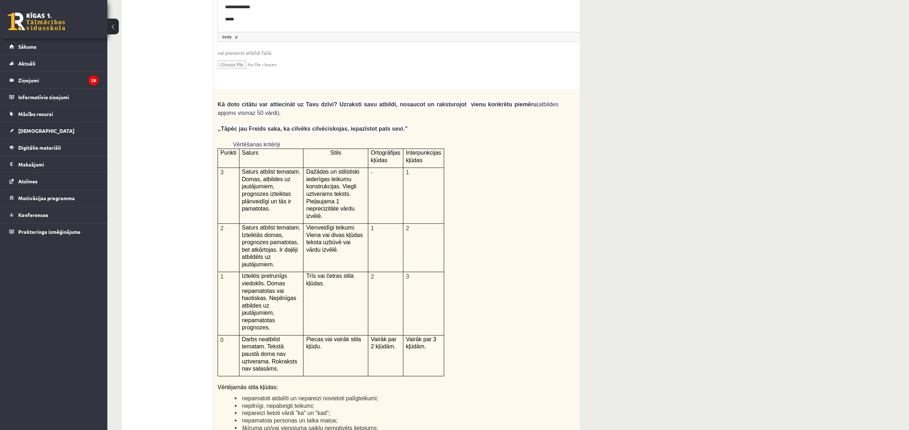
scroll to position [1432, 0]
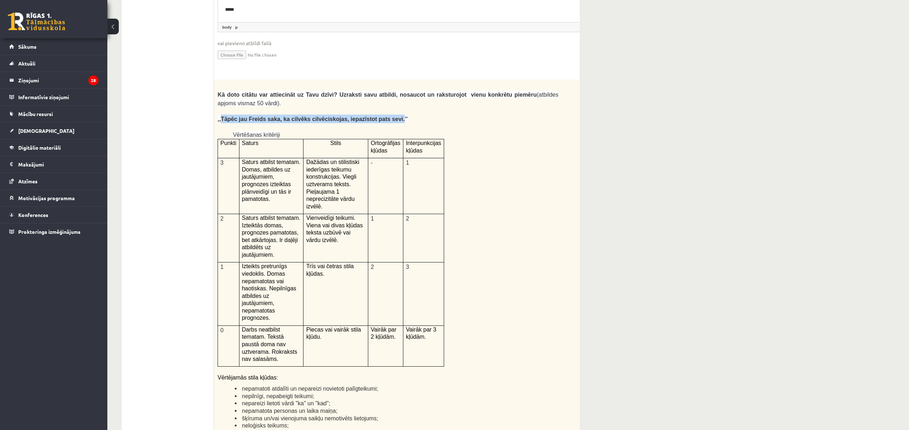
drag, startPoint x: 221, startPoint y: 76, endPoint x: 374, endPoint y: 78, distance: 153.2
click at [374, 116] on span ",,Tāpēc jau Freids saka, ka cilvēks cilvēciskojas, iepazīstot pats sevi.’’" at bounding box center [313, 119] width 190 height 6
copy span "Tāpēc jau Freids saka, ka cilvēks cilvēciskojas, iepazīstot pats sevi."
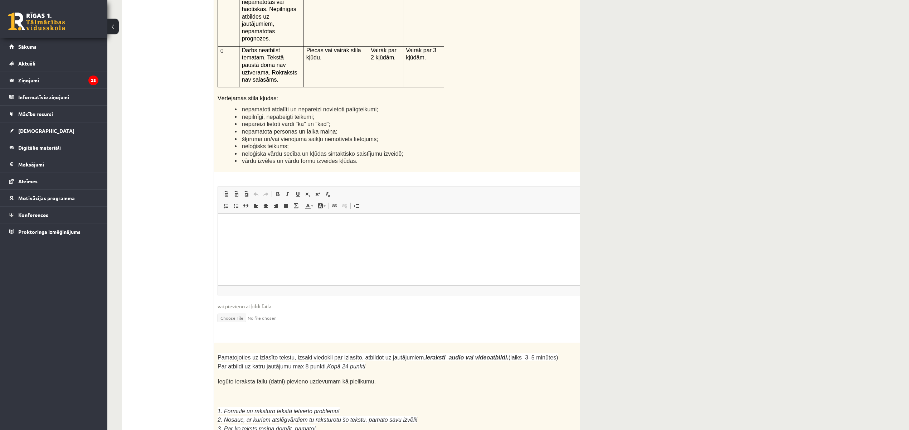
scroll to position [1718, 0]
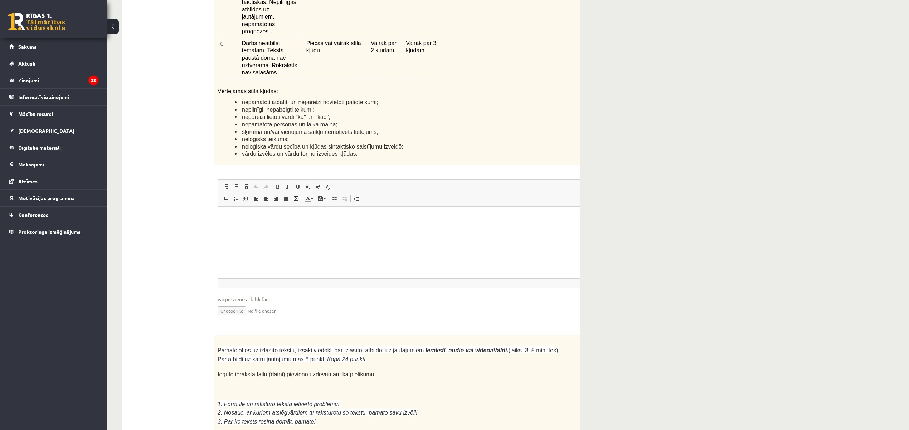
click at [277, 214] on p "Rich Text Editor, wiswyg-editor-user-answer-47433832248980" at bounding box center [406, 217] width 362 height 8
click at [300, 229] on b "**********" at bounding box center [293, 229] width 136 height 5
click at [310, 231] on b "**********" at bounding box center [293, 229] width 136 height 5
click at [396, 229] on p "**********" at bounding box center [406, 230] width 362 height 8
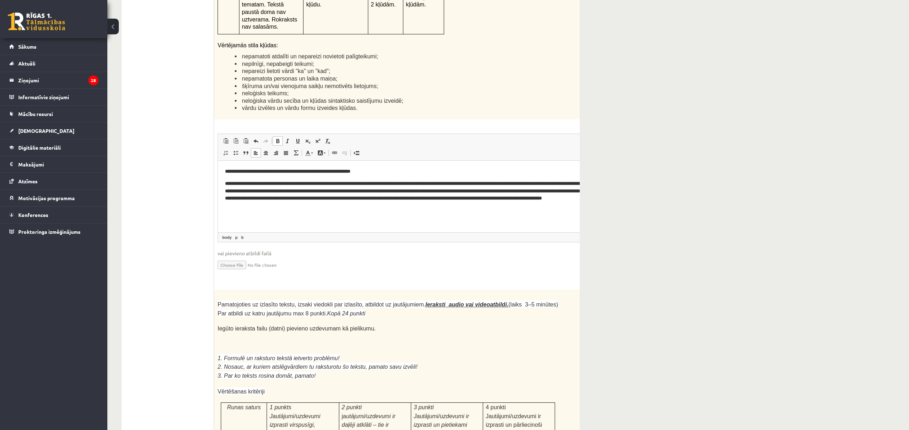
scroll to position [1766, 0]
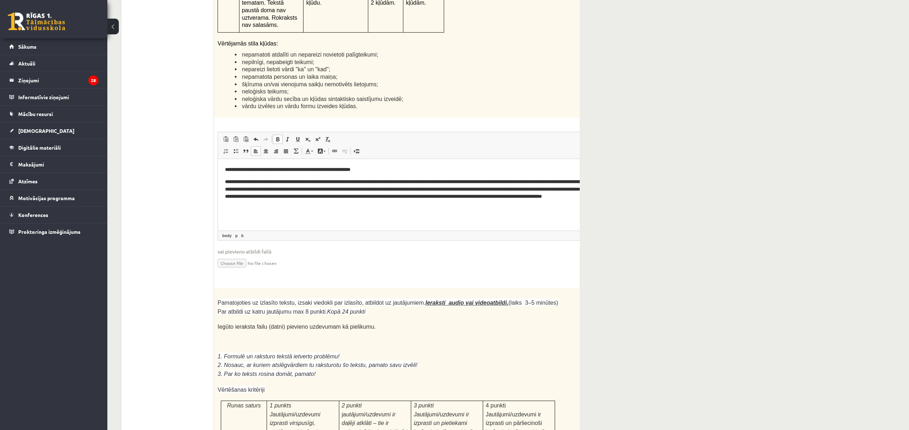
click at [357, 199] on b "**********" at bounding box center [403, 189] width 356 height 20
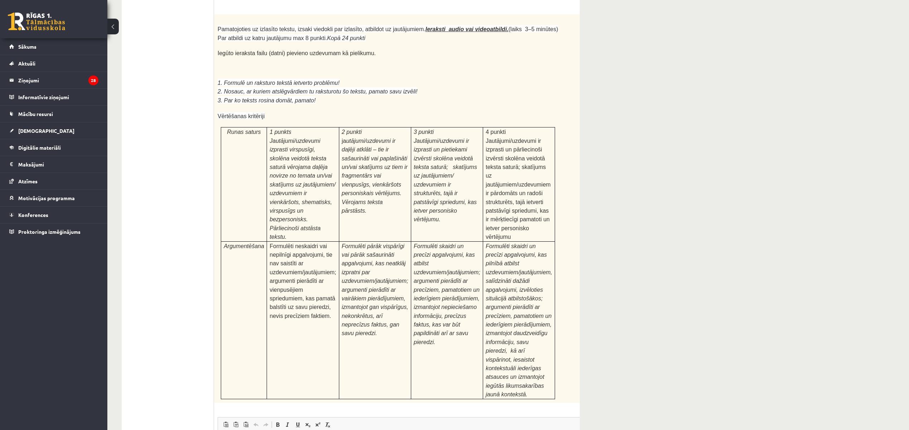
scroll to position [2081, 0]
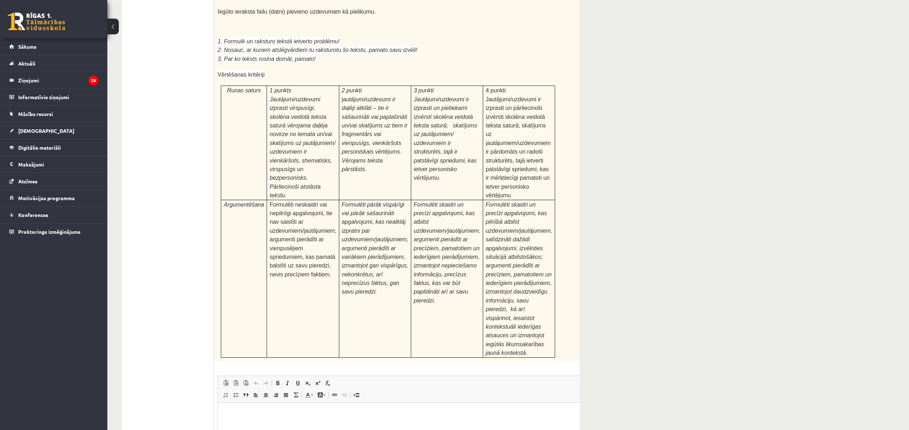
click at [344, 409] on p "Rich Text Editor, wiswyg-editor-user-answer-47433832341460" at bounding box center [406, 413] width 362 height 8
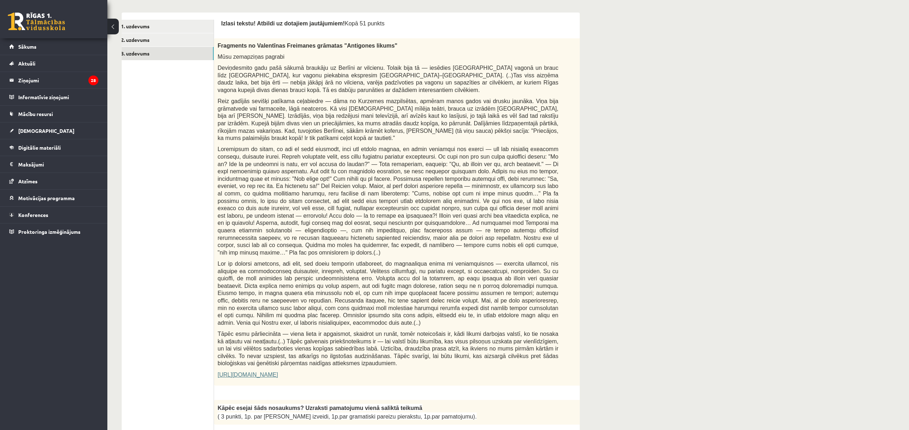
scroll to position [238, 0]
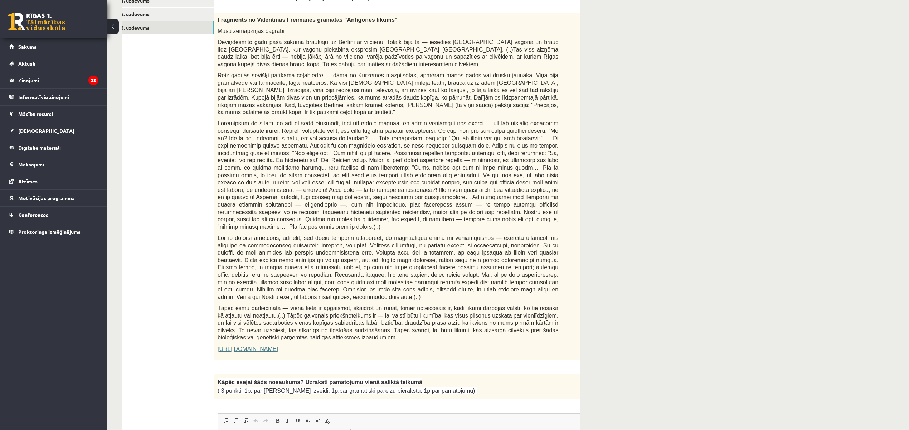
drag, startPoint x: 319, startPoint y: 178, endPoint x: 156, endPoint y: 151, distance: 165.0
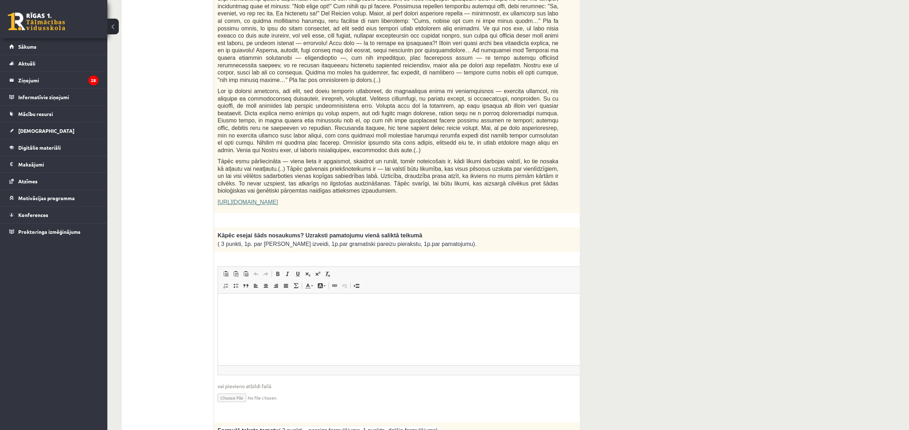
scroll to position [430, 0]
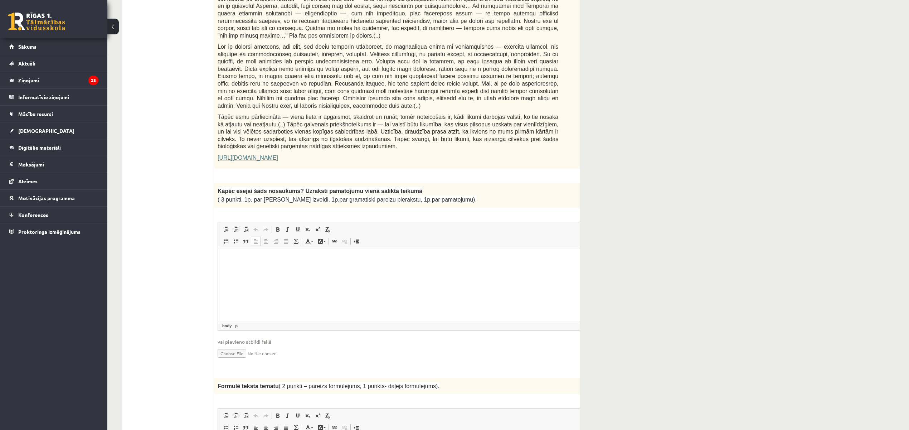
click at [241, 266] on html at bounding box center [406, 260] width 376 height 22
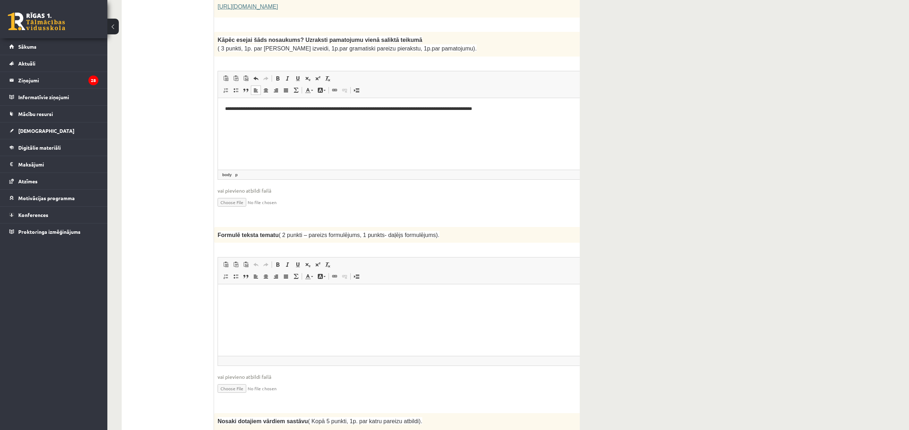
scroll to position [620, 0]
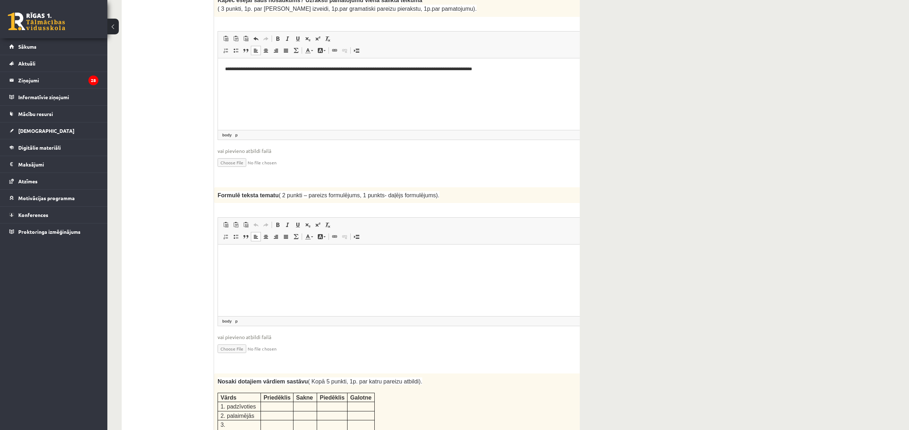
click at [291, 258] on p "Rich Text Editor, wiswyg-editor-user-answer-47433806023200" at bounding box center [406, 256] width 362 height 8
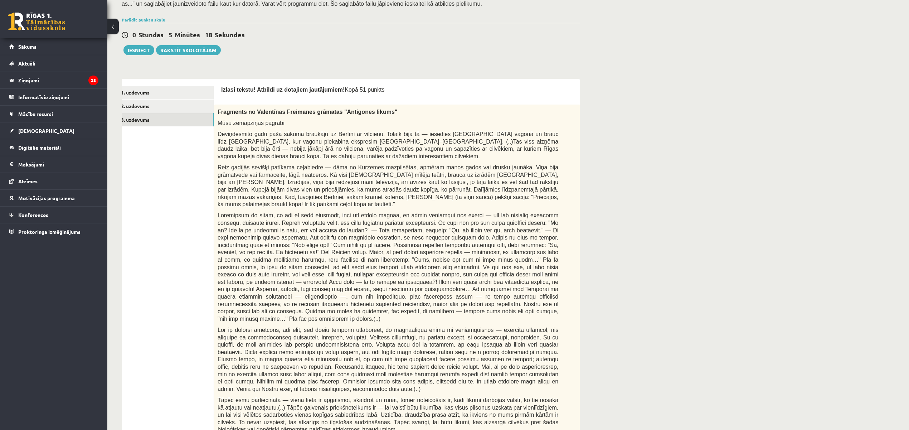
scroll to position [95, 0]
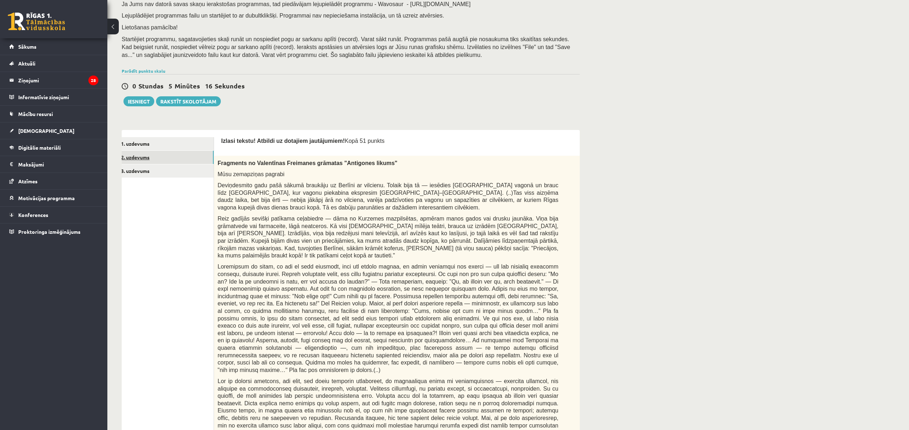
click at [166, 156] on link "2. uzdevums" at bounding box center [165, 157] width 96 height 13
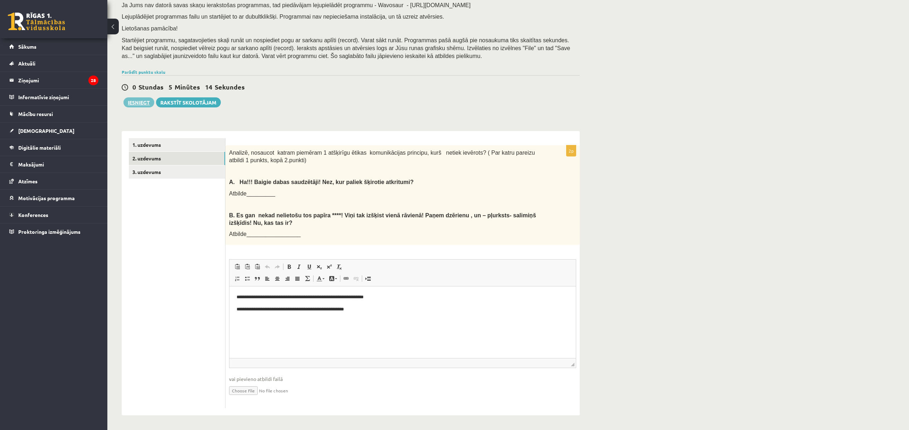
scroll to position [0, 0]
click at [144, 170] on link "3. uzdevums" at bounding box center [177, 171] width 96 height 13
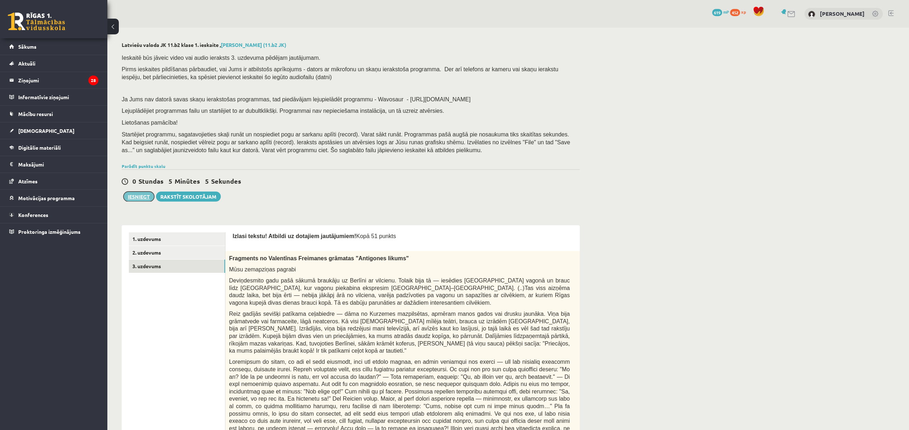
click at [138, 199] on button "Iesniegt" at bounding box center [138, 196] width 31 height 10
click at [214, 239] on link "1. uzdevums" at bounding box center [177, 238] width 96 height 13
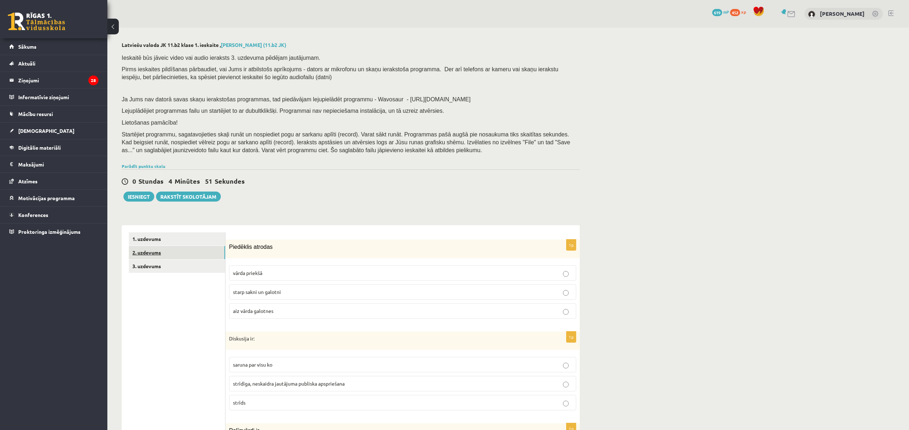
click at [199, 257] on link "2. uzdevums" at bounding box center [177, 252] width 96 height 13
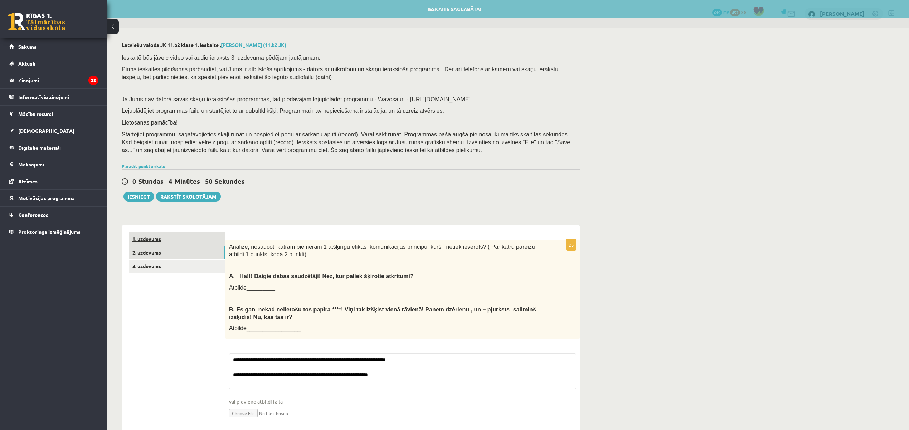
click at [214, 236] on link "1. uzdevums" at bounding box center [177, 238] width 96 height 13
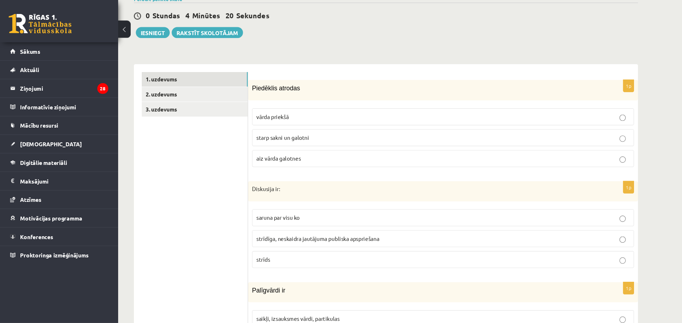
scroll to position [167, 0]
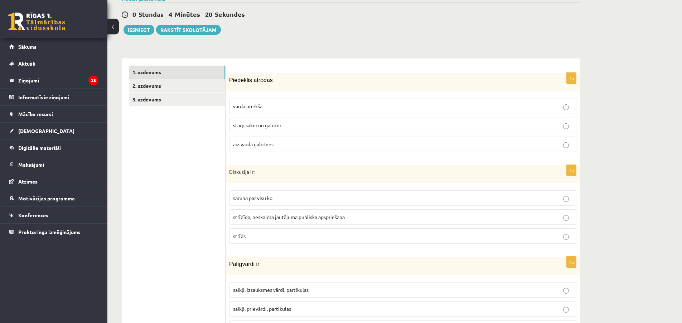
drag, startPoint x: 209, startPoint y: 0, endPoint x: 492, endPoint y: 29, distance: 284.7
click at [493, 29] on div "0 Stundas 4 Minūtes 20 Sekundes Ieskaite saglabāta! Iesniegt Rakstīt skolotājam" at bounding box center [351, 19] width 458 height 32
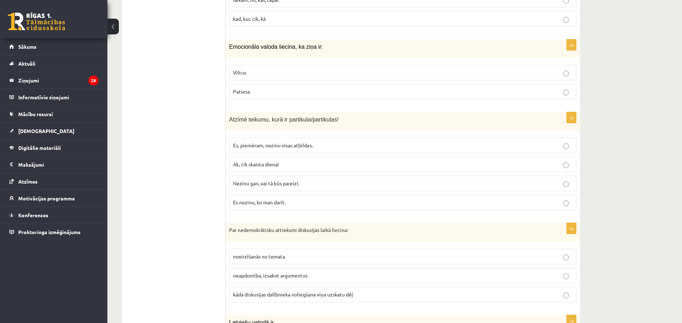
scroll to position [918, 0]
click at [305, 175] on label "Nezinu gan, vai tā būs pareizi." at bounding box center [402, 182] width 347 height 15
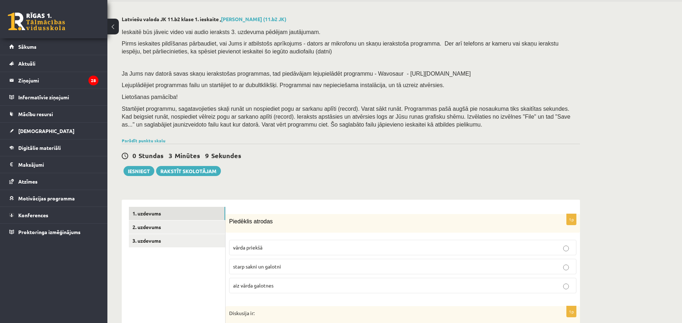
scroll to position [0, 0]
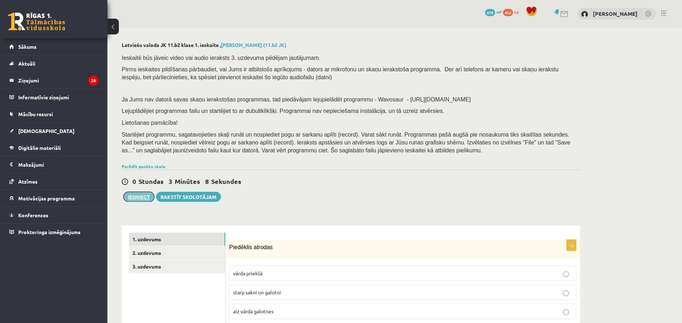
click at [143, 198] on button "Iesniegt" at bounding box center [138, 196] width 31 height 10
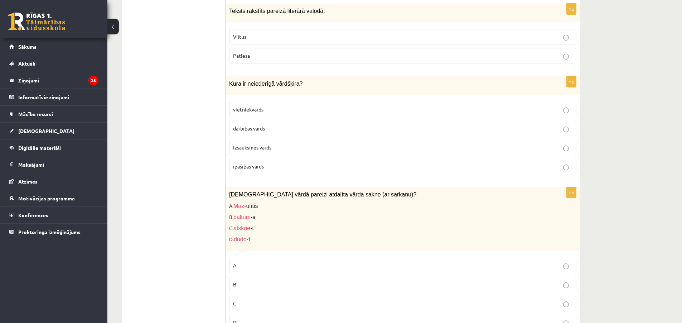
scroll to position [1790, 0]
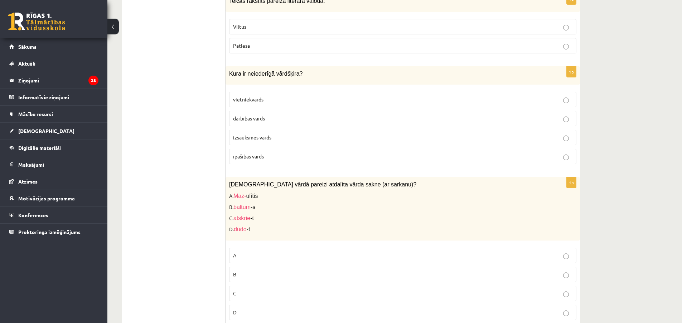
click at [325, 134] on p "izsauksmes vārds" at bounding box center [402, 138] width 339 height 8
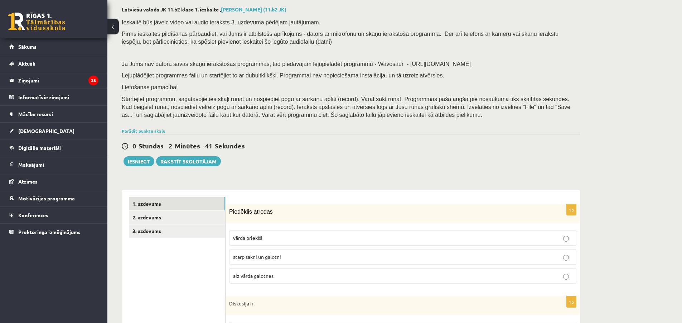
scroll to position [0, 0]
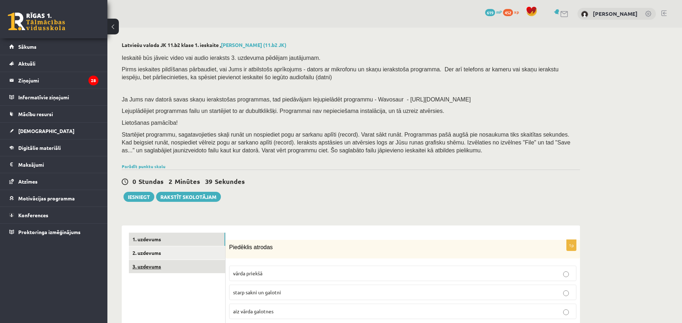
click at [212, 265] on link "3. uzdevums" at bounding box center [177, 266] width 96 height 13
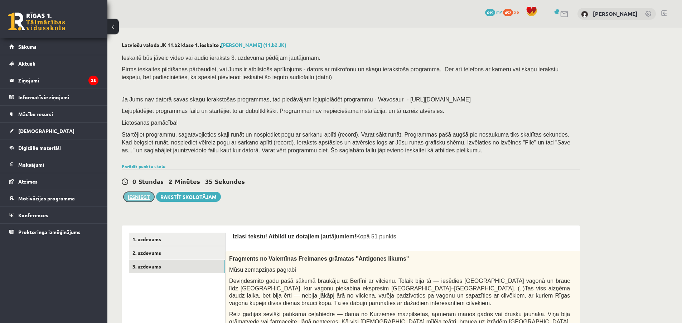
click at [144, 200] on button "Iesniegt" at bounding box center [138, 196] width 31 height 10
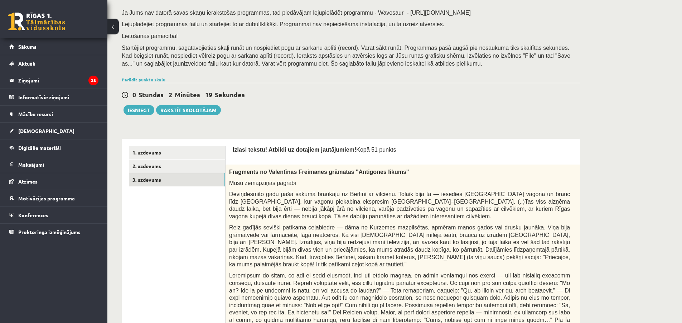
scroll to position [22, 0]
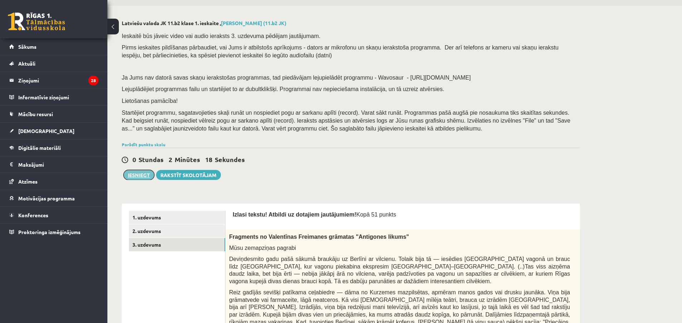
click at [134, 177] on button "Iesniegt" at bounding box center [138, 175] width 31 height 10
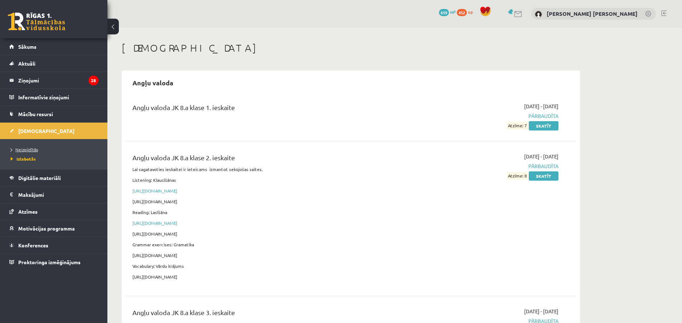
click at [31, 151] on span "Neizpildītās" at bounding box center [24, 149] width 27 height 6
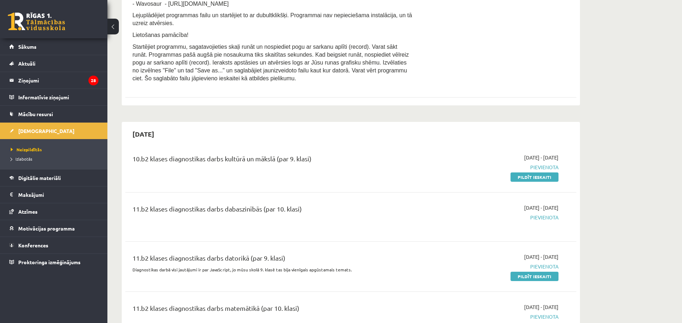
scroll to position [752, 0]
click at [70, 82] on legend "Ziņojumi 28" at bounding box center [58, 80] width 80 height 16
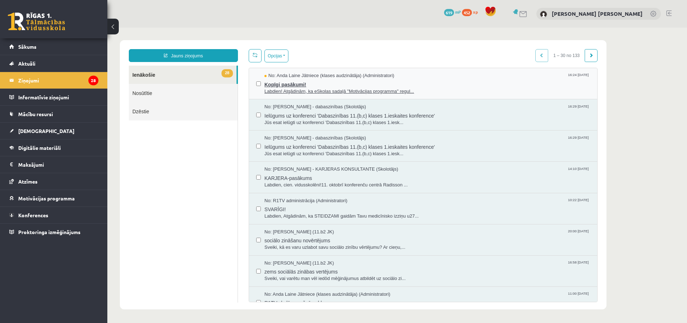
click at [390, 93] on span "Labdien! Atgādinām, ka eSkolas sadaļā "Motivācijas programma" regul..." at bounding box center [428, 91] width 326 height 7
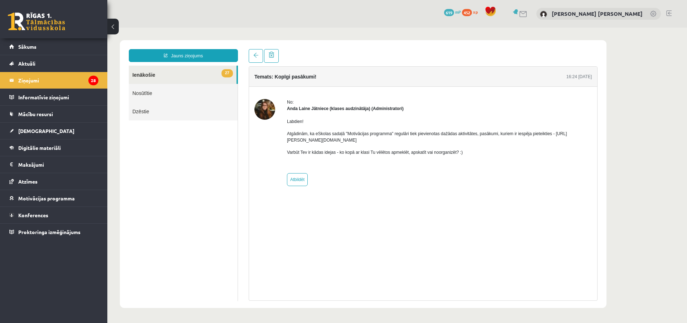
click at [208, 76] on link "27 Ienākošie" at bounding box center [183, 75] width 108 height 18
click at [194, 74] on link "27 Ienākošie" at bounding box center [183, 75] width 108 height 18
click at [257, 59] on link at bounding box center [256, 56] width 14 height 14
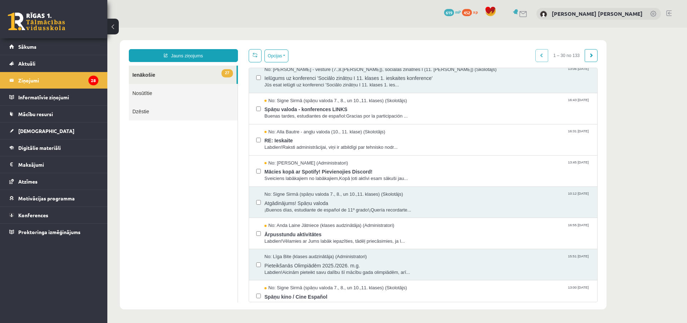
scroll to position [630, 0]
click at [322, 171] on span "Mācies kopā ar Spotify! Pievienojies Discord!" at bounding box center [428, 170] width 326 height 9
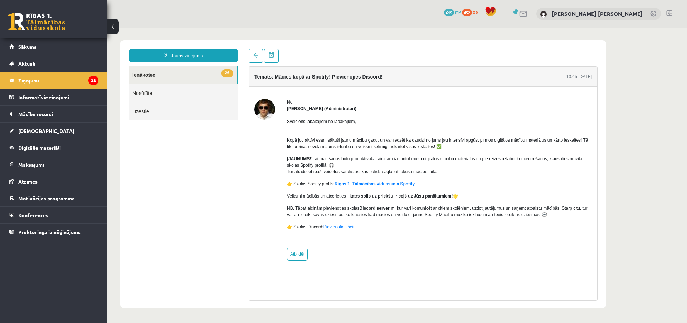
scroll to position [0, 0]
click at [352, 184] on link "Rīgas 1. Tālmācības vidusskola Spotify" at bounding box center [375, 183] width 80 height 5
click at [176, 72] on link "26 Ienākošie" at bounding box center [183, 75] width 108 height 18
click at [255, 57] on span at bounding box center [255, 55] width 5 height 5
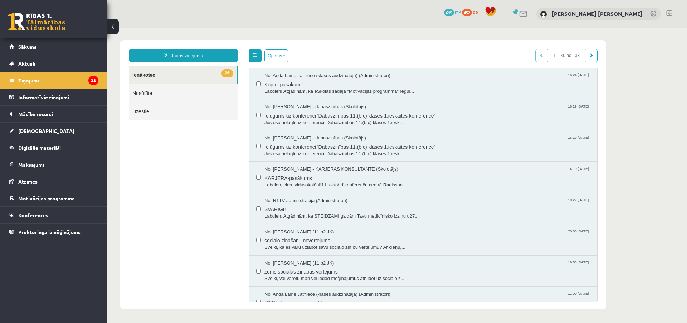
click at [256, 59] on link at bounding box center [255, 55] width 13 height 13
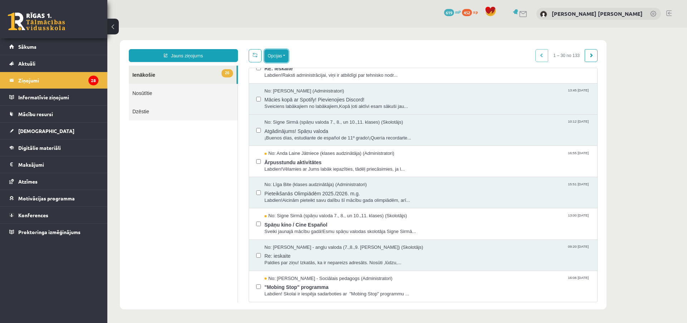
click at [278, 60] on button "Opcijas" at bounding box center [277, 55] width 24 height 13
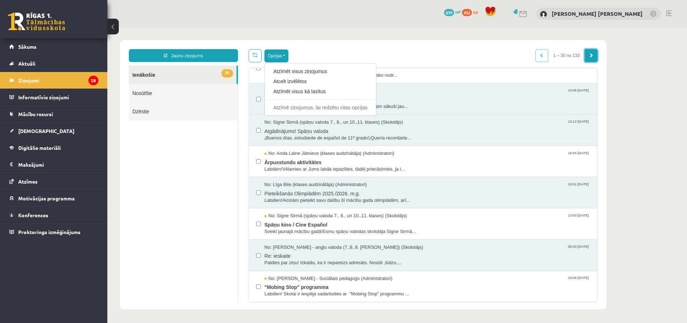
click at [591, 58] on link at bounding box center [591, 55] width 13 height 13
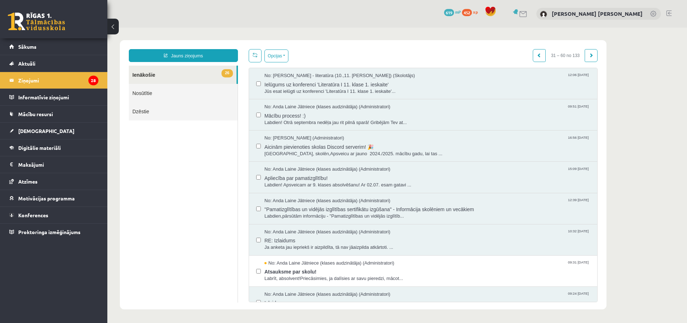
click at [593, 59] on link at bounding box center [591, 55] width 13 height 13
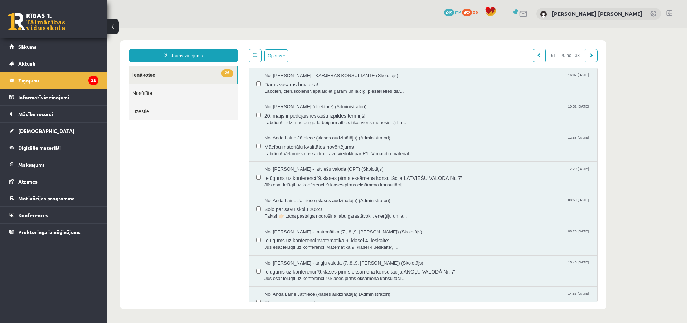
click at [590, 59] on link at bounding box center [591, 55] width 13 height 13
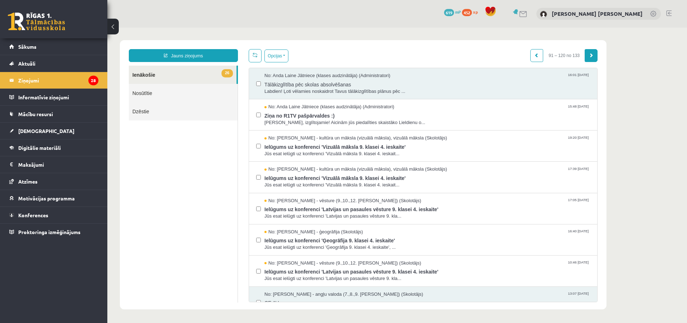
click at [590, 59] on link at bounding box center [591, 55] width 13 height 13
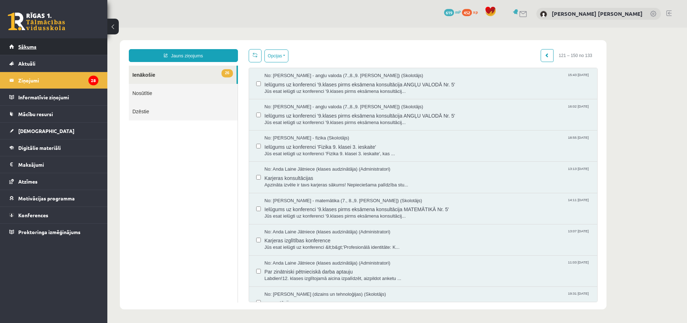
click at [67, 44] on link "Sākums" at bounding box center [53, 46] width 89 height 16
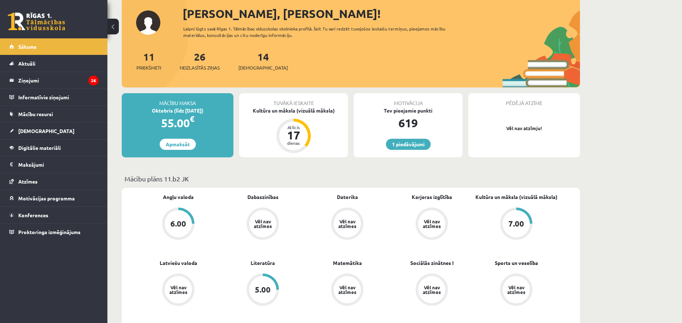
scroll to position [36, 0]
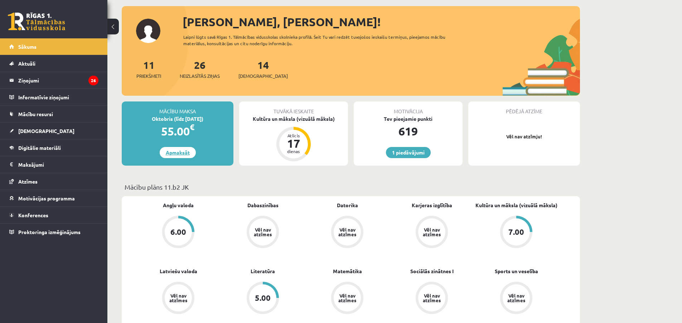
click at [187, 151] on link "Apmaksāt" at bounding box center [178, 152] width 36 height 11
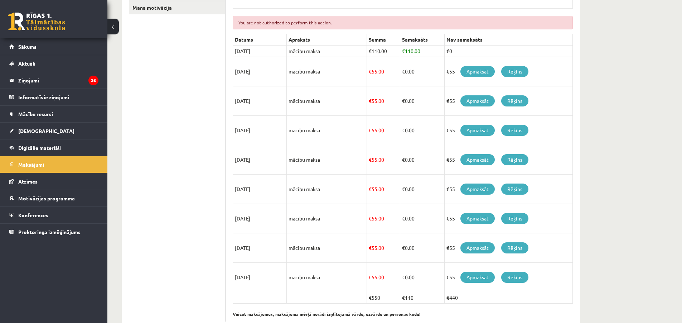
scroll to position [156, 0]
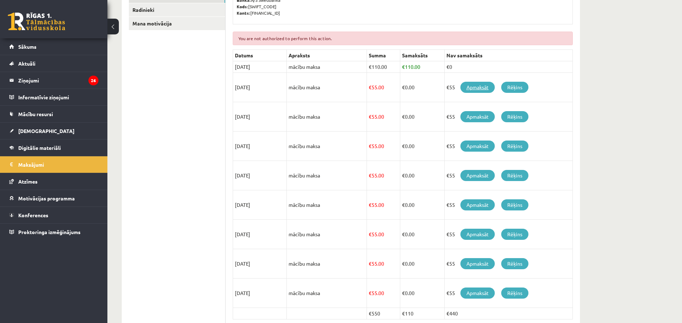
click at [484, 89] on link "Apmaksāt" at bounding box center [477, 87] width 34 height 11
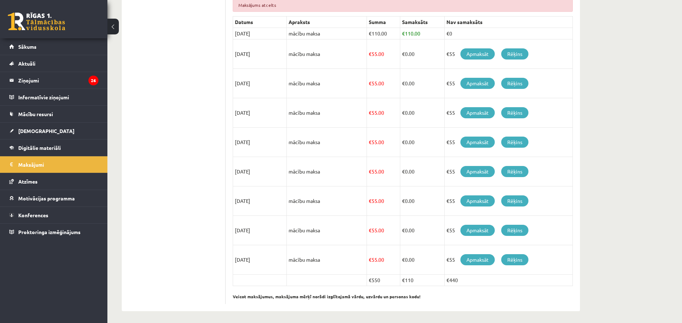
scroll to position [191, 0]
